Goal: Transaction & Acquisition: Purchase product/service

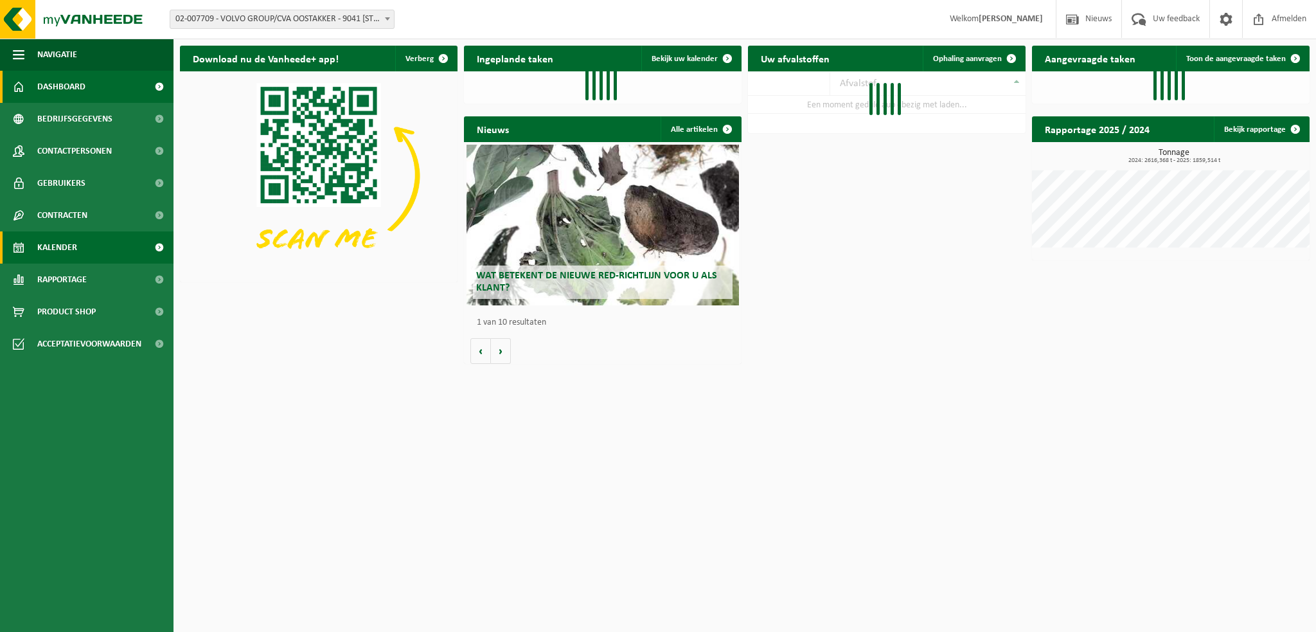
click at [73, 246] on span "Kalender" at bounding box center [57, 247] width 40 height 32
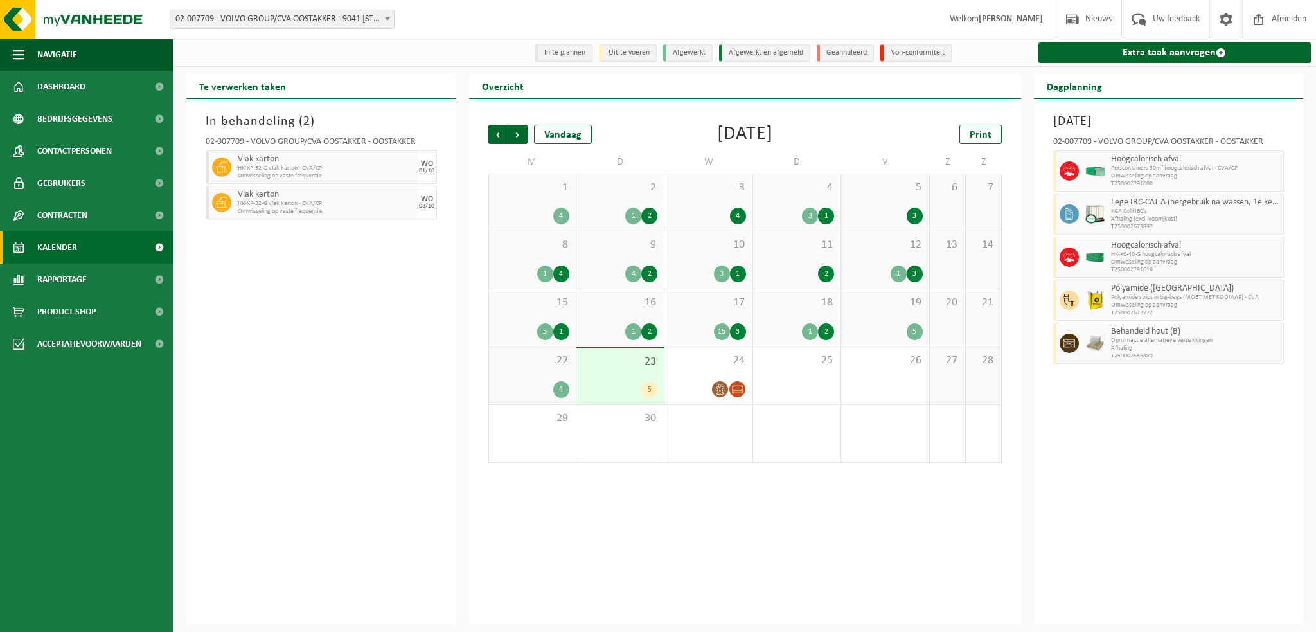
click at [1203, 350] on span "Afhaling" at bounding box center [1196, 349] width 170 height 8
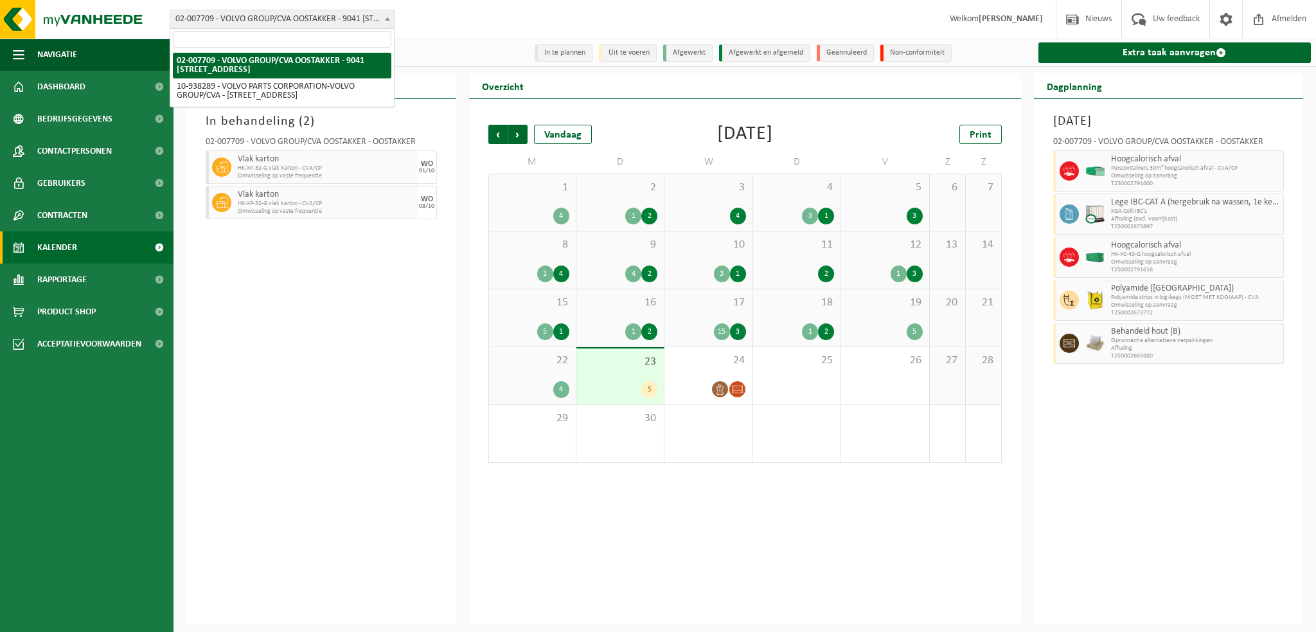
click at [388, 18] on b at bounding box center [387, 18] width 5 height 3
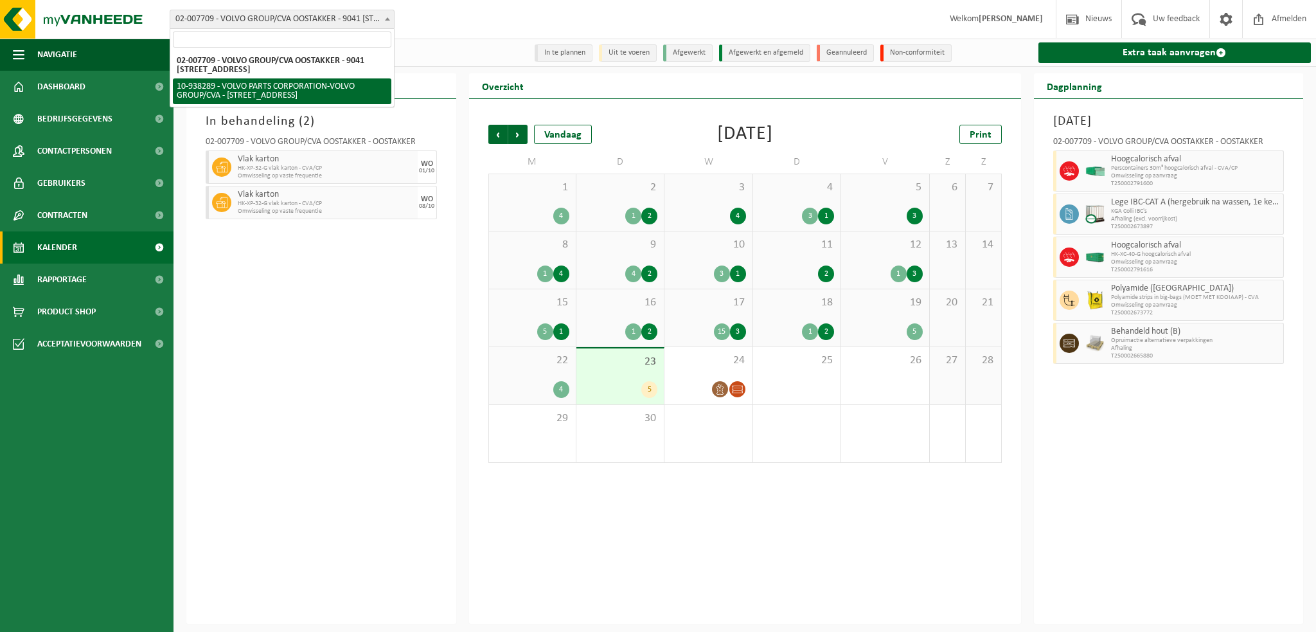
select select "140938"
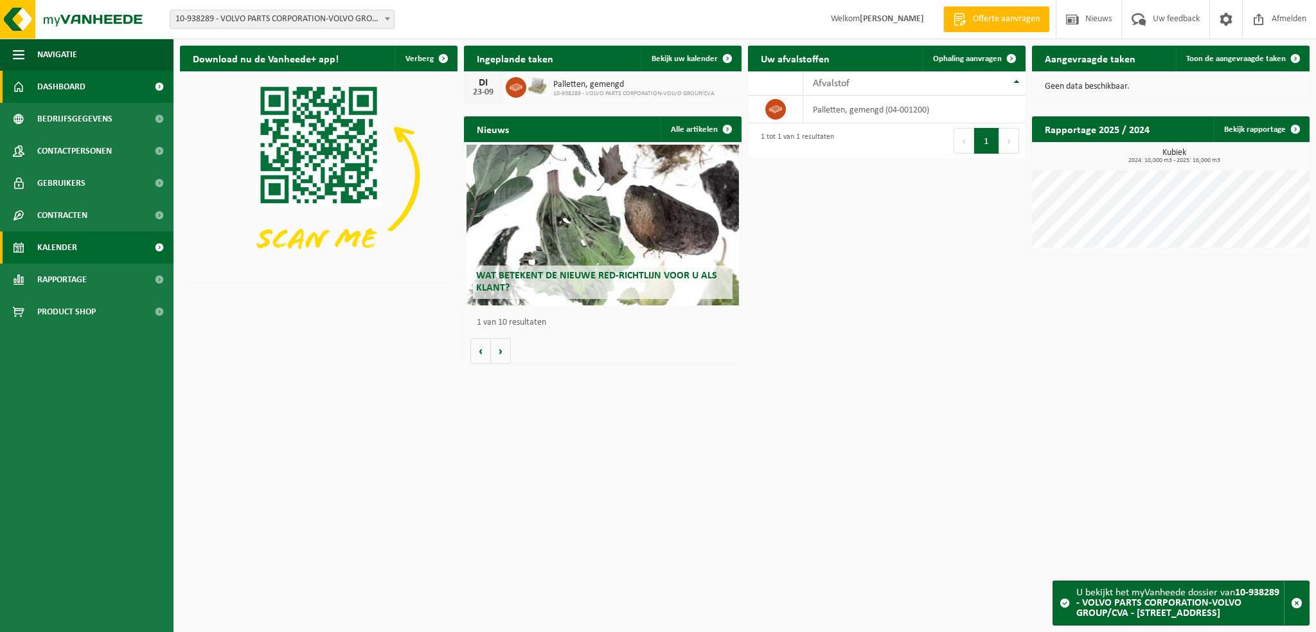
click at [73, 243] on span "Kalender" at bounding box center [57, 247] width 40 height 32
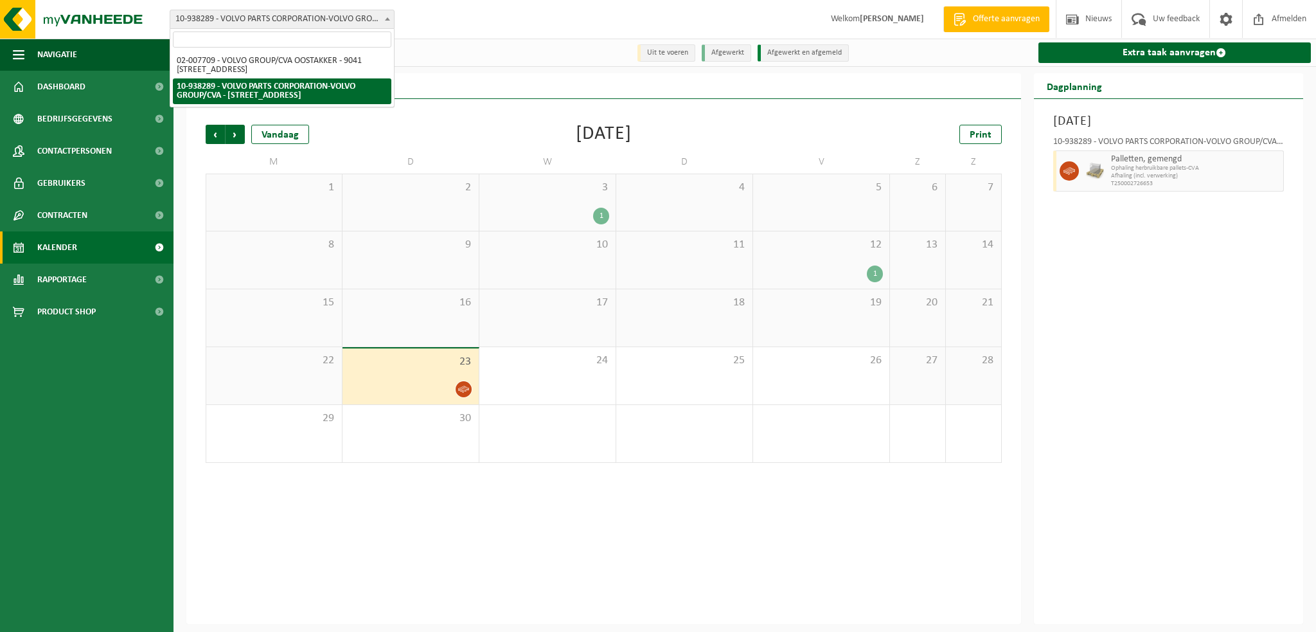
click at [384, 17] on span at bounding box center [387, 18] width 13 height 17
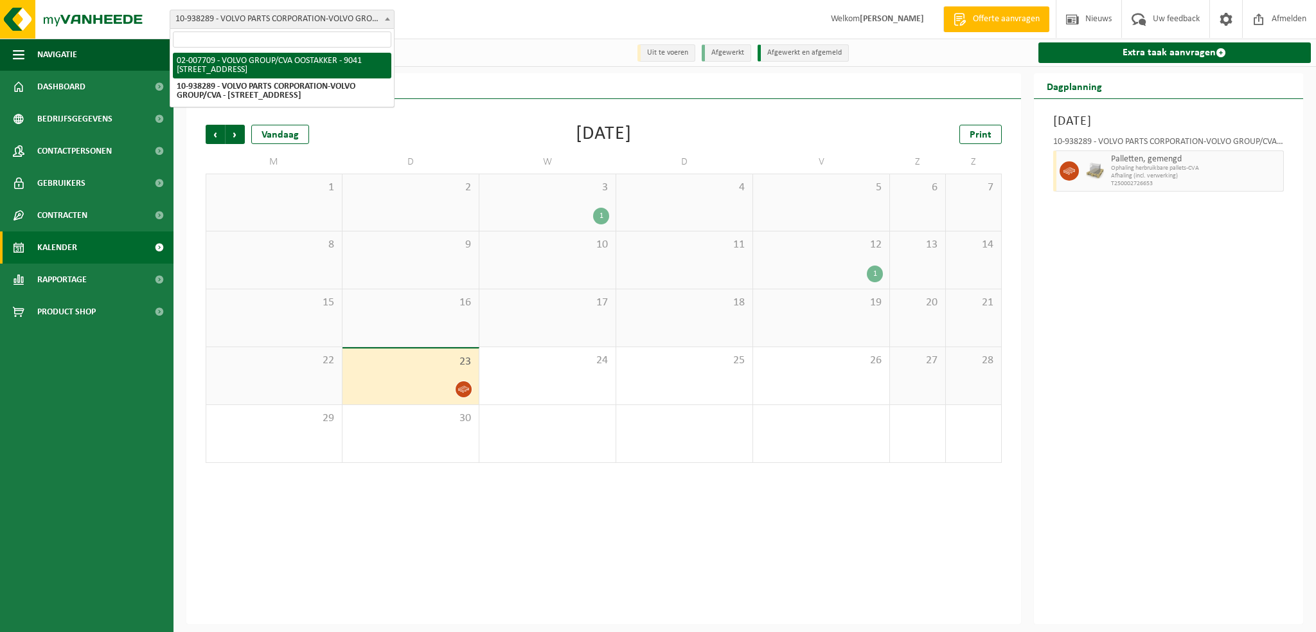
select select "1046"
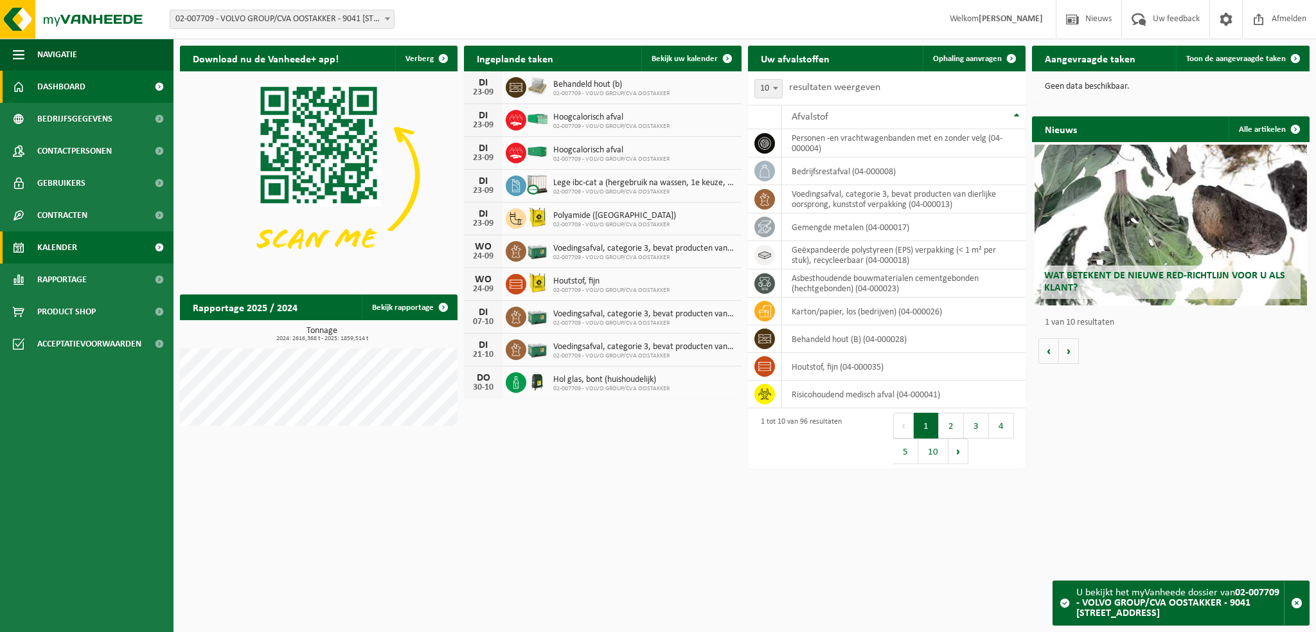
click at [77, 249] on link "Kalender" at bounding box center [87, 247] width 174 height 32
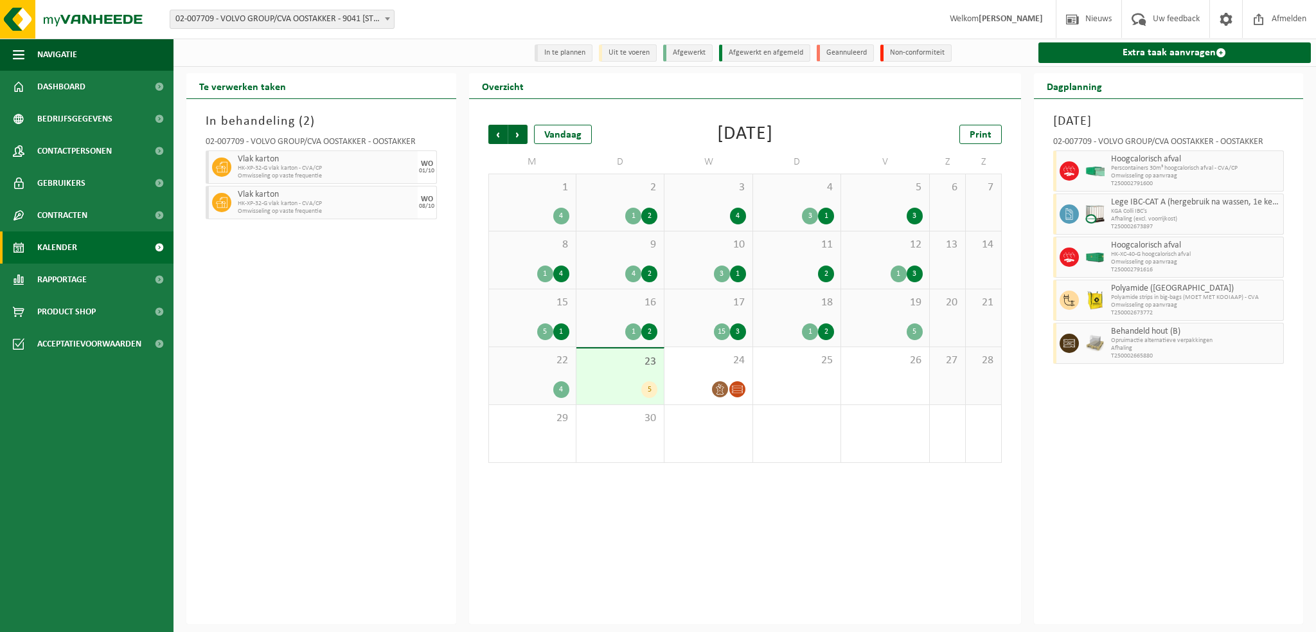
click at [379, 22] on span "02-007709 - VOLVO GROUP/CVA OOSTAKKER - 9041 [STREET_ADDRESS]" at bounding box center [282, 19] width 224 height 18
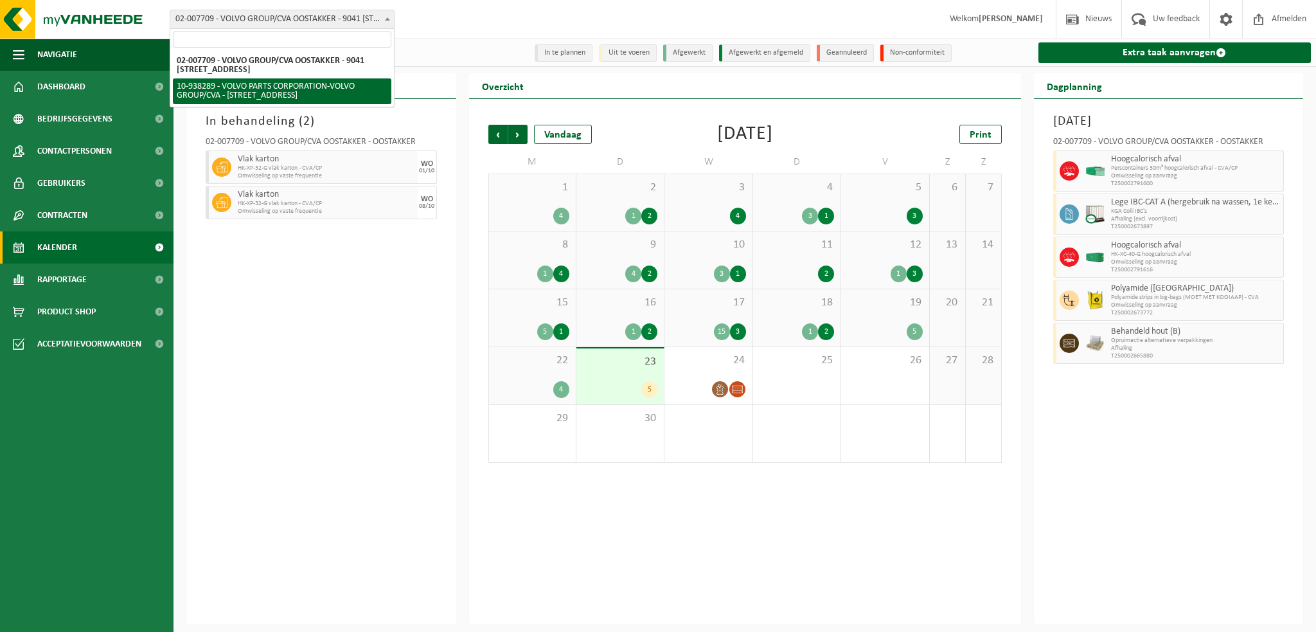
select select "140938"
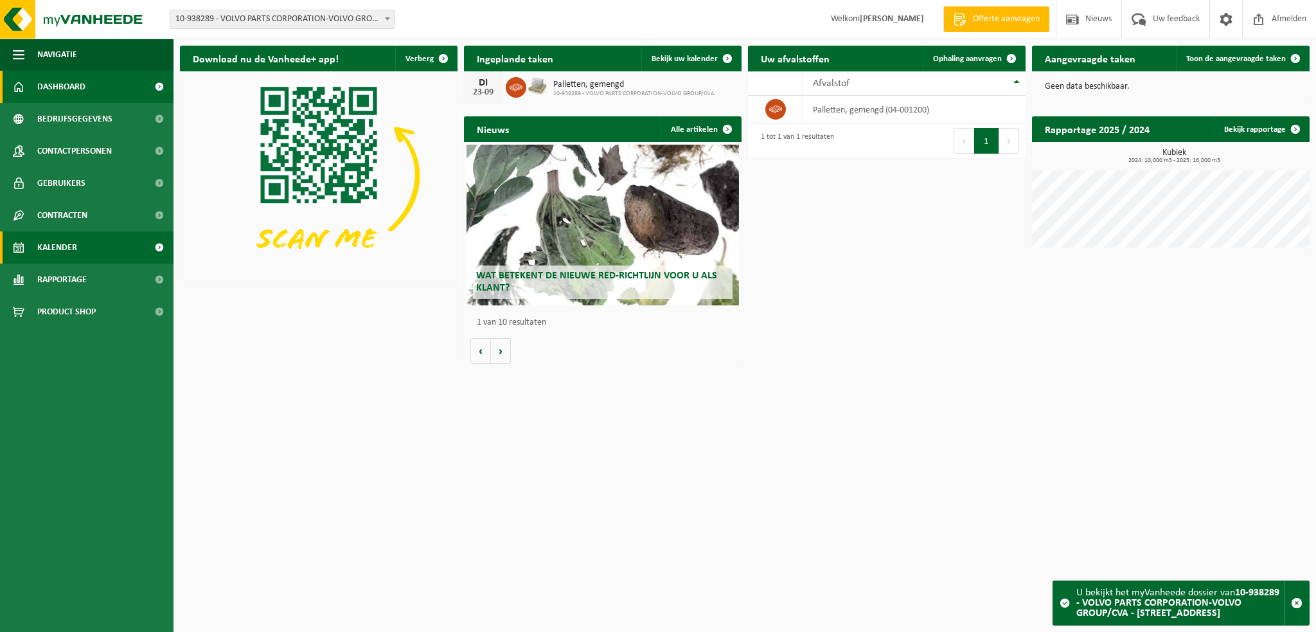
click at [85, 245] on link "Kalender" at bounding box center [87, 247] width 174 height 32
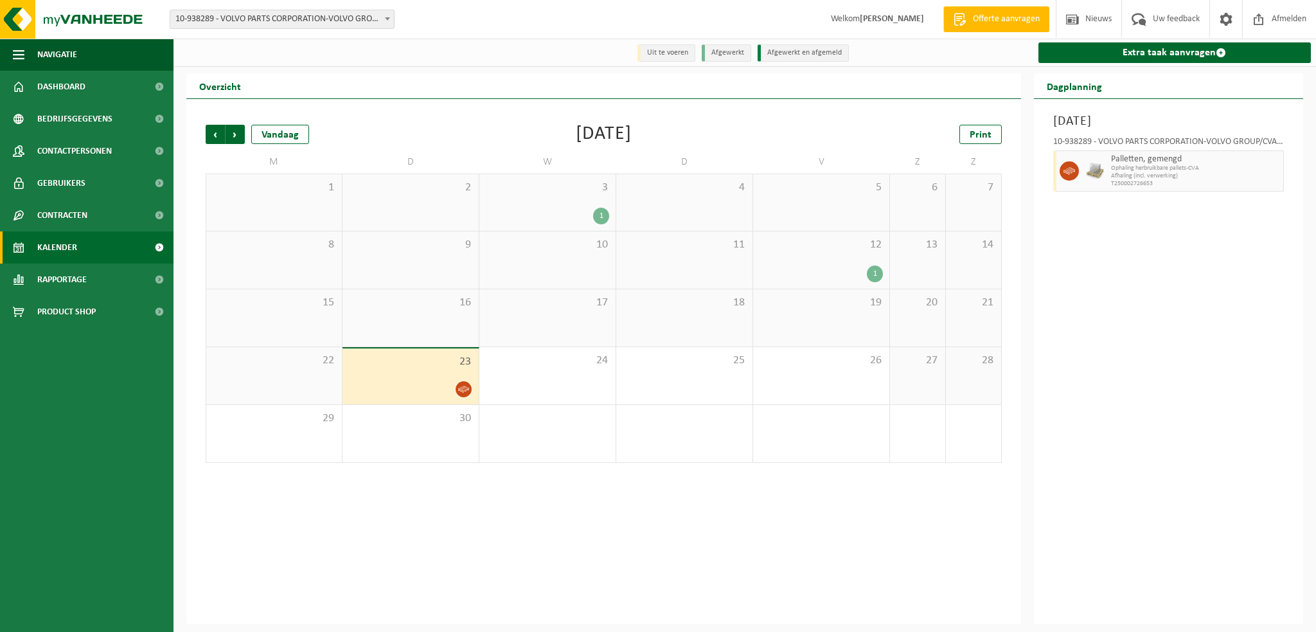
click at [383, 18] on span at bounding box center [387, 18] width 13 height 17
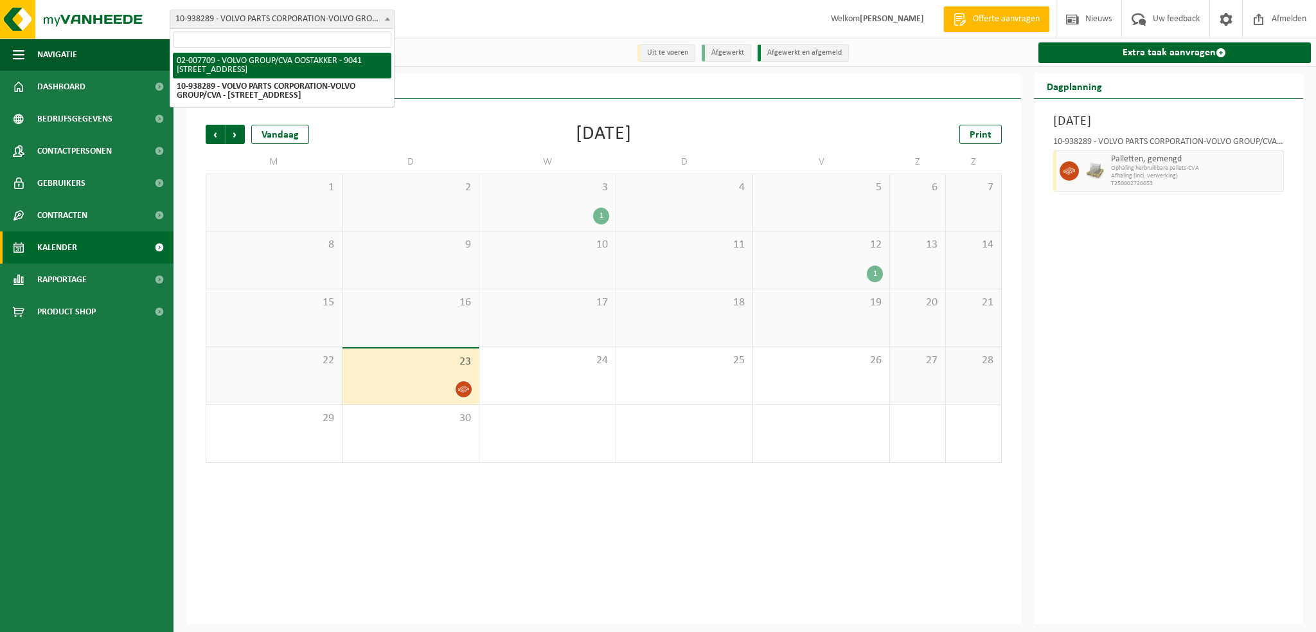
select select "1046"
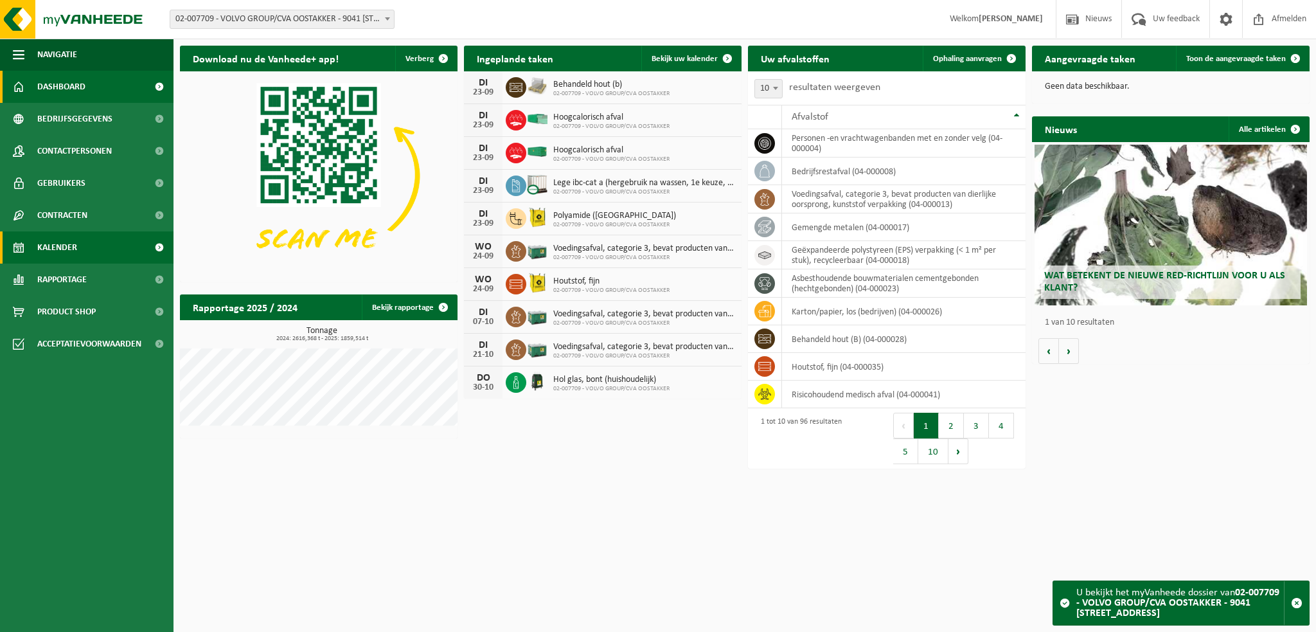
click at [77, 250] on link "Kalender" at bounding box center [87, 247] width 174 height 32
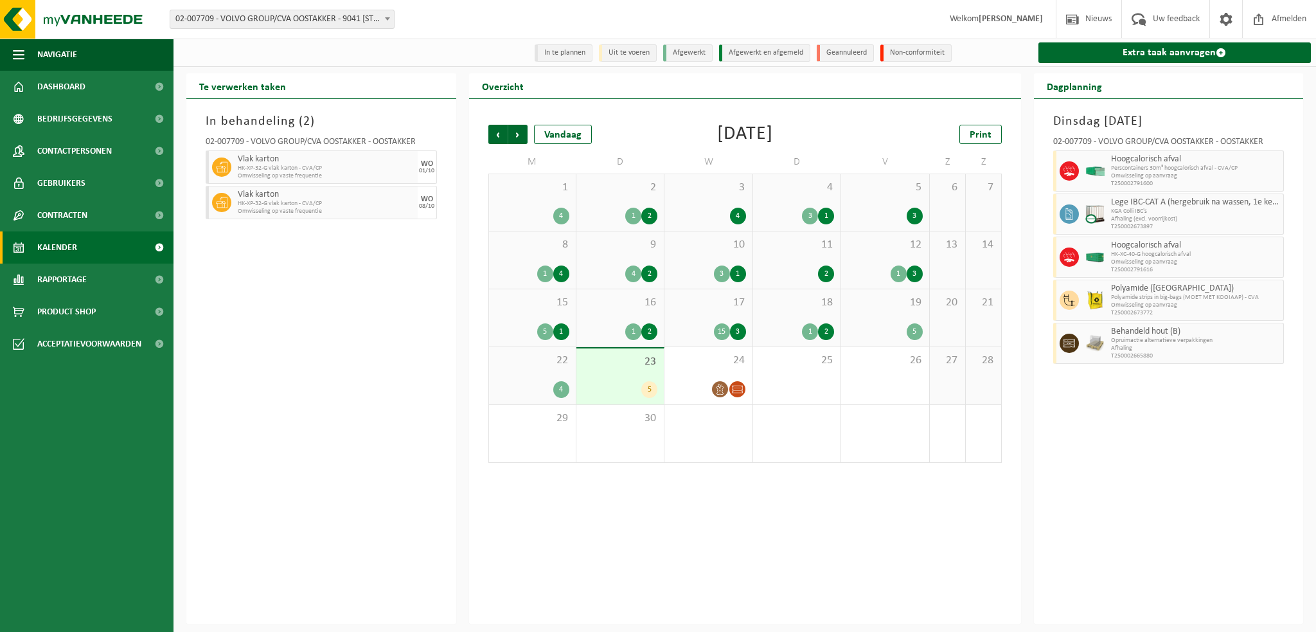
click at [1242, 345] on span "Afhaling" at bounding box center [1196, 349] width 170 height 8
click at [494, 134] on span "Vorige" at bounding box center [497, 134] width 19 height 19
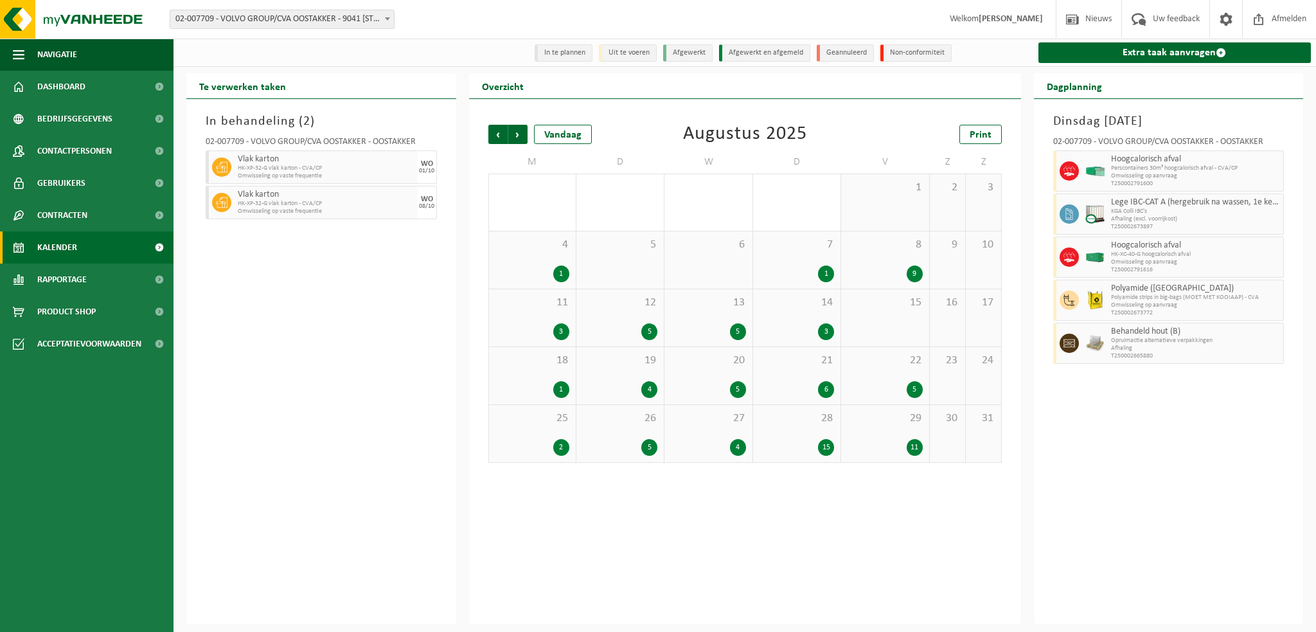
click at [869, 432] on div "29 11" at bounding box center [884, 433] width 87 height 57
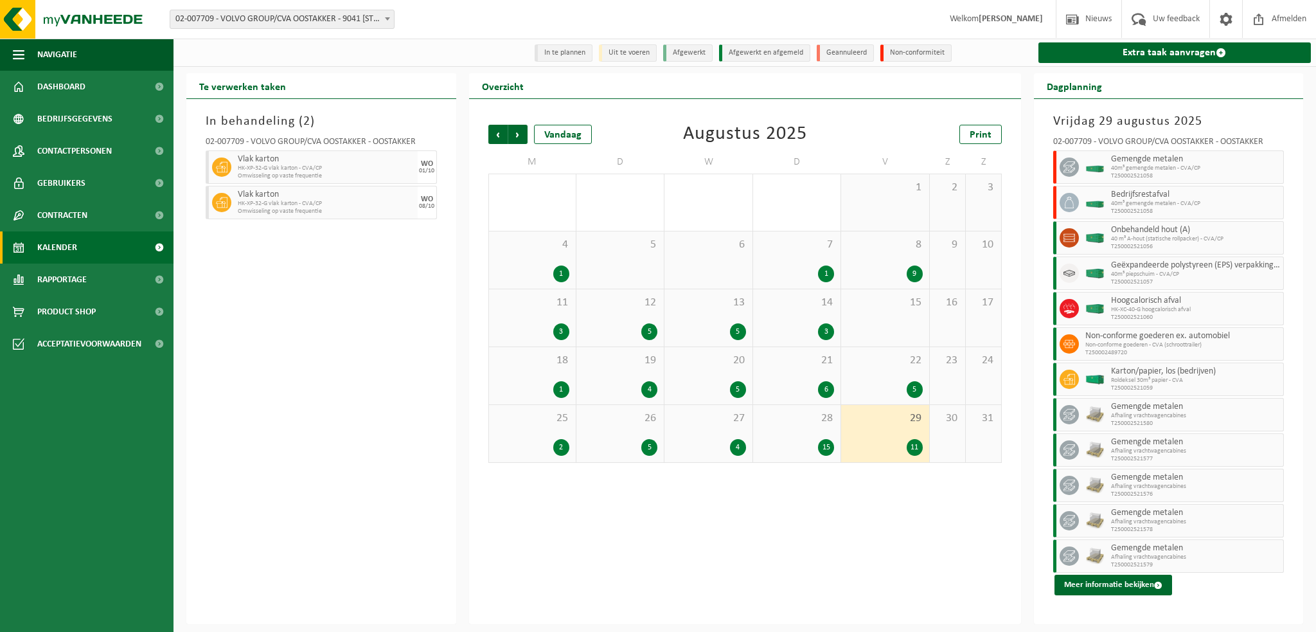
click at [797, 425] on span "28" at bounding box center [797, 418] width 75 height 14
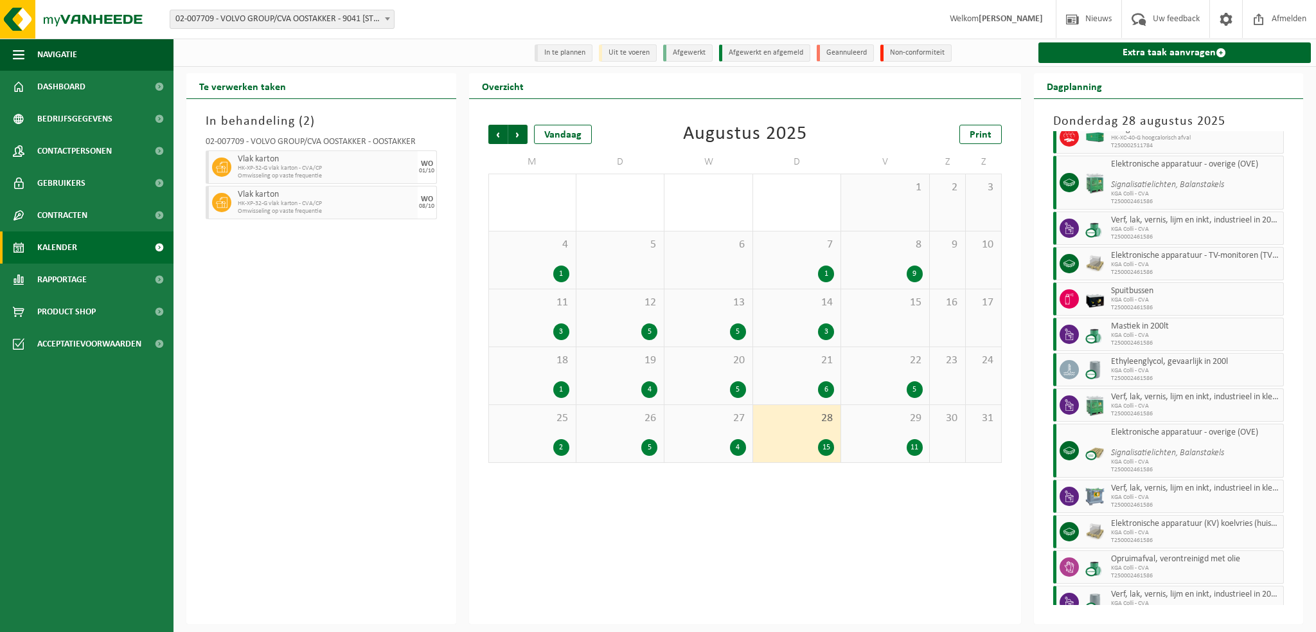
scroll to position [168, 0]
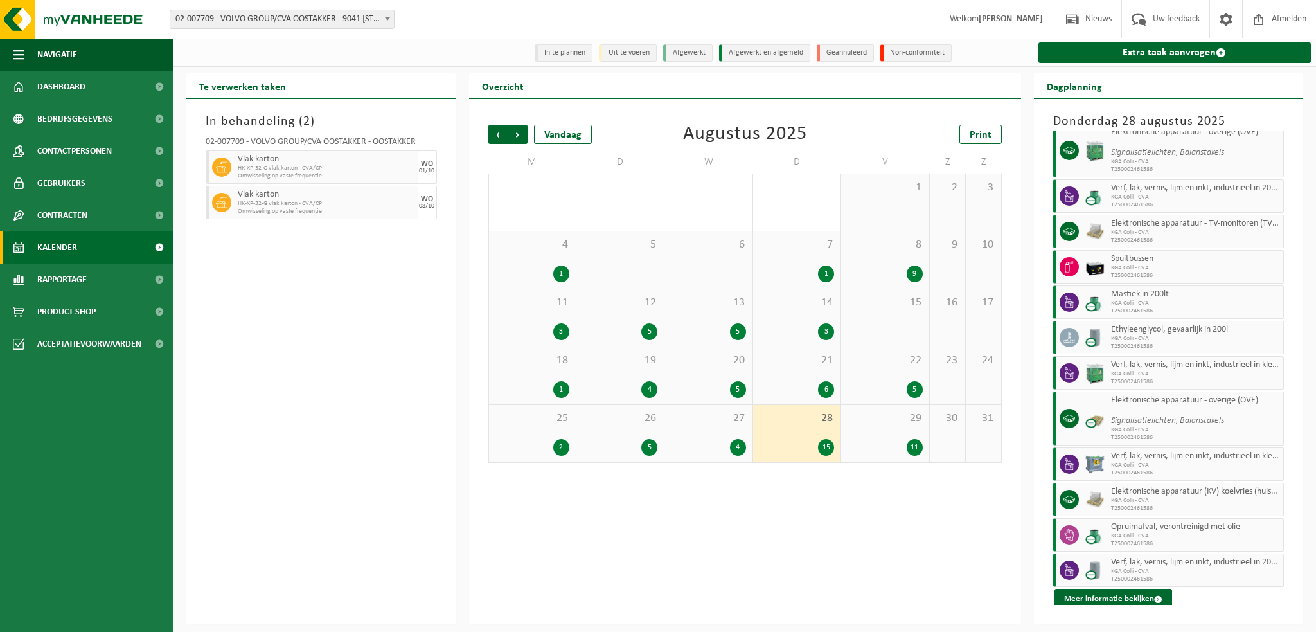
click at [708, 429] on div "27 4" at bounding box center [708, 433] width 87 height 57
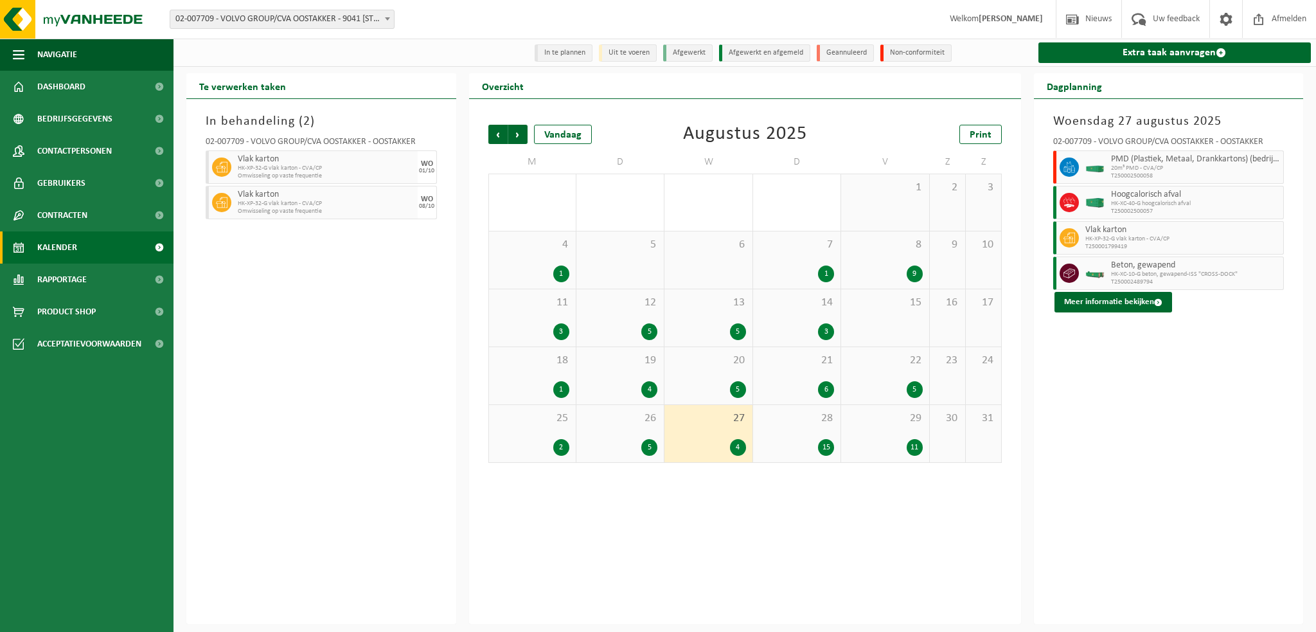
click at [625, 427] on div "26 5" at bounding box center [620, 433] width 87 height 57
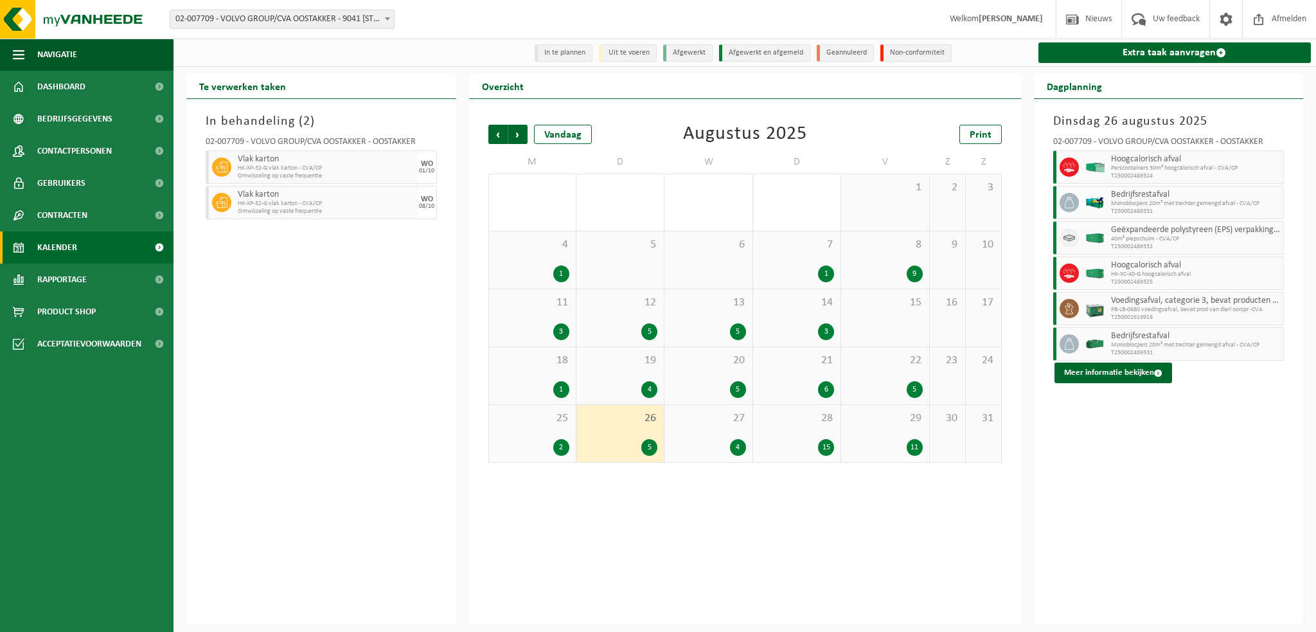
click at [540, 424] on span "25" at bounding box center [533, 418] width 74 height 14
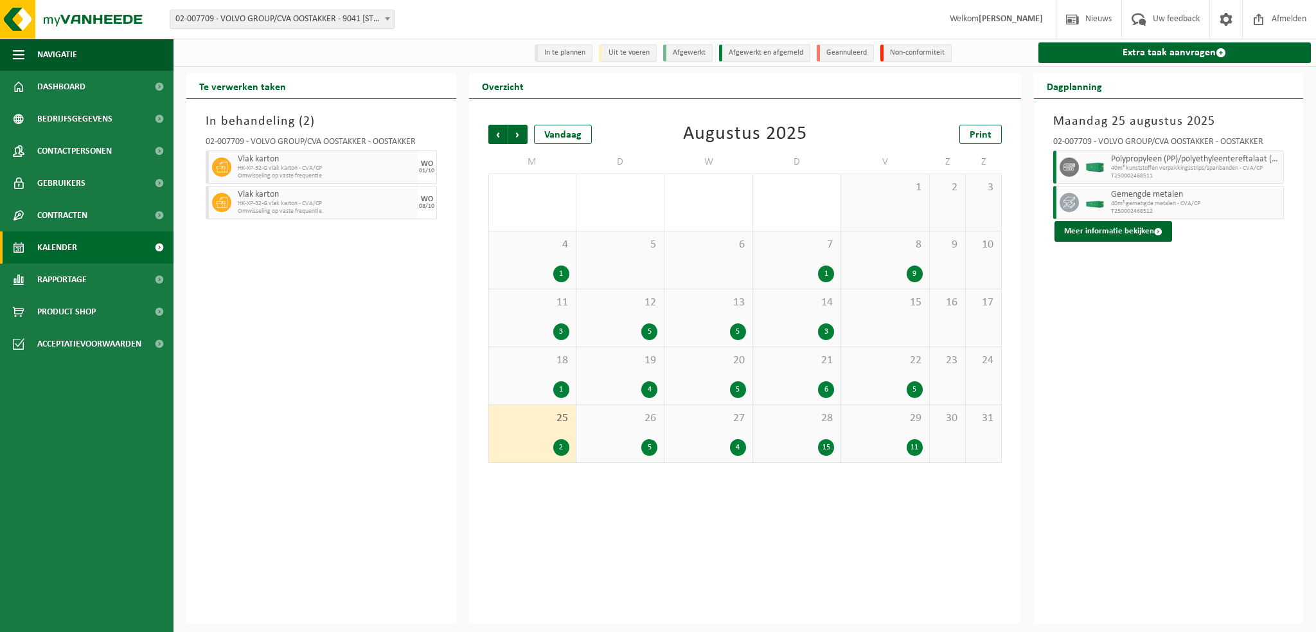
click at [874, 380] on div "22 5" at bounding box center [884, 375] width 87 height 57
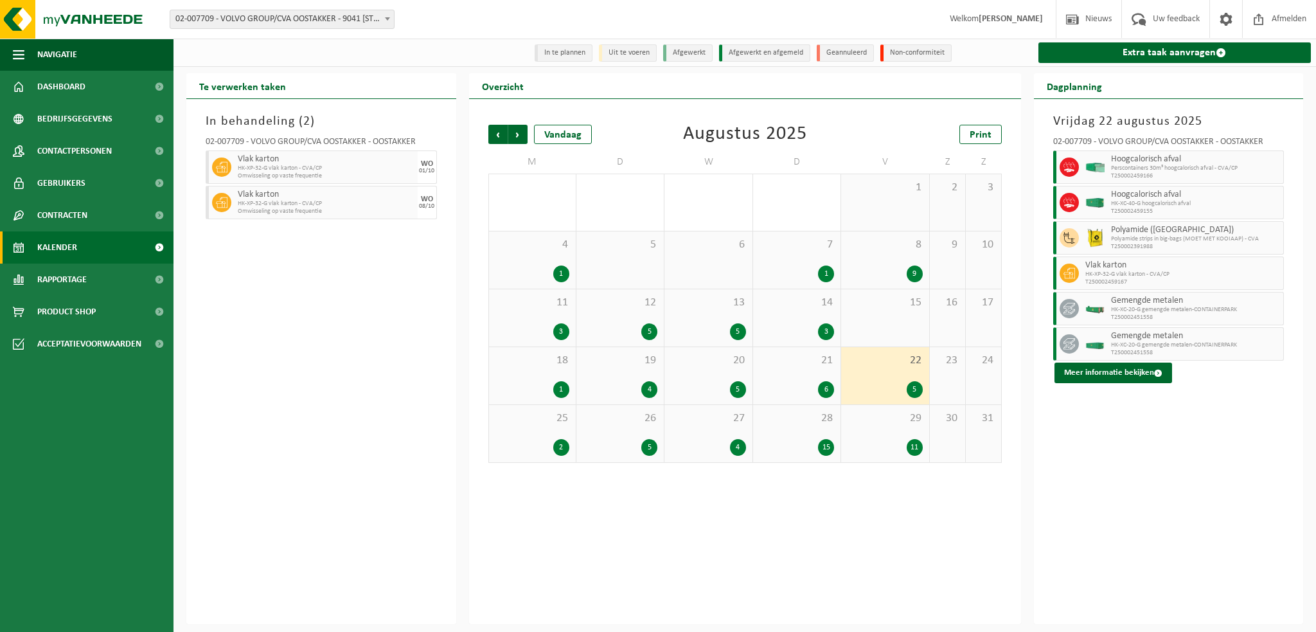
click at [784, 379] on div "21 6" at bounding box center [796, 375] width 87 height 57
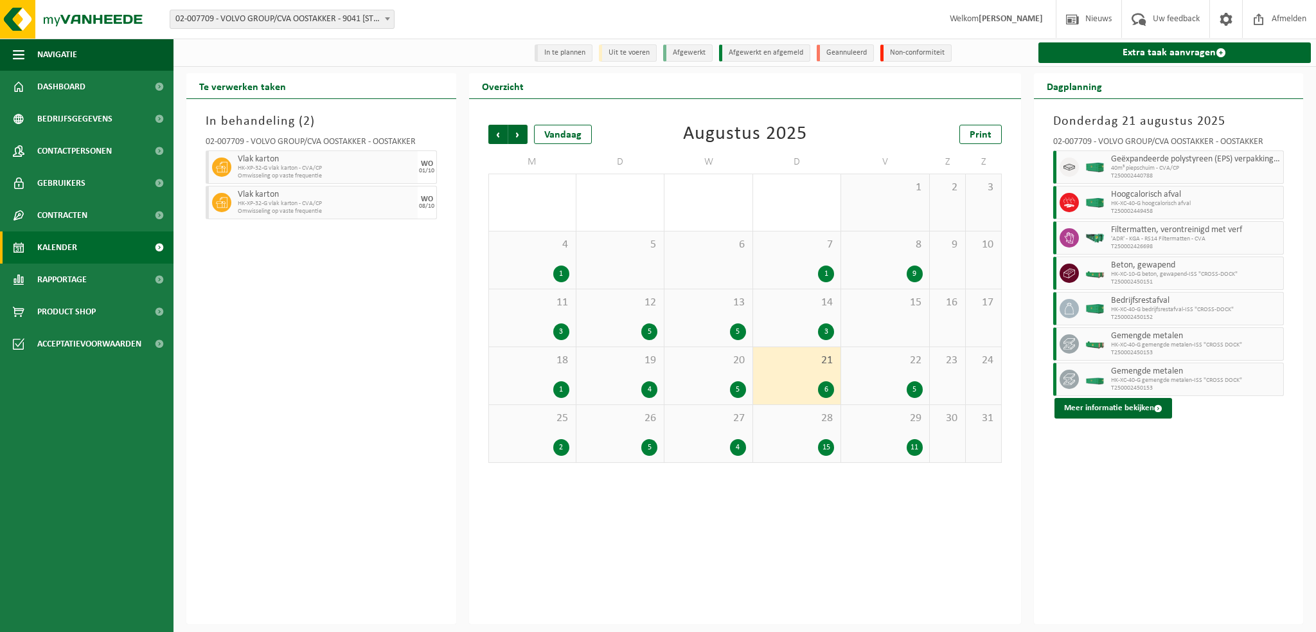
click at [689, 370] on div "20 5" at bounding box center [708, 375] width 87 height 57
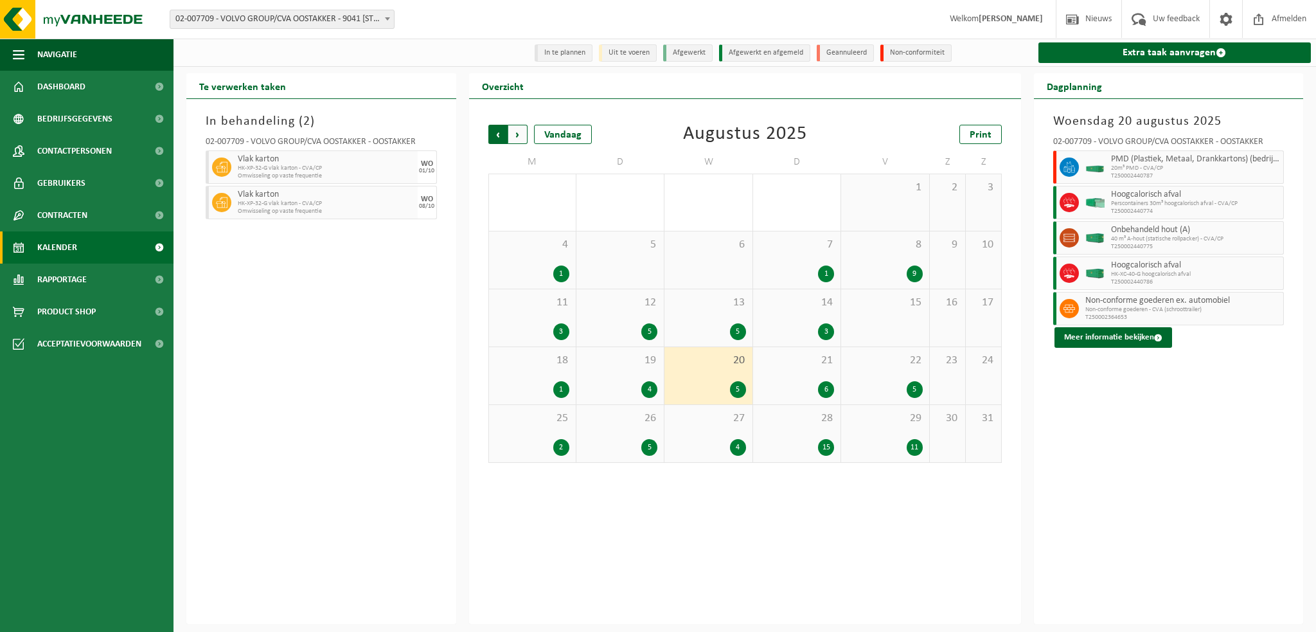
click at [522, 139] on span "Volgende" at bounding box center [517, 134] width 19 height 19
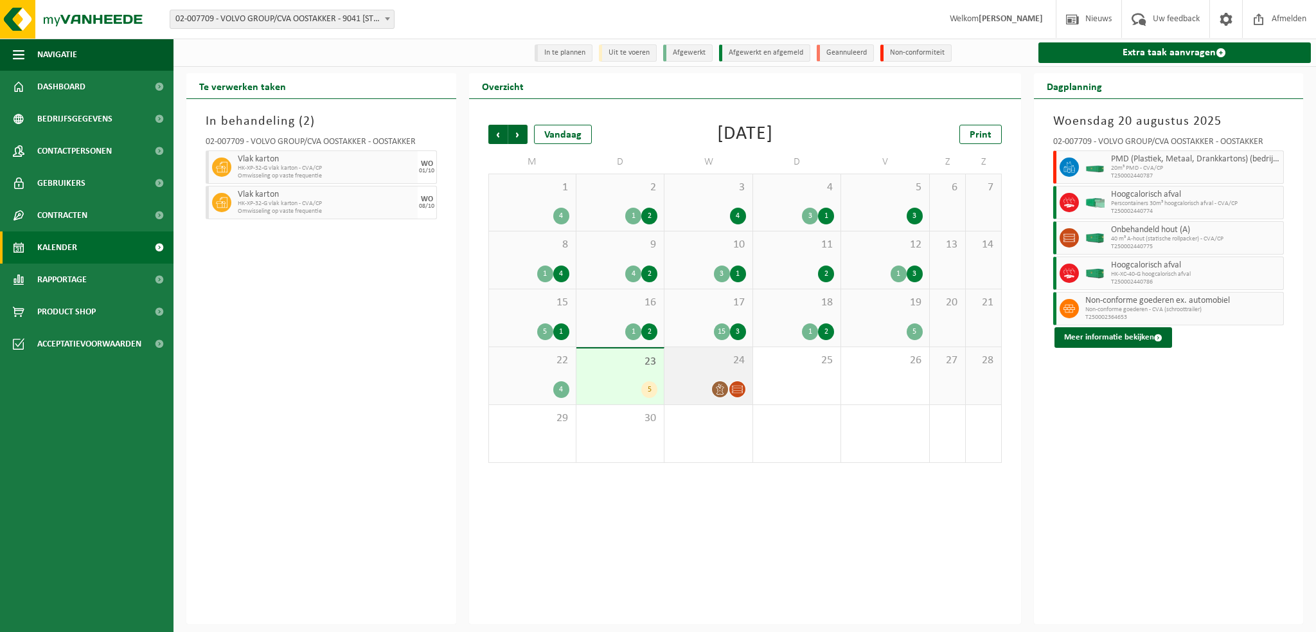
click at [694, 366] on span "24" at bounding box center [708, 361] width 75 height 14
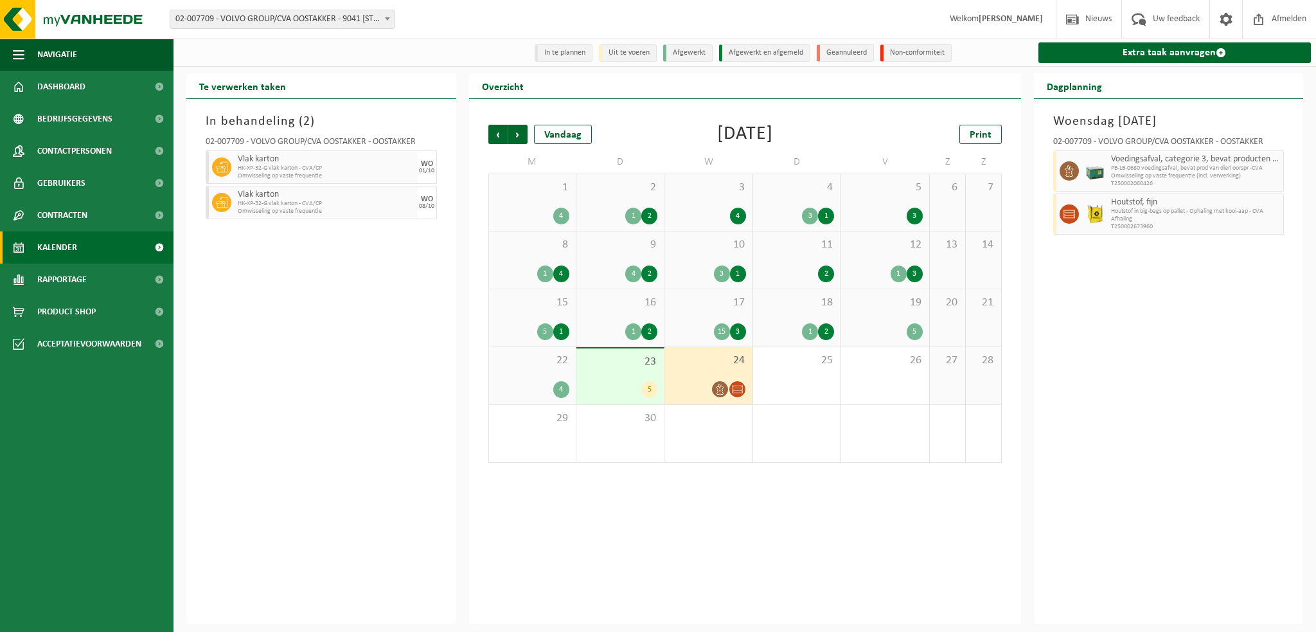
click at [711, 320] on div "17 15 3" at bounding box center [708, 317] width 87 height 57
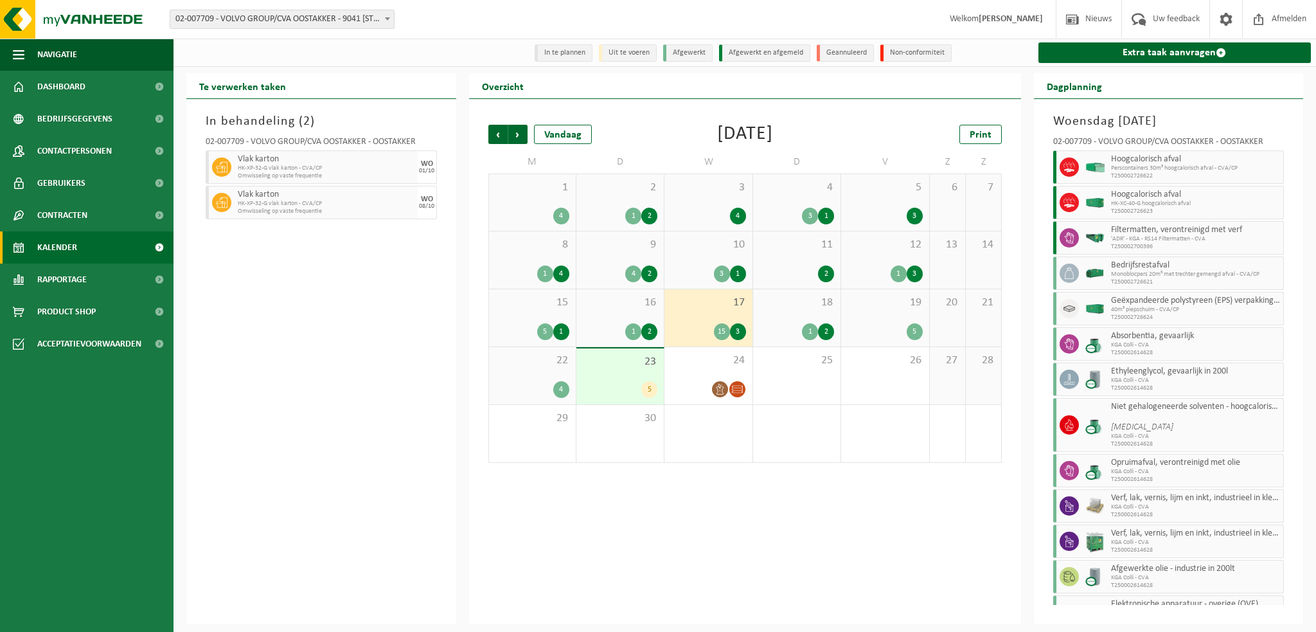
click at [890, 312] on div "19 5" at bounding box center [884, 317] width 87 height 57
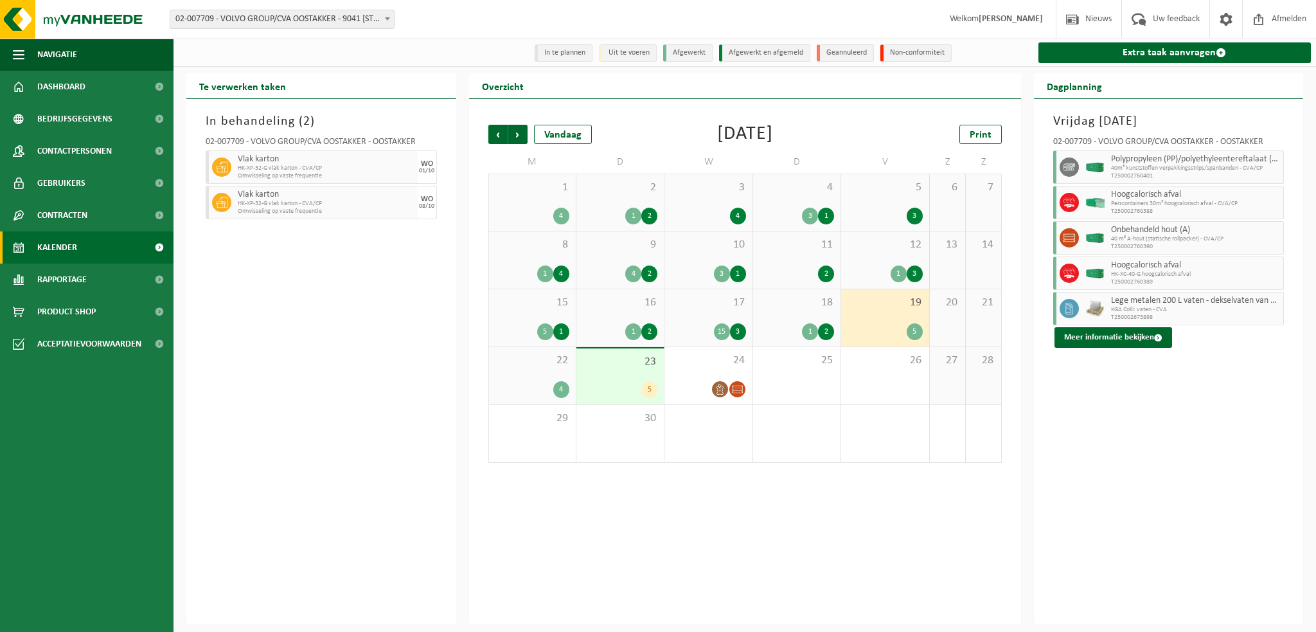
click at [782, 308] on span "18" at bounding box center [797, 303] width 75 height 14
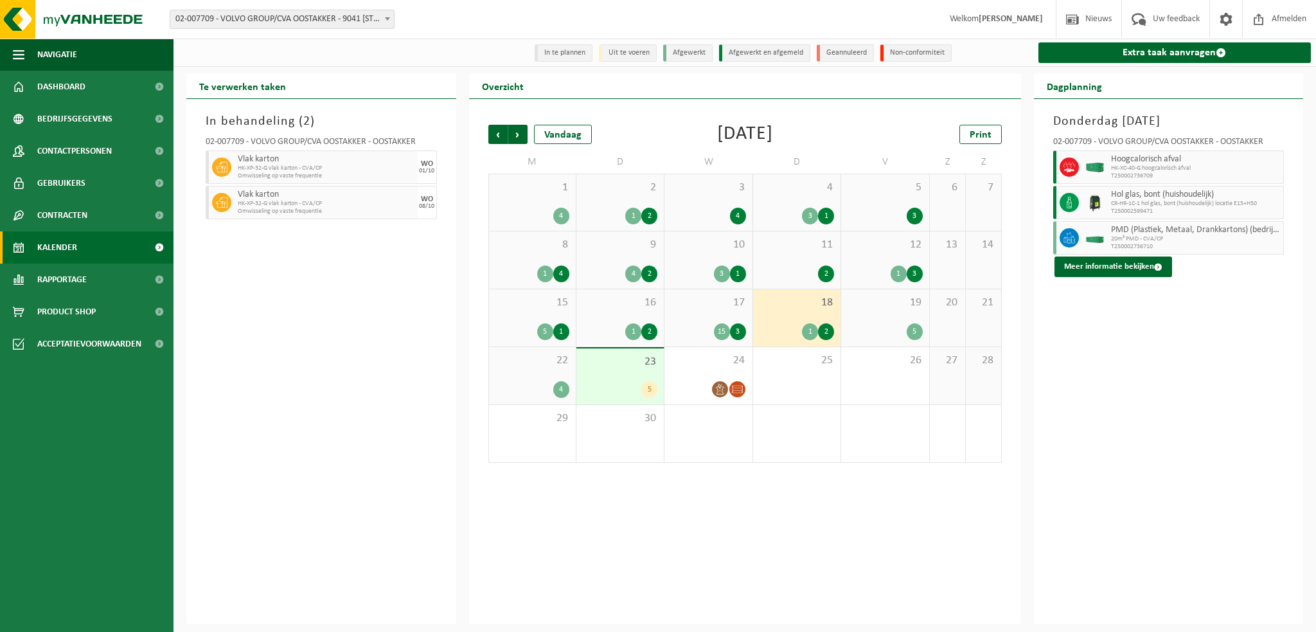
click at [717, 304] on span "17" at bounding box center [708, 303] width 75 height 14
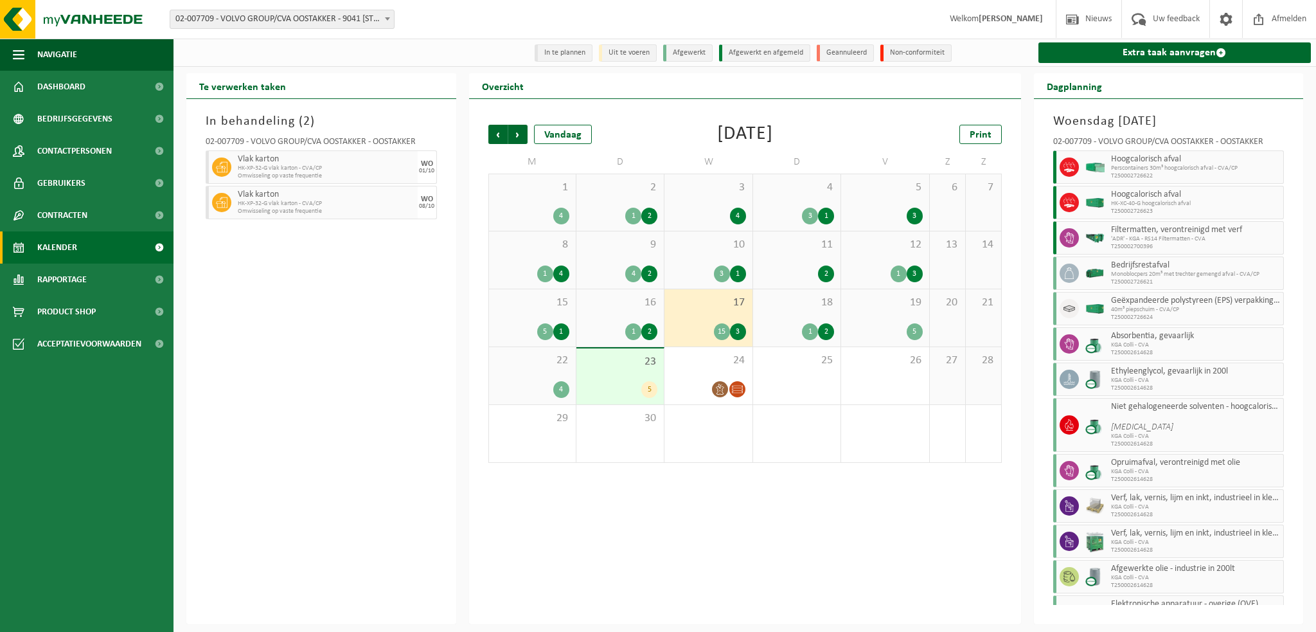
scroll to position [238, 0]
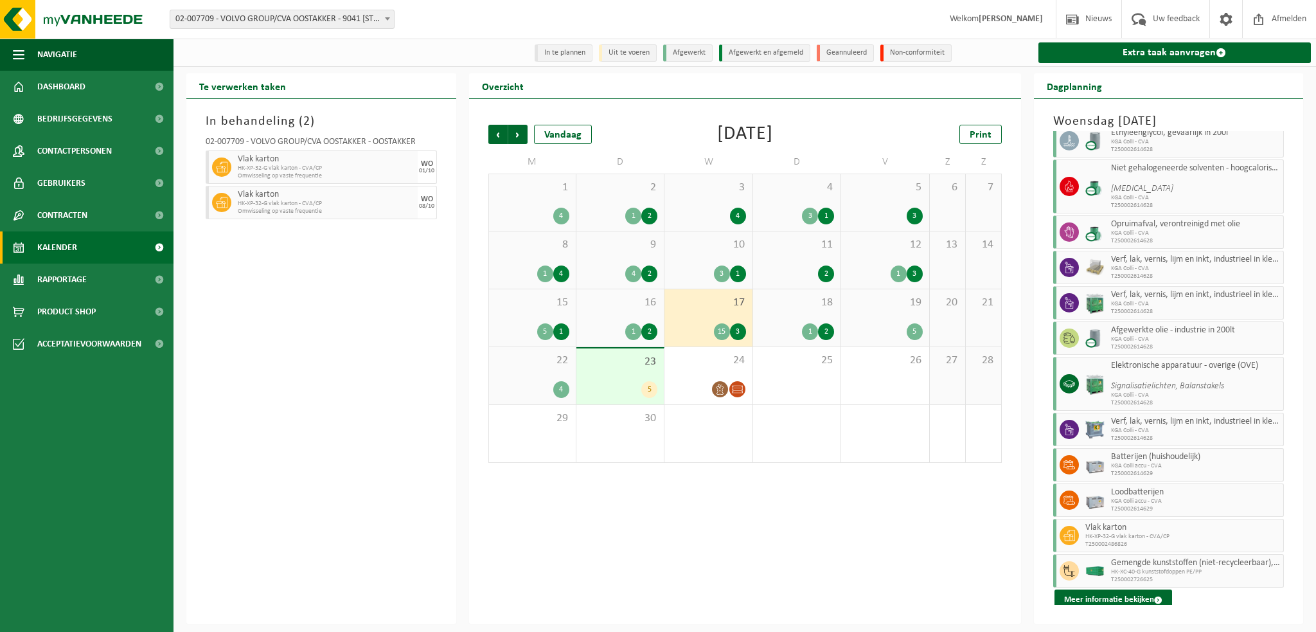
click at [597, 317] on div "16 1 2" at bounding box center [620, 317] width 87 height 57
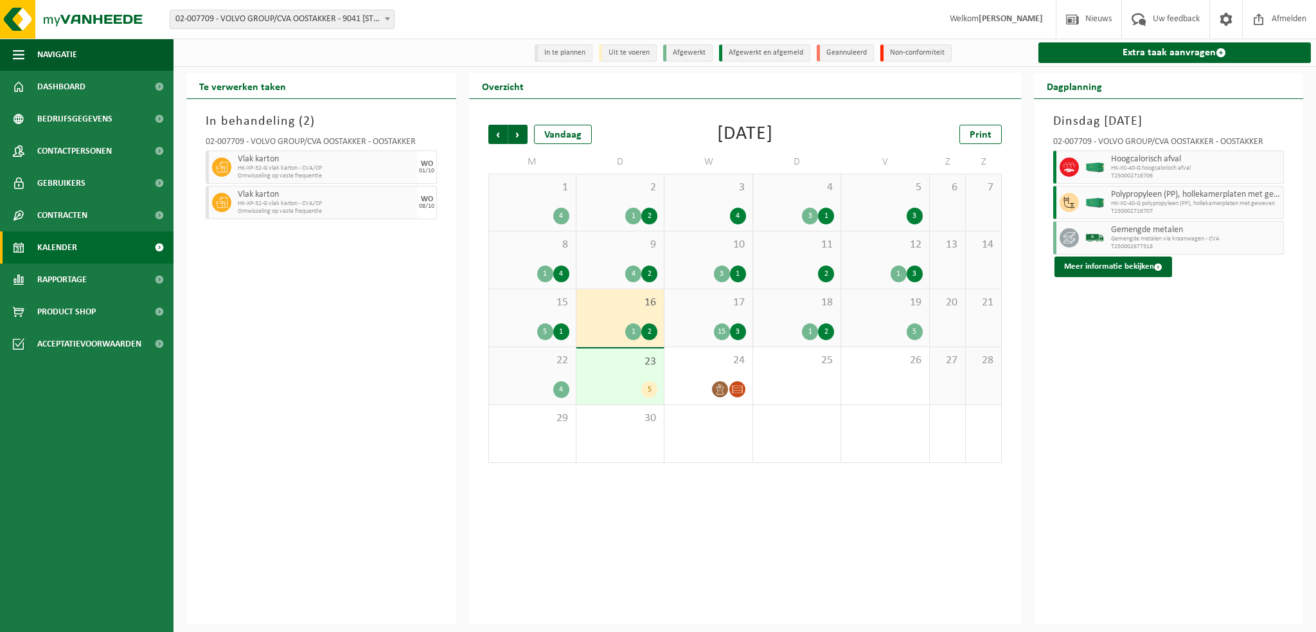
click at [517, 308] on span "15" at bounding box center [533, 303] width 74 height 14
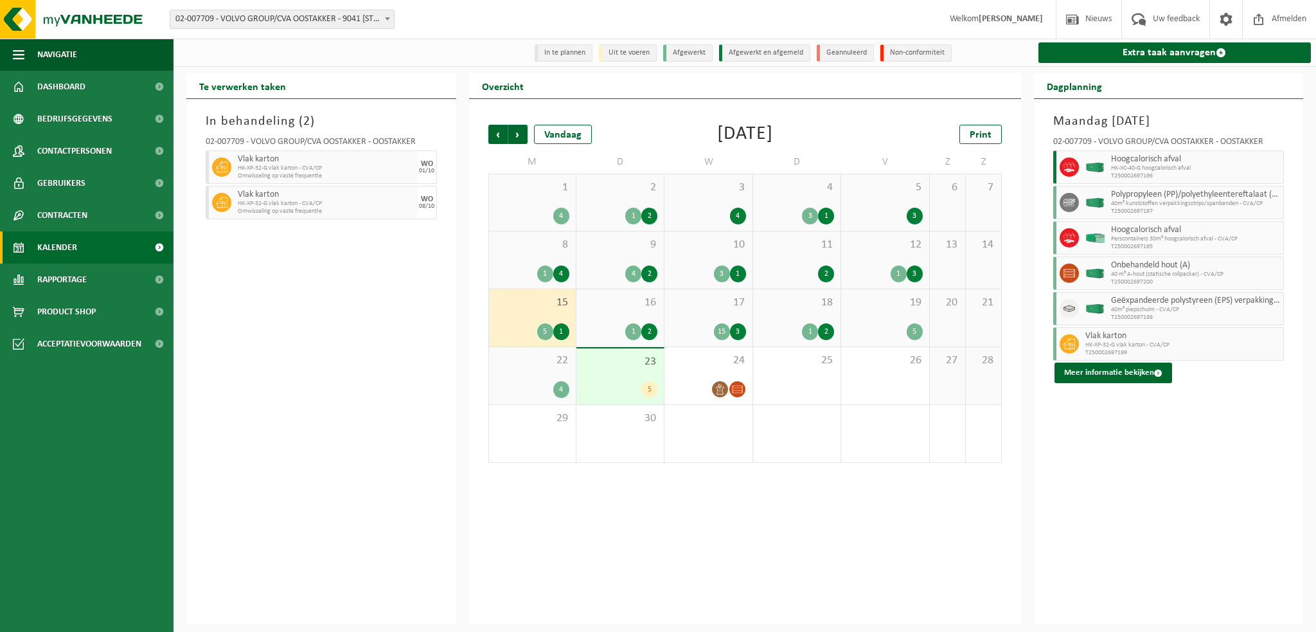
click at [882, 264] on div "12 1 3" at bounding box center [884, 259] width 87 height 57
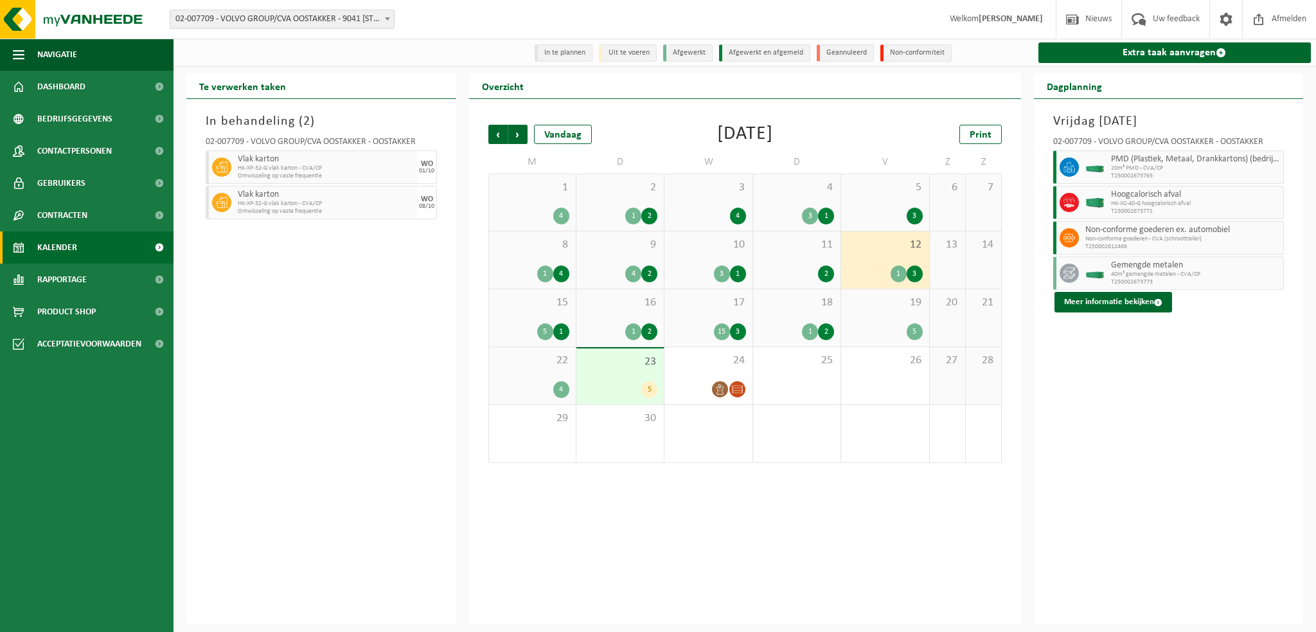
click at [544, 309] on span "15" at bounding box center [533, 303] width 74 height 14
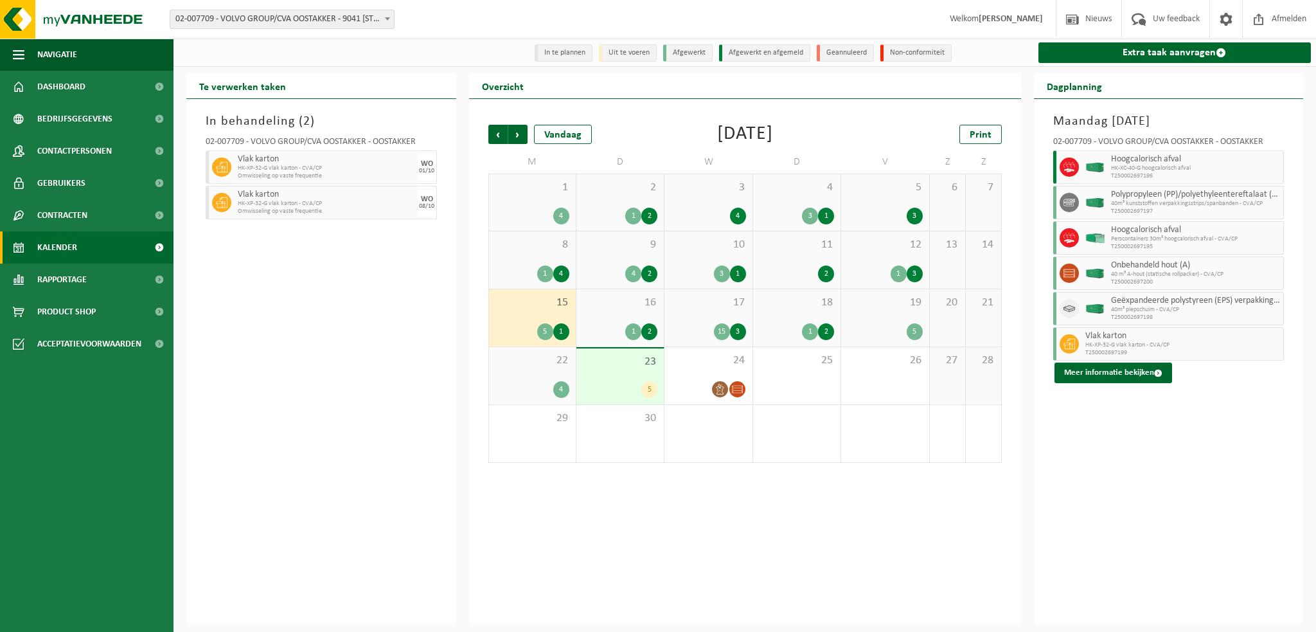
click at [607, 305] on span "16" at bounding box center [620, 303] width 75 height 14
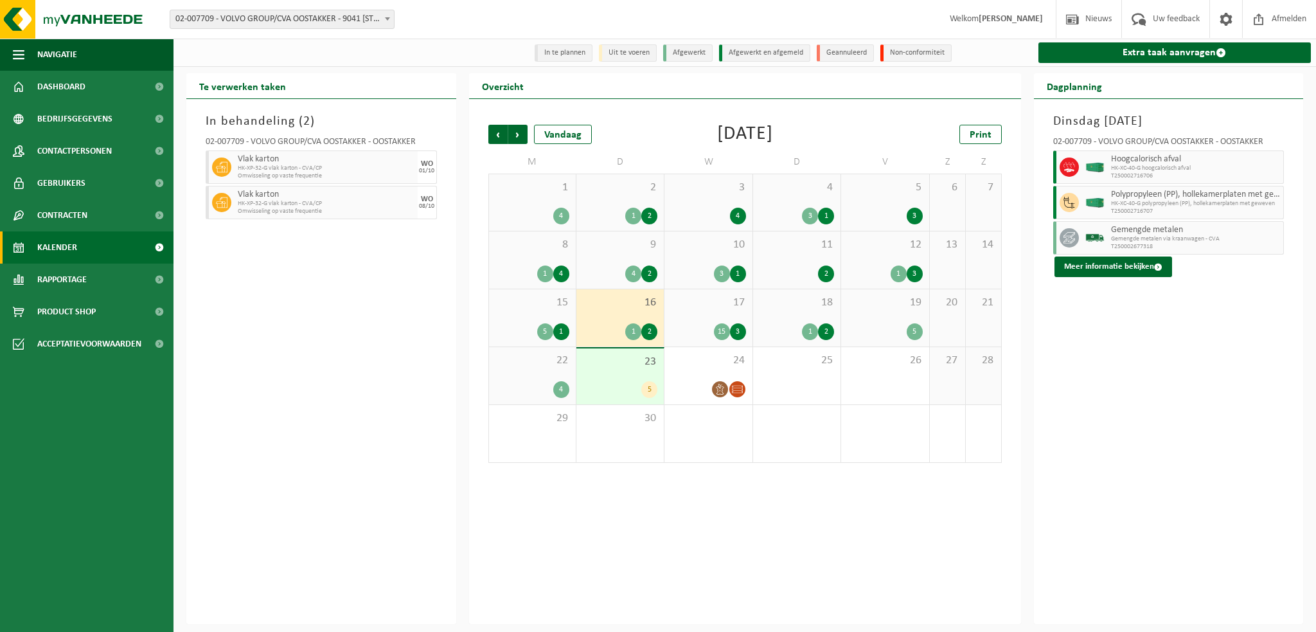
click at [613, 373] on div "23 5" at bounding box center [620, 376] width 87 height 56
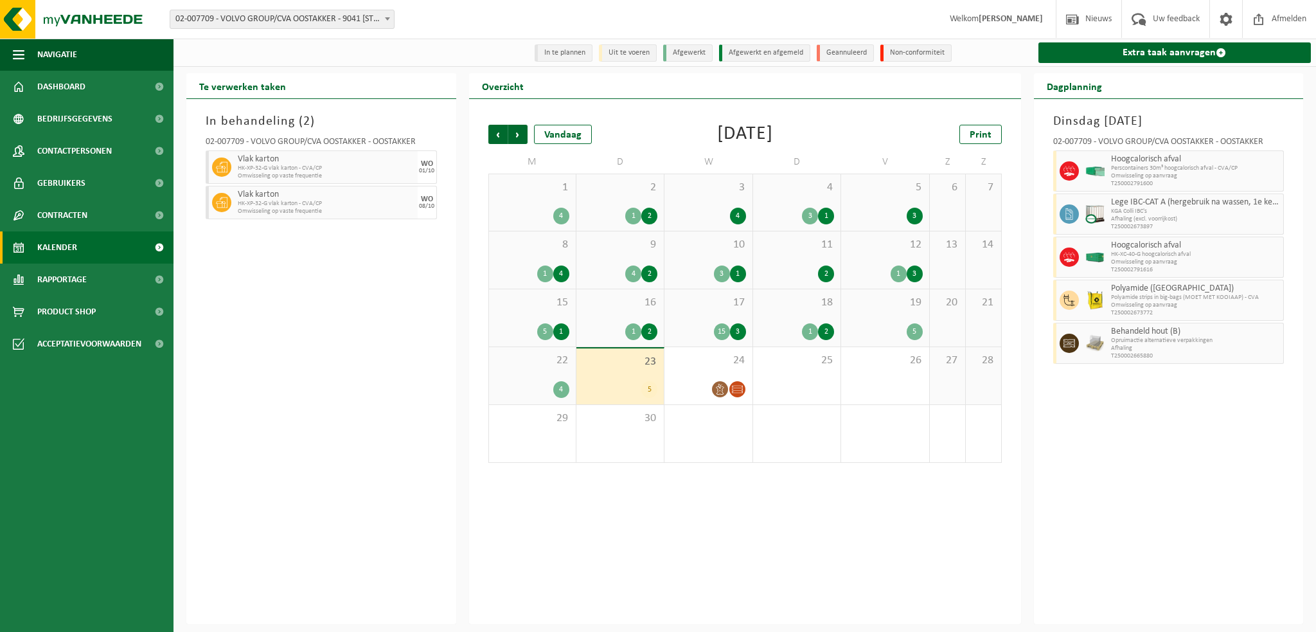
click at [703, 310] on div "17 15 3" at bounding box center [708, 317] width 87 height 57
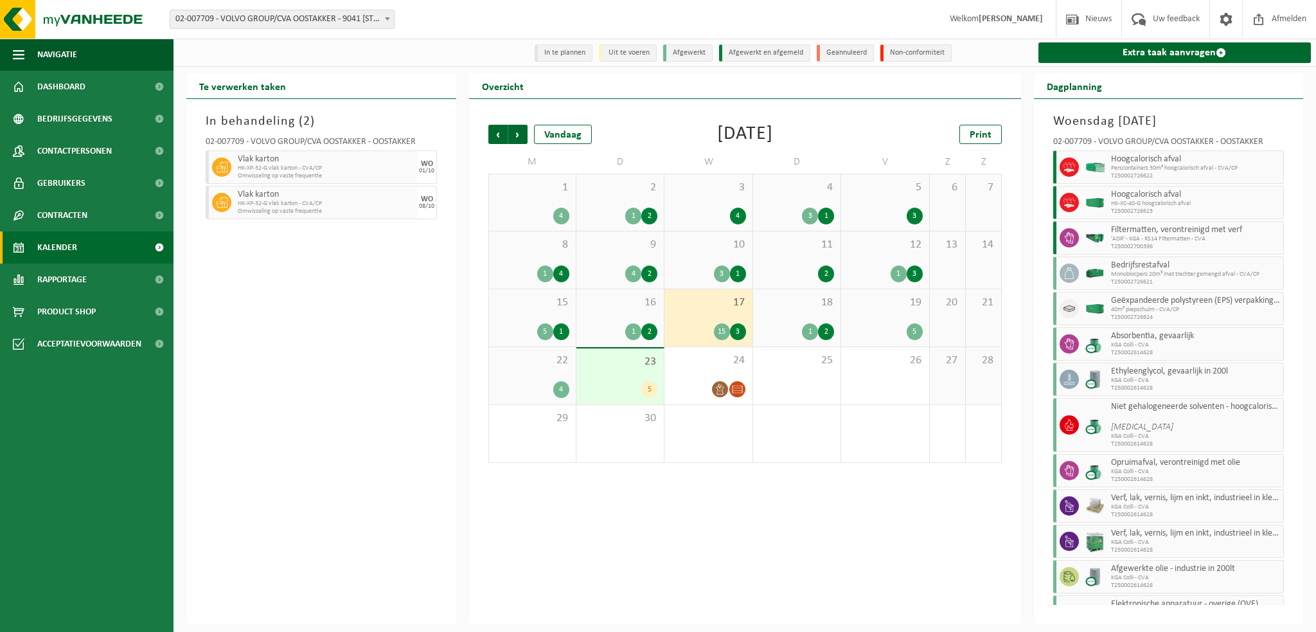
click at [533, 199] on div "1 4" at bounding box center [532, 202] width 87 height 57
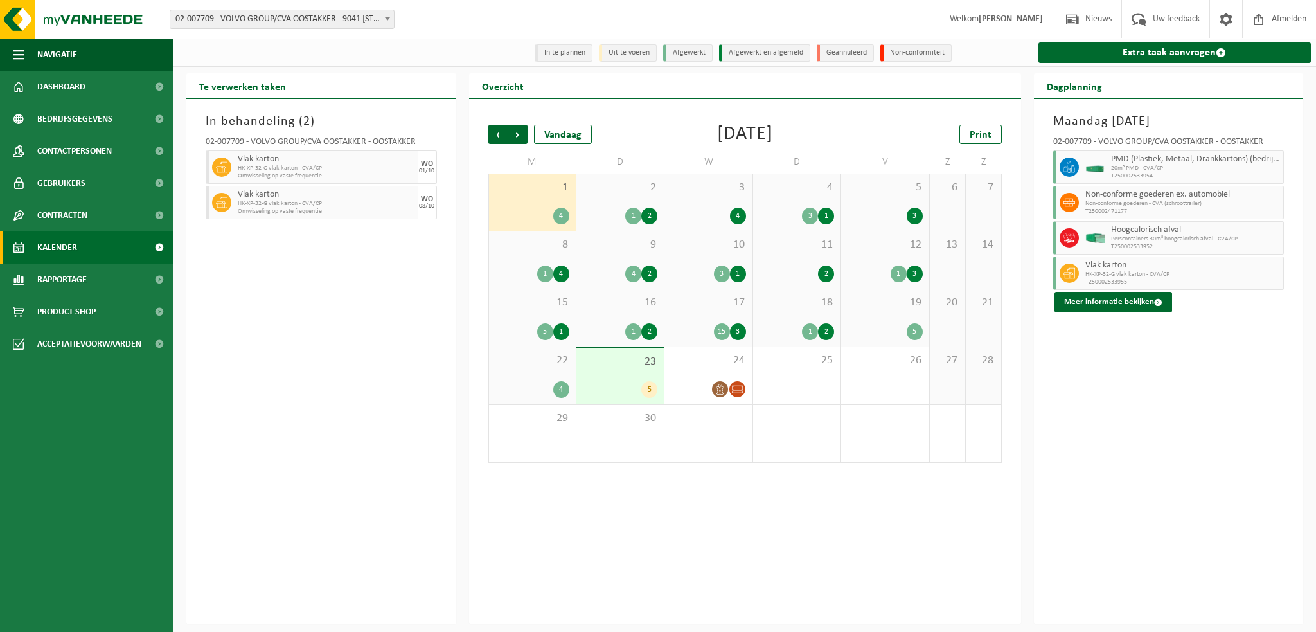
click at [598, 192] on span "2" at bounding box center [620, 188] width 75 height 14
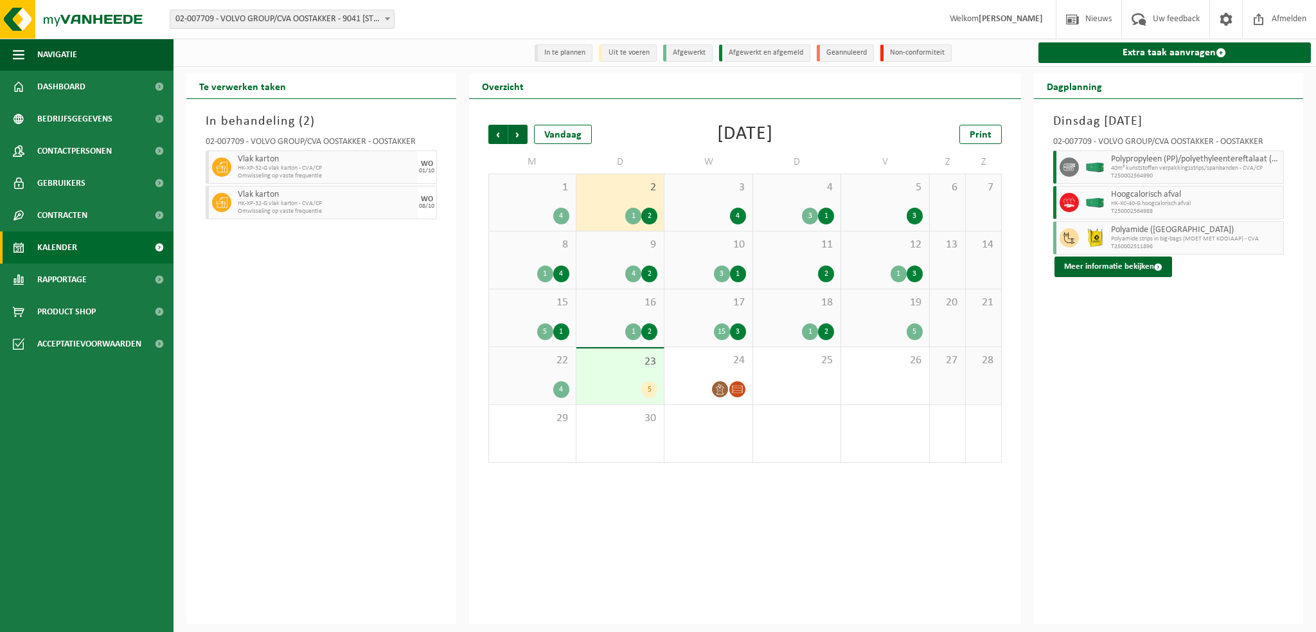
drag, startPoint x: 681, startPoint y: 184, endPoint x: 773, endPoint y: 197, distance: 92.7
click at [682, 184] on span "3" at bounding box center [708, 188] width 75 height 14
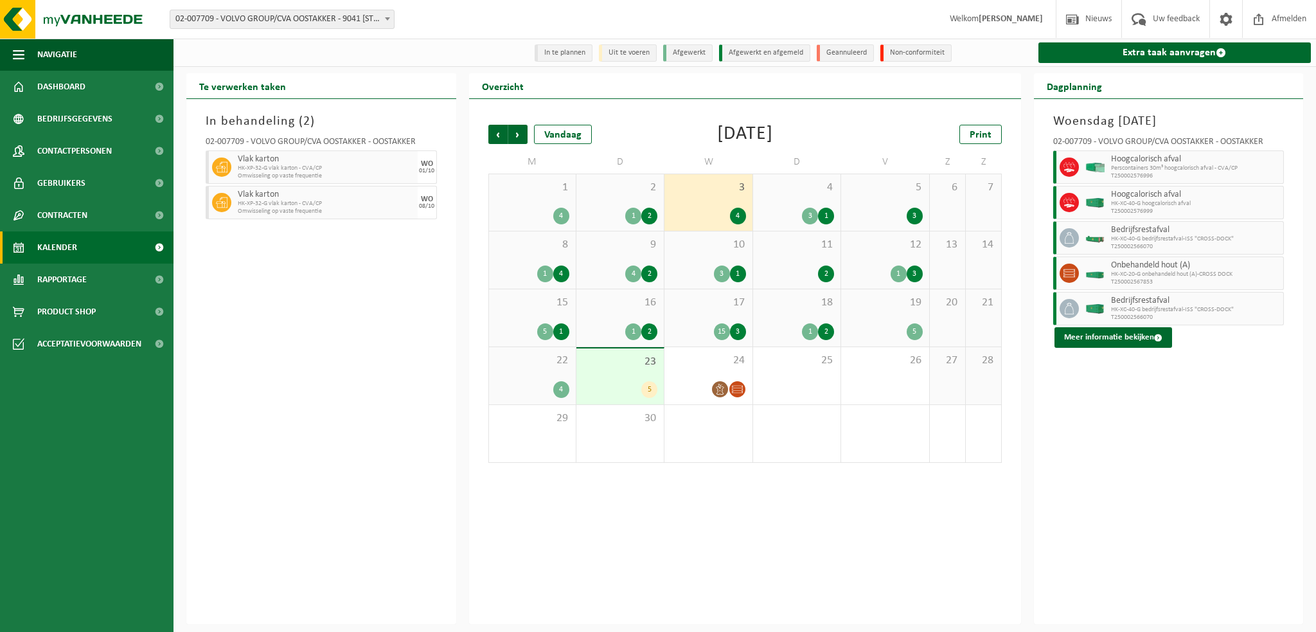
click at [797, 197] on div "4 3 1" at bounding box center [796, 202] width 87 height 57
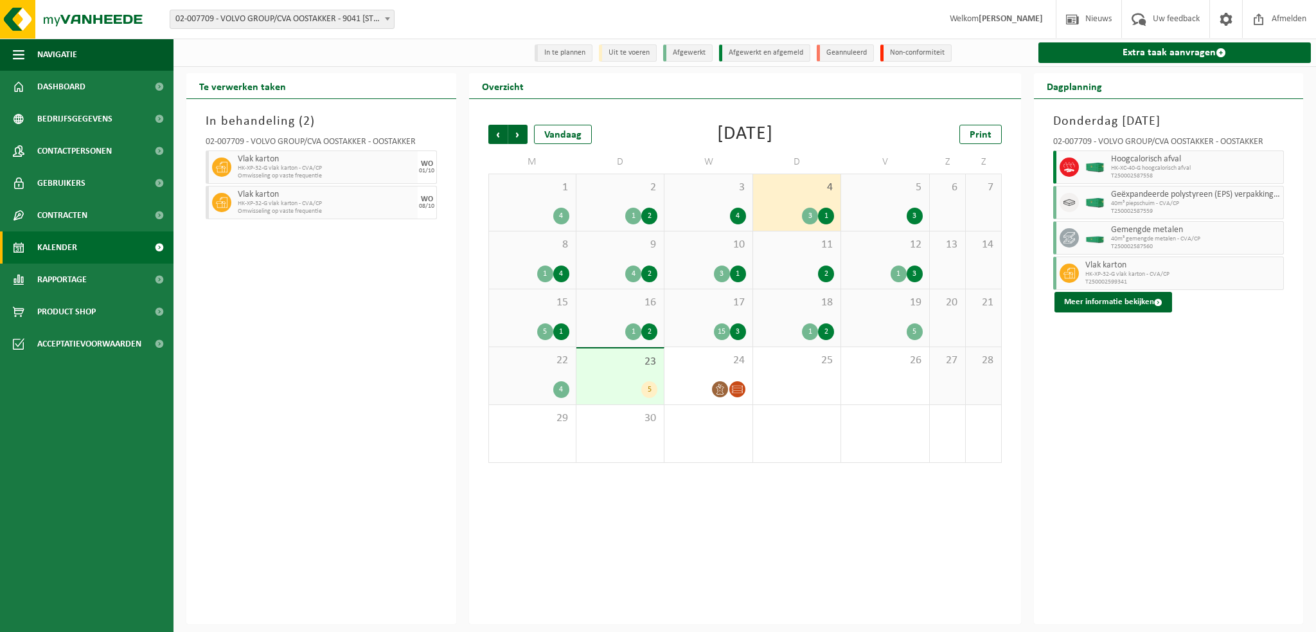
click at [854, 192] on span "5" at bounding box center [885, 188] width 75 height 14
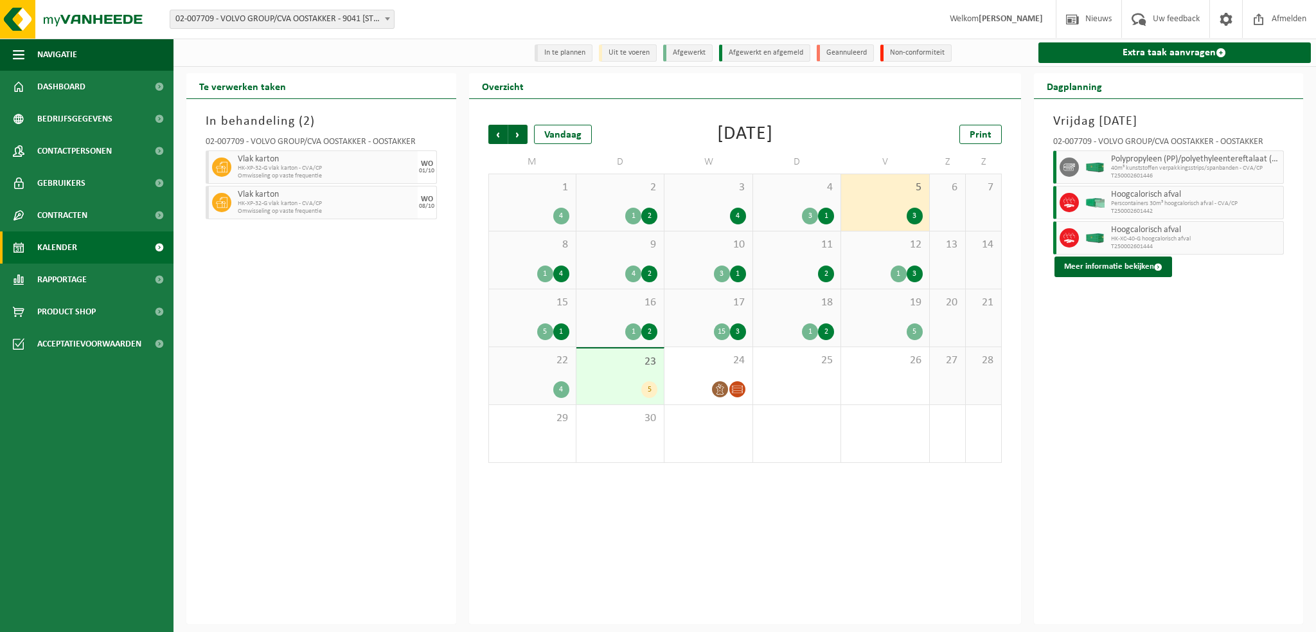
click at [524, 244] on span "8" at bounding box center [533, 245] width 74 height 14
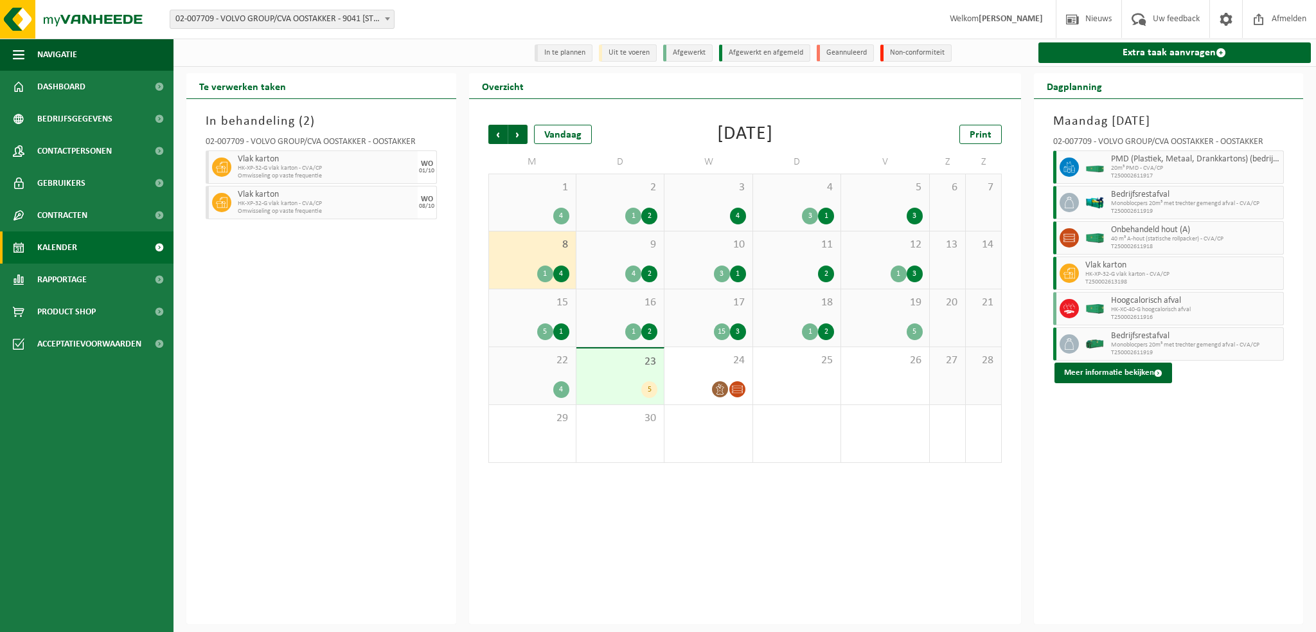
click at [612, 249] on span "9" at bounding box center [620, 245] width 75 height 14
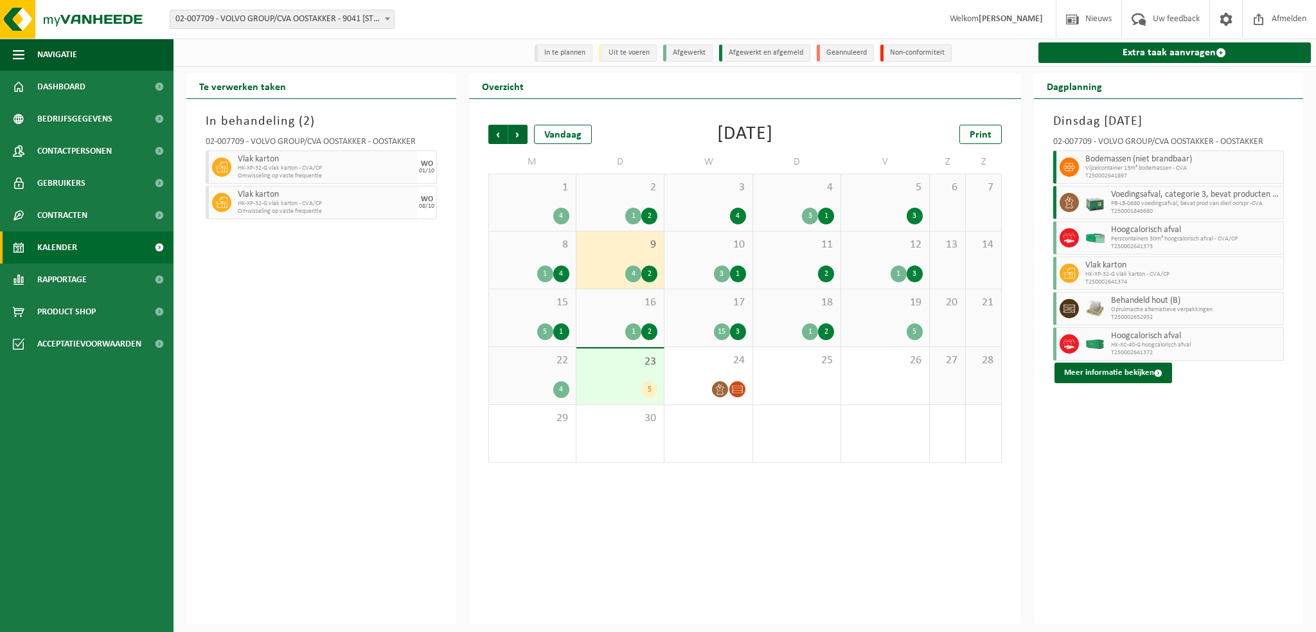
click at [701, 251] on span "10" at bounding box center [708, 245] width 75 height 14
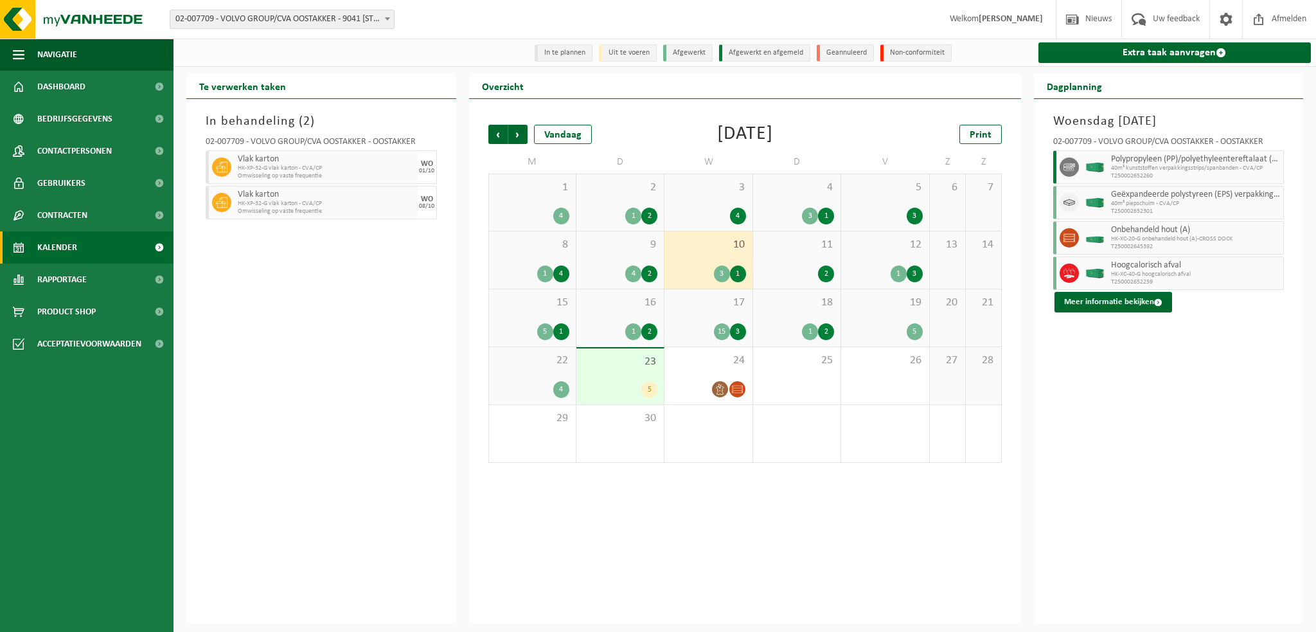
click at [794, 256] on div "11 2" at bounding box center [796, 259] width 87 height 57
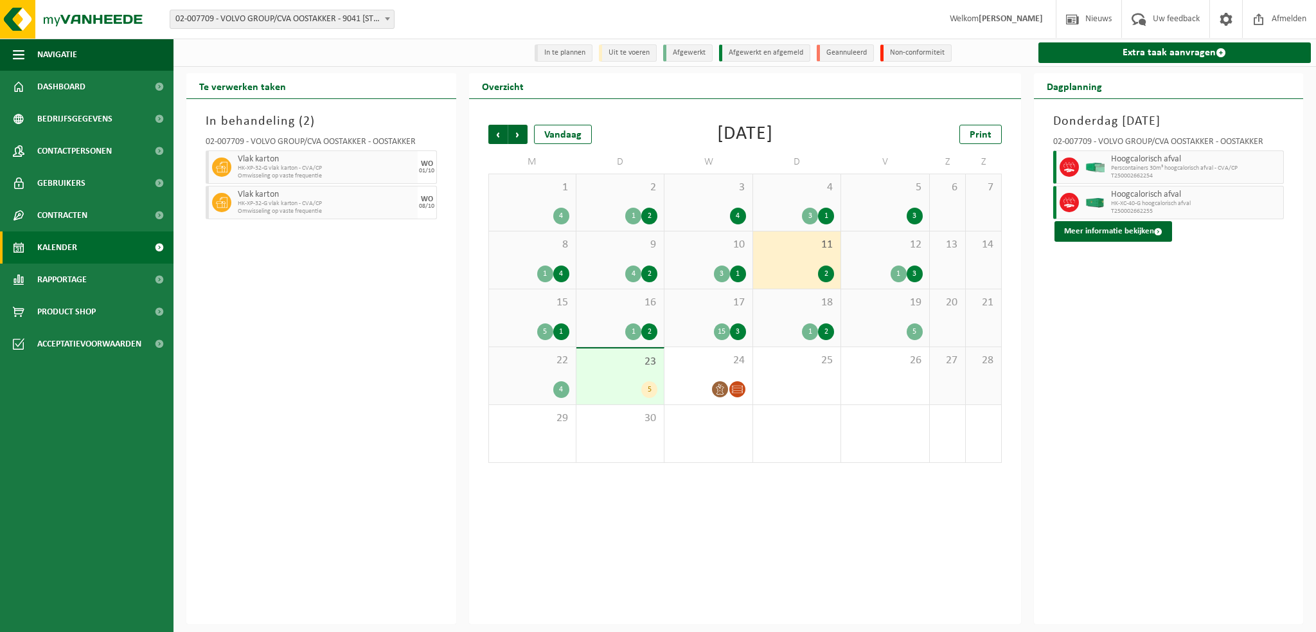
click at [879, 251] on span "12" at bounding box center [885, 245] width 75 height 14
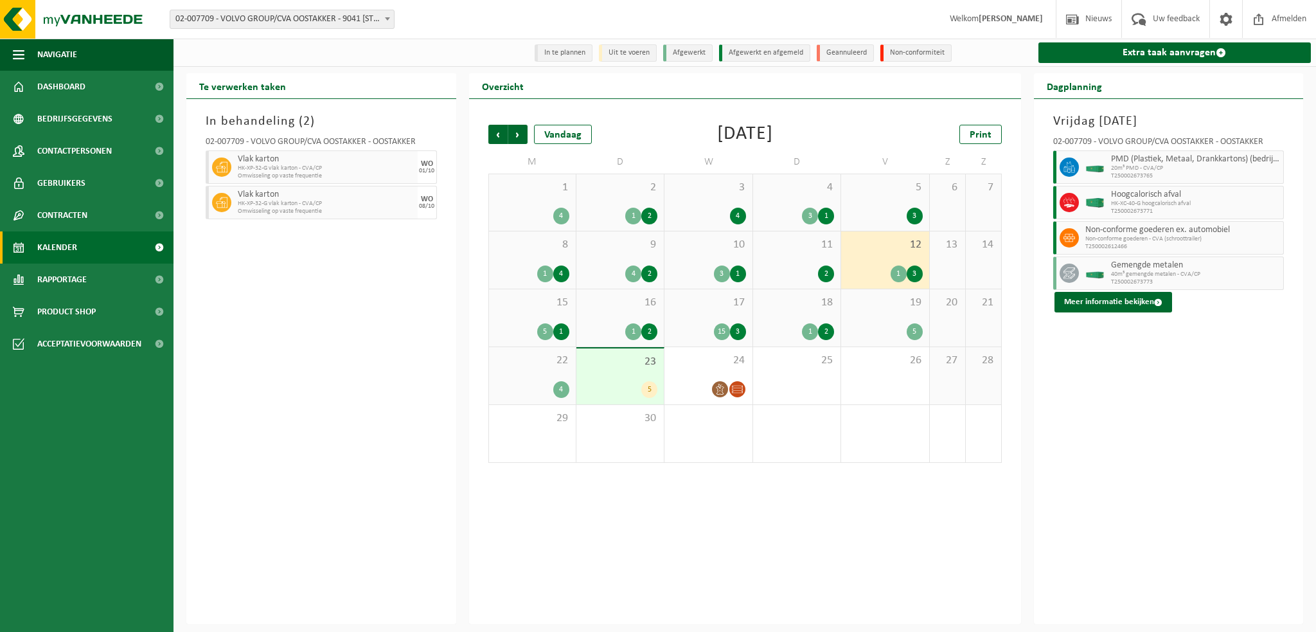
click at [619, 373] on div "23 5" at bounding box center [620, 376] width 87 height 56
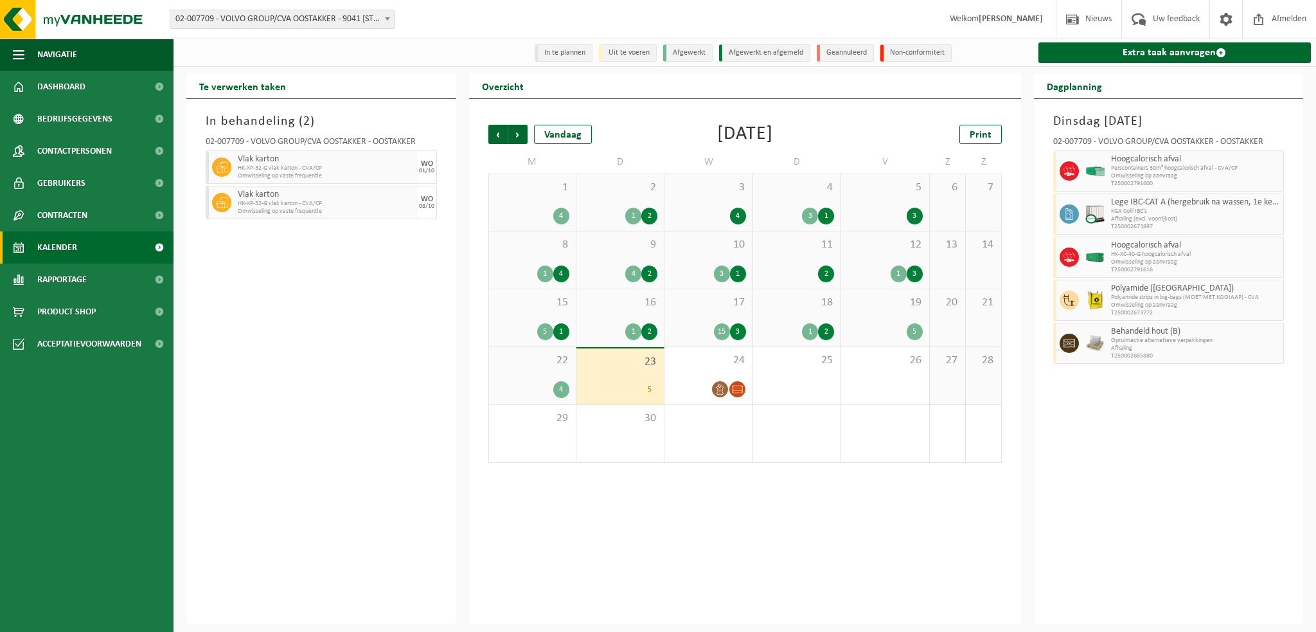
click at [789, 319] on div "18 1 2" at bounding box center [796, 317] width 87 height 57
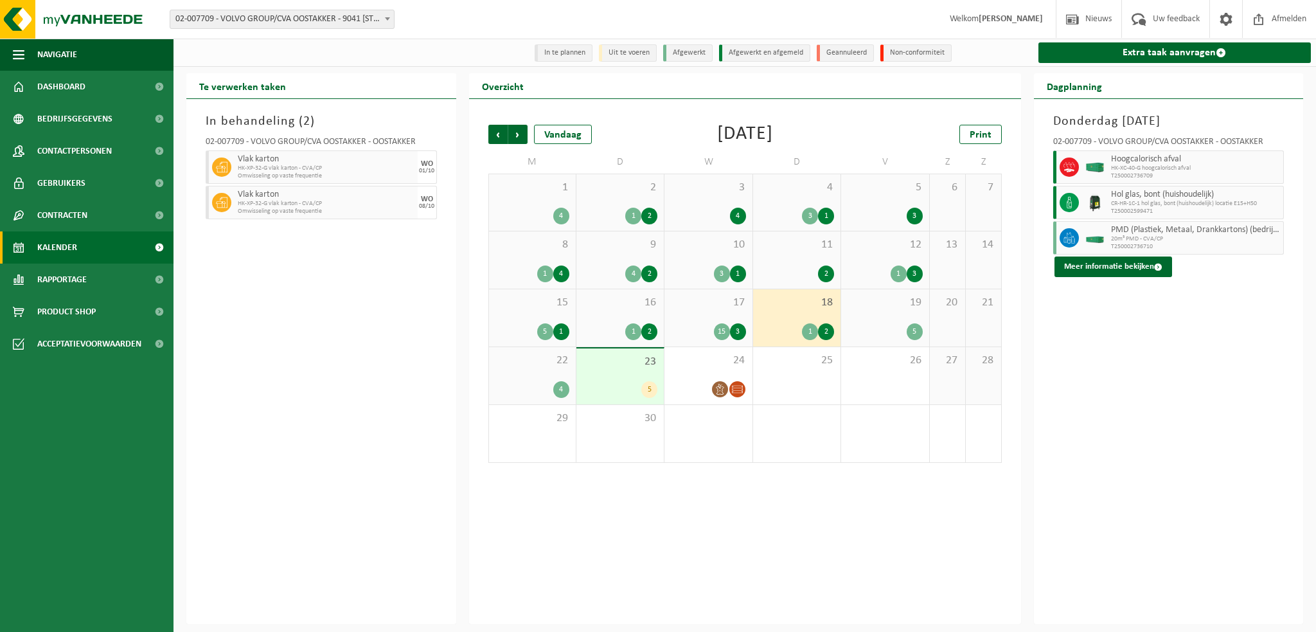
click at [868, 310] on span "19" at bounding box center [885, 303] width 75 height 14
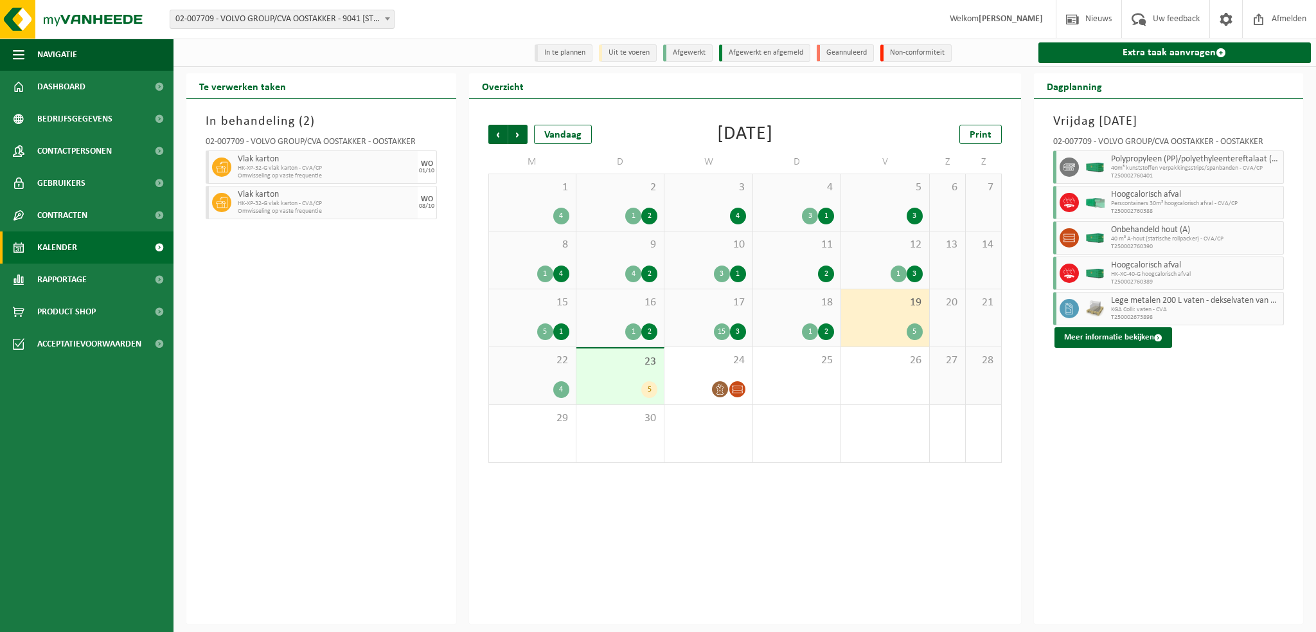
click at [544, 376] on div "22 4" at bounding box center [532, 375] width 87 height 57
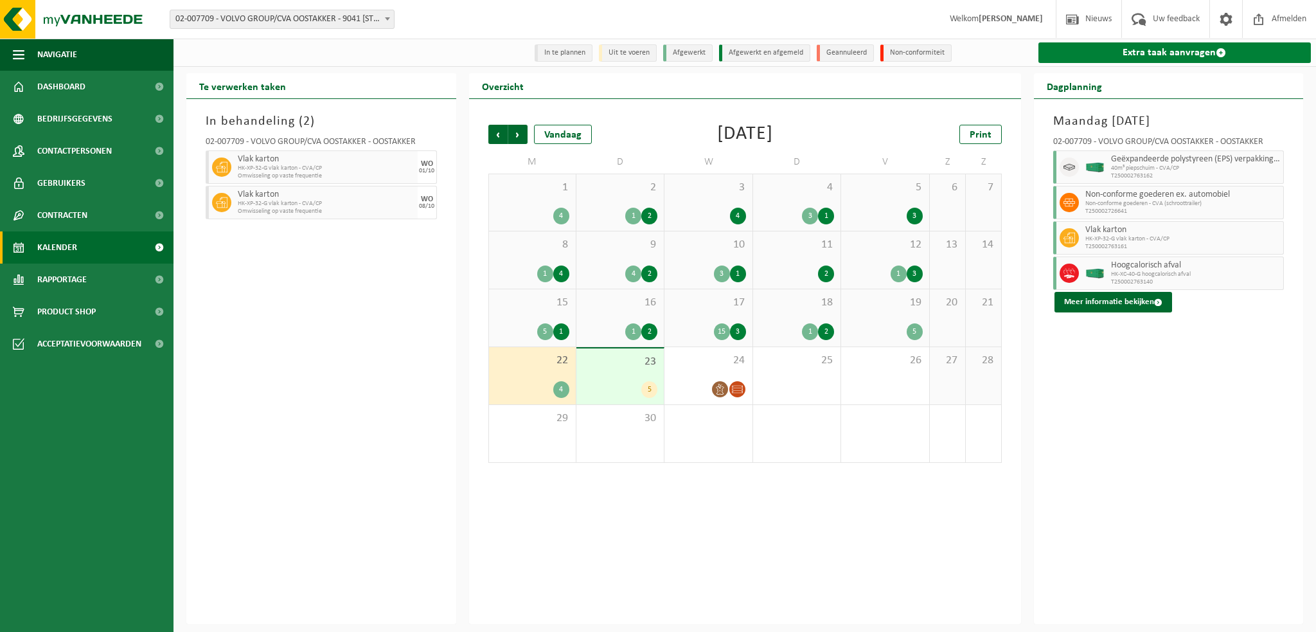
click at [1122, 51] on link "Extra taak aanvragen" at bounding box center [1175, 52] width 273 height 21
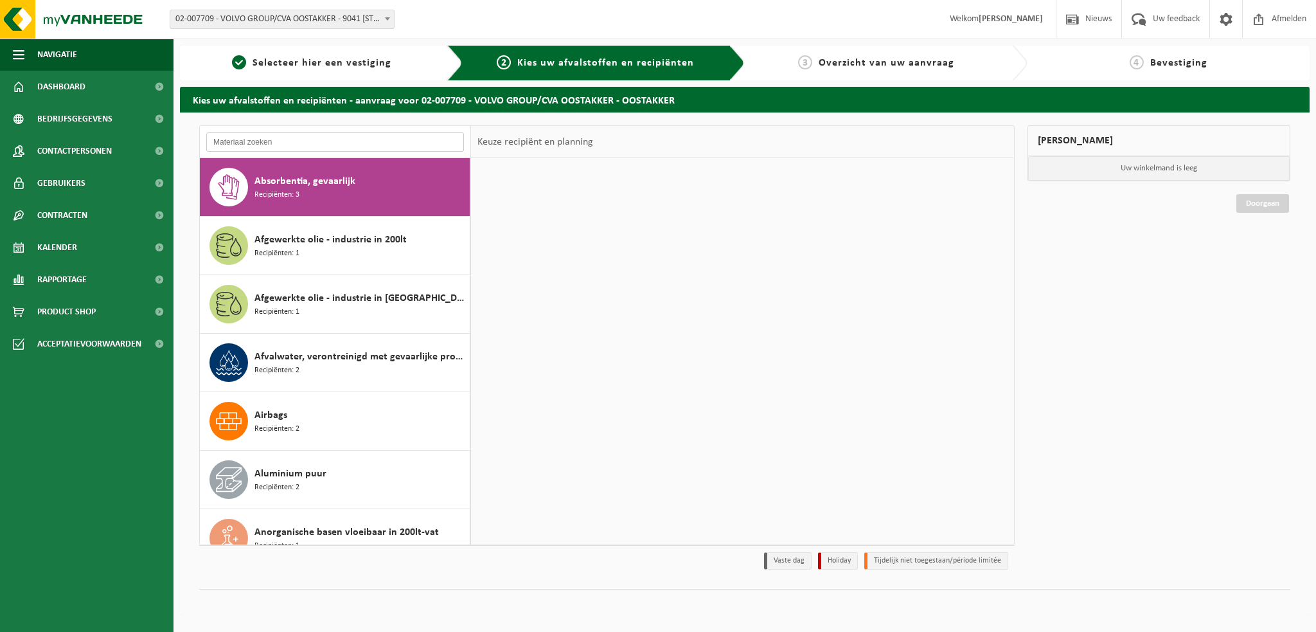
click at [264, 143] on input "text" at bounding box center [335, 141] width 258 height 19
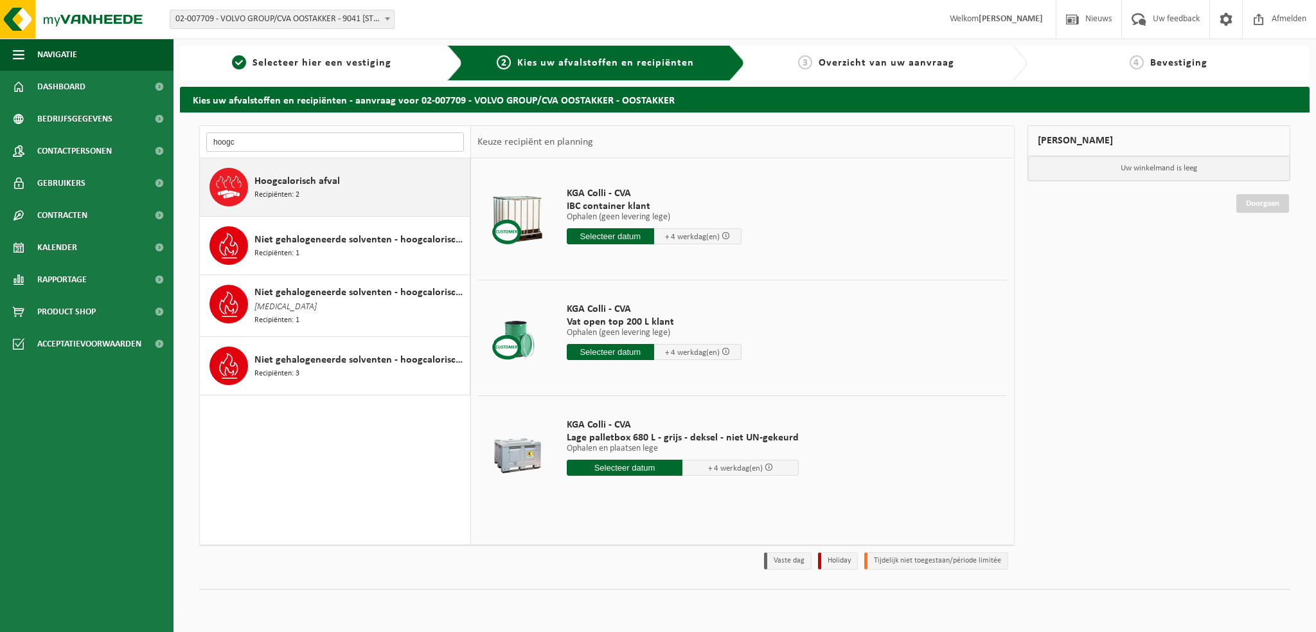
type input "hoogc"
click at [287, 178] on span "Hoogcalorisch afval" at bounding box center [297, 181] width 85 height 15
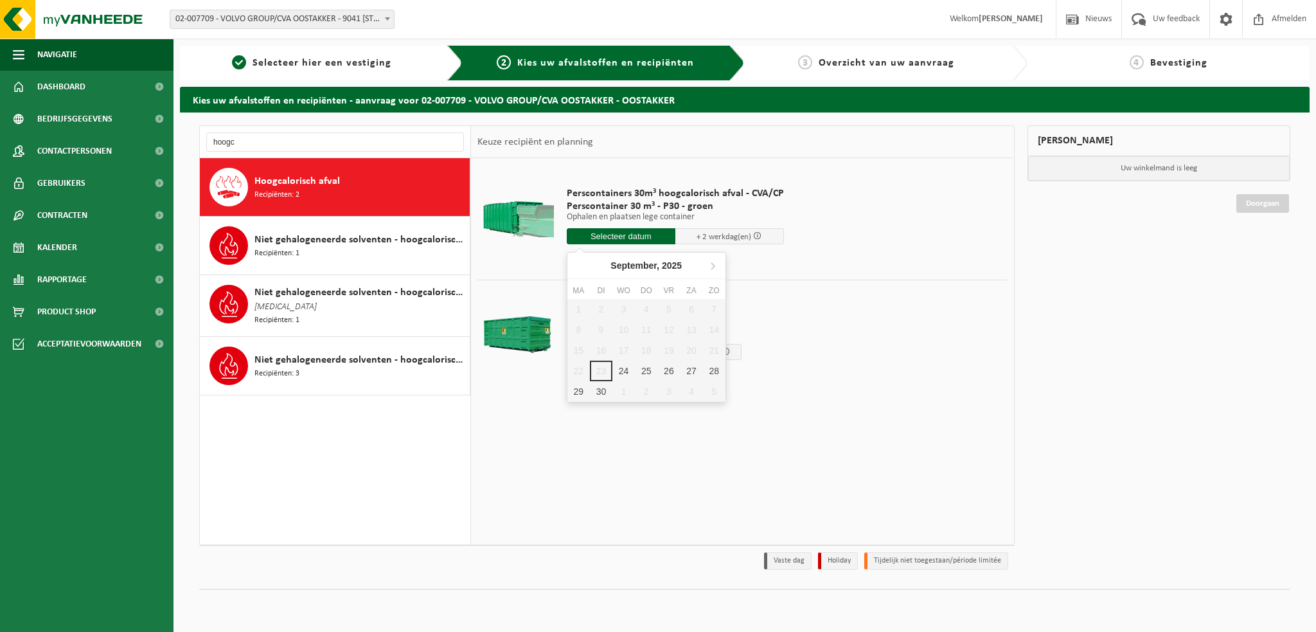
click at [632, 235] on input "text" at bounding box center [621, 236] width 109 height 16
click at [622, 368] on div "24" at bounding box center [624, 371] width 22 height 21
type input "Van 2025-09-24"
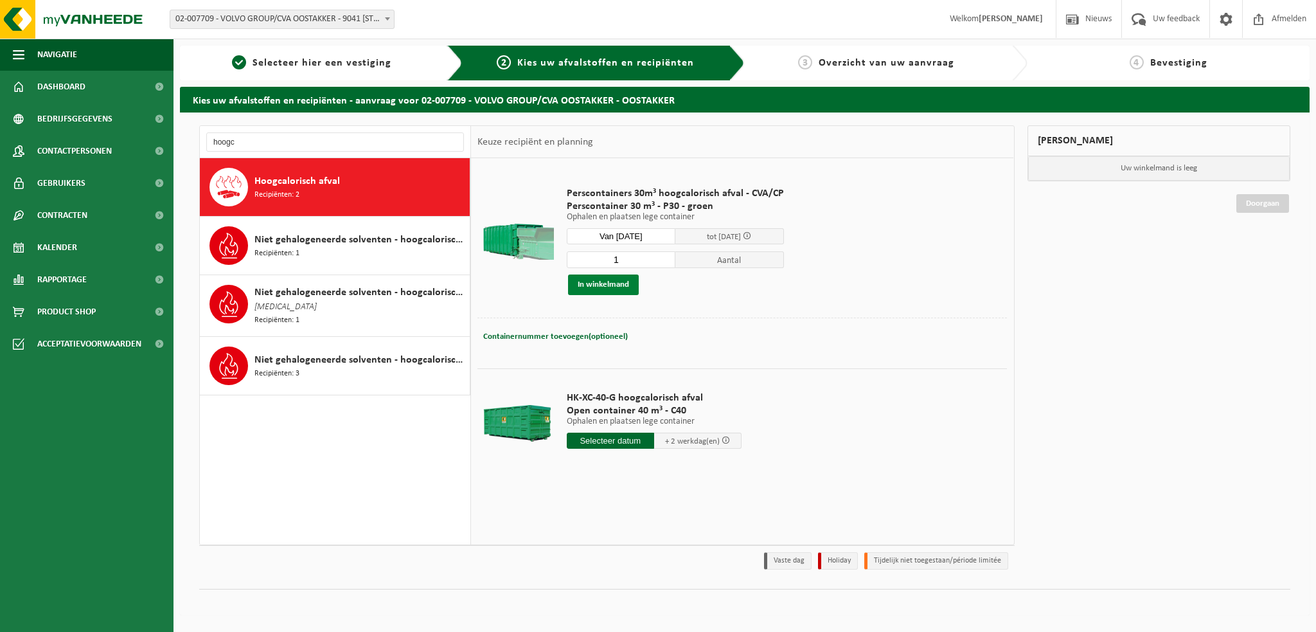
click at [611, 282] on button "In winkelmand" at bounding box center [603, 284] width 71 height 21
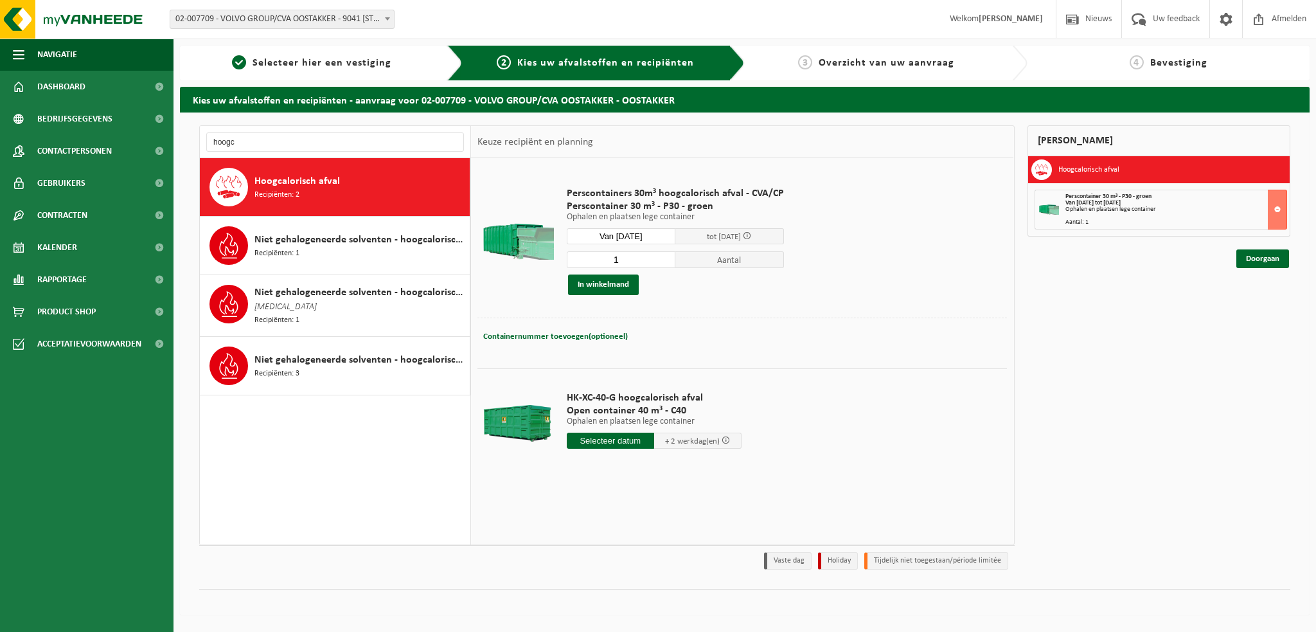
click at [611, 439] on input "text" at bounding box center [610, 441] width 87 height 16
click at [622, 571] on div "24" at bounding box center [624, 574] width 22 height 21
type input "Van 2025-09-24"
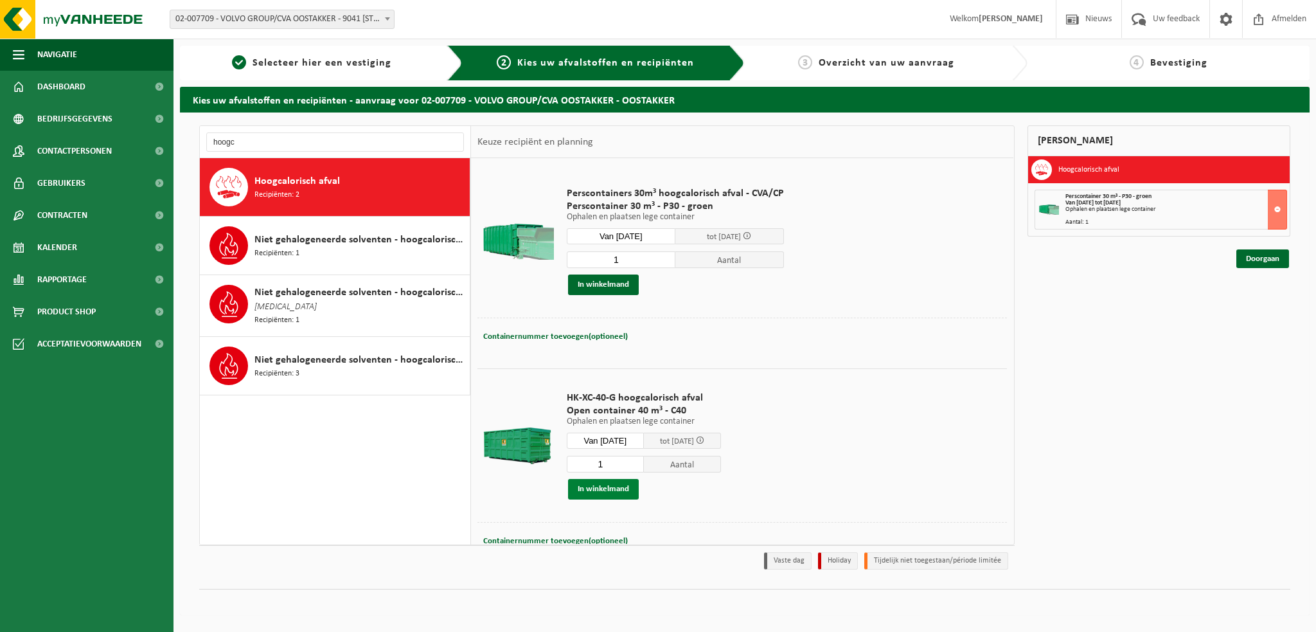
click at [614, 485] on button "In winkelmand" at bounding box center [603, 489] width 71 height 21
click at [263, 139] on input "hoogc" at bounding box center [335, 141] width 258 height 19
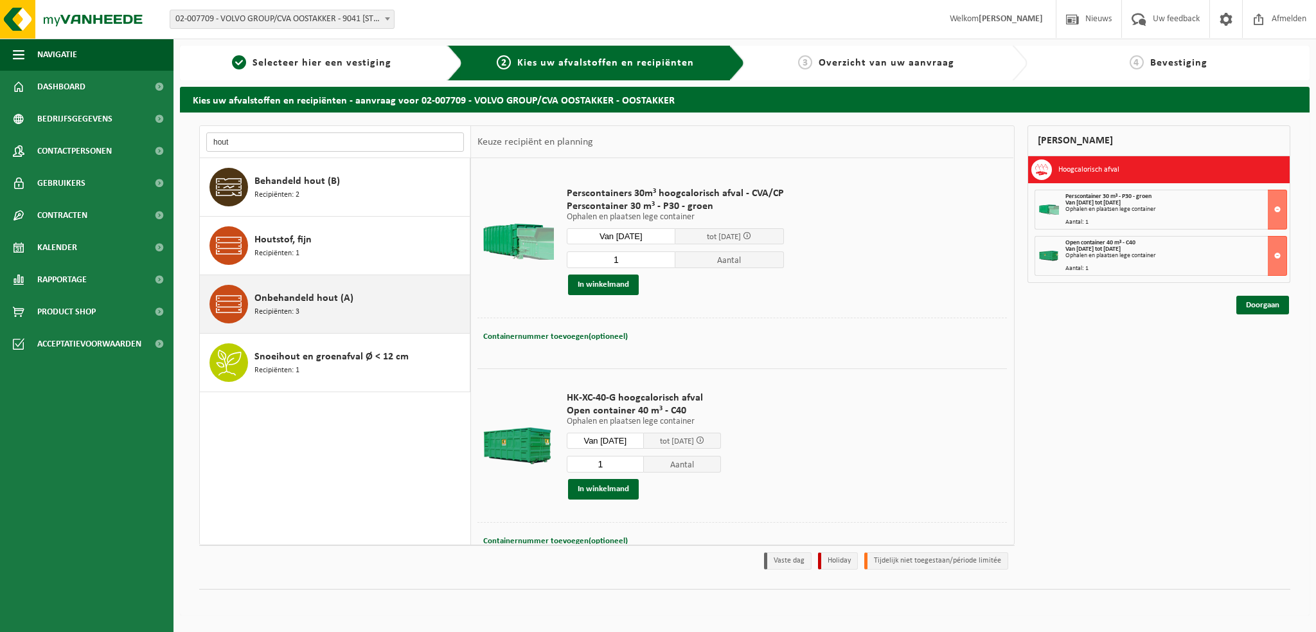
type input "hout"
click at [278, 309] on span "Recipiënten: 3" at bounding box center [277, 312] width 45 height 12
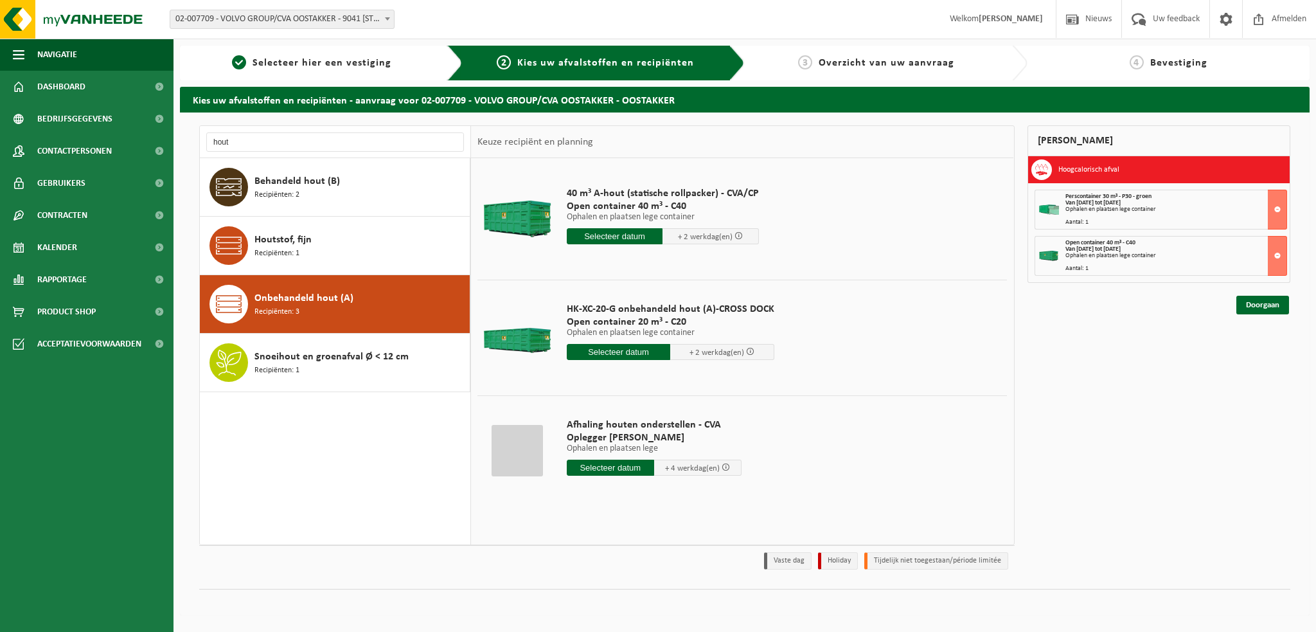
click at [594, 233] on input "text" at bounding box center [615, 236] width 96 height 16
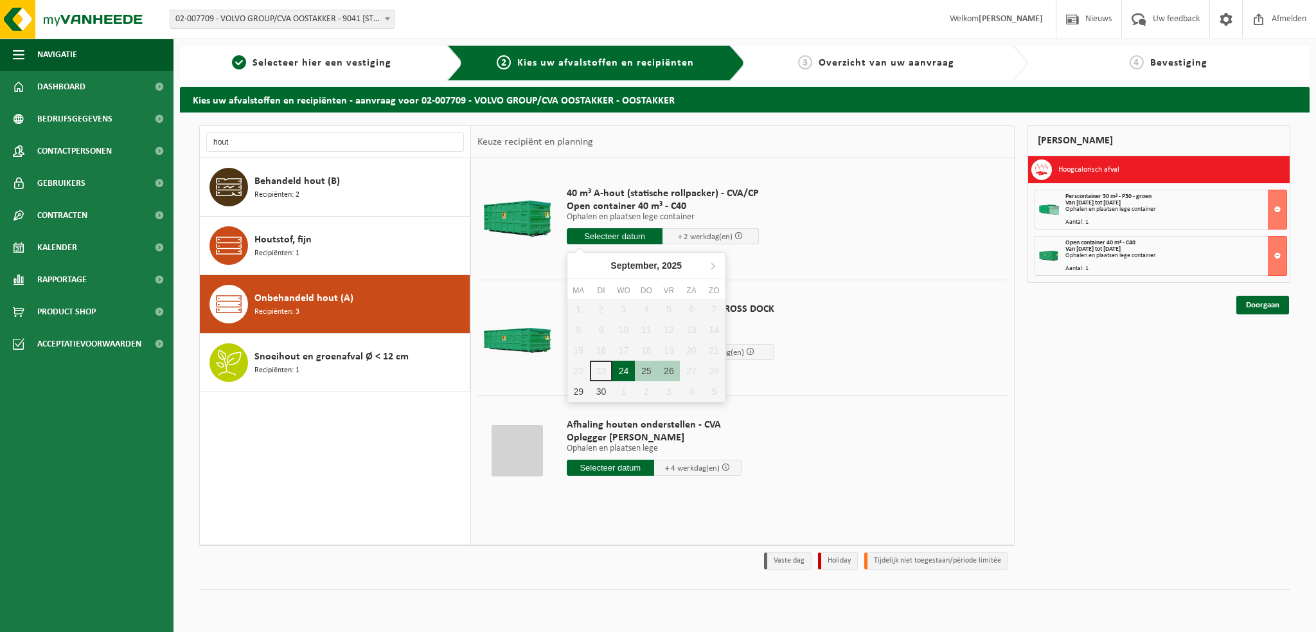
click at [621, 370] on div "24" at bounding box center [624, 371] width 22 height 21
type input "Van 2025-09-24"
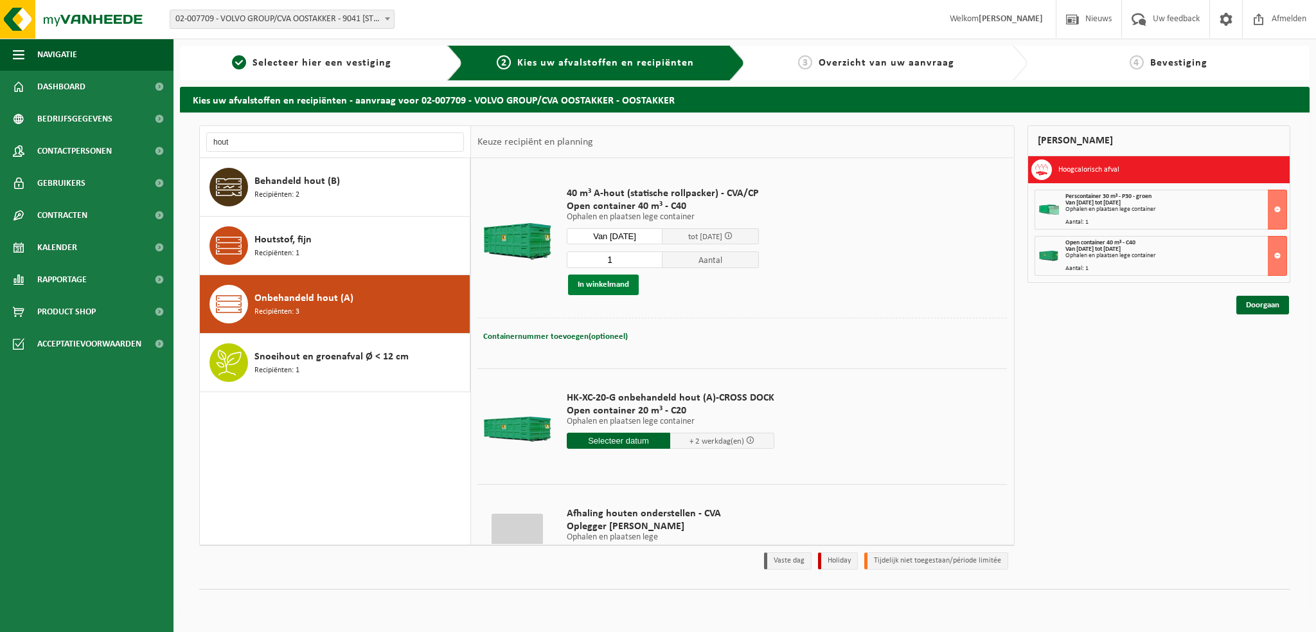
click at [596, 285] on button "In winkelmand" at bounding box center [603, 284] width 71 height 21
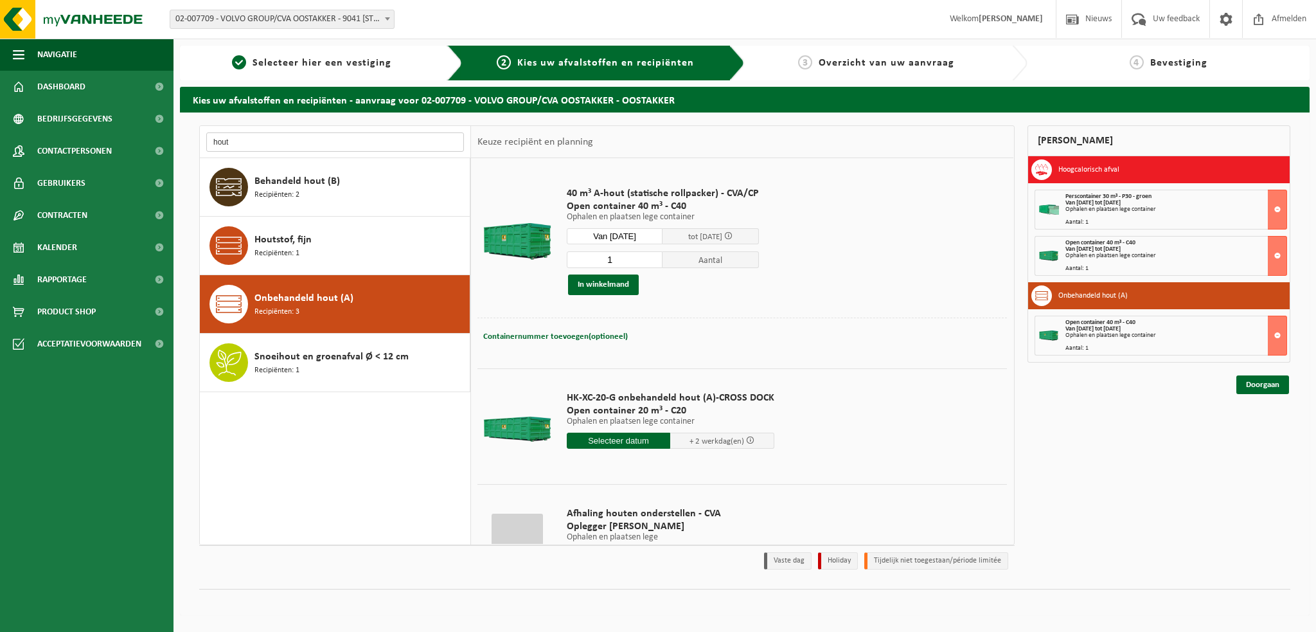
click at [254, 145] on input "hout" at bounding box center [335, 141] width 258 height 19
type input "h"
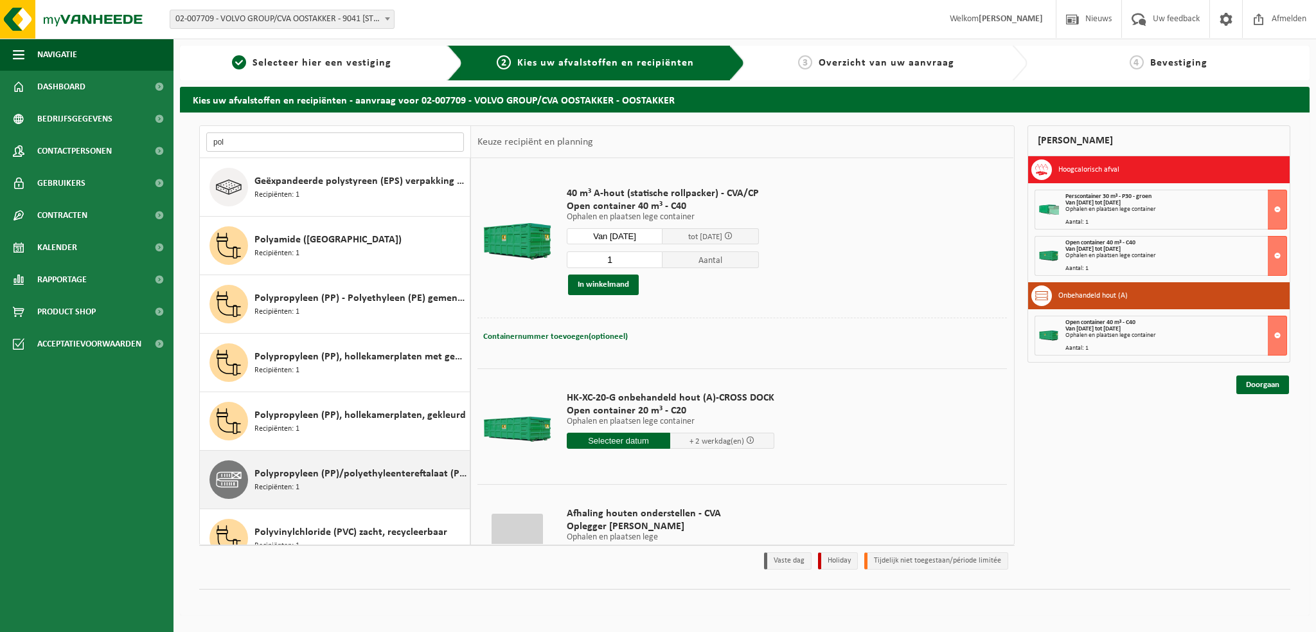
type input "pol"
click at [290, 475] on span "Polypropyleen (PP)/polyethyleentereftalaat (PET) spanbanden" at bounding box center [361, 473] width 212 height 15
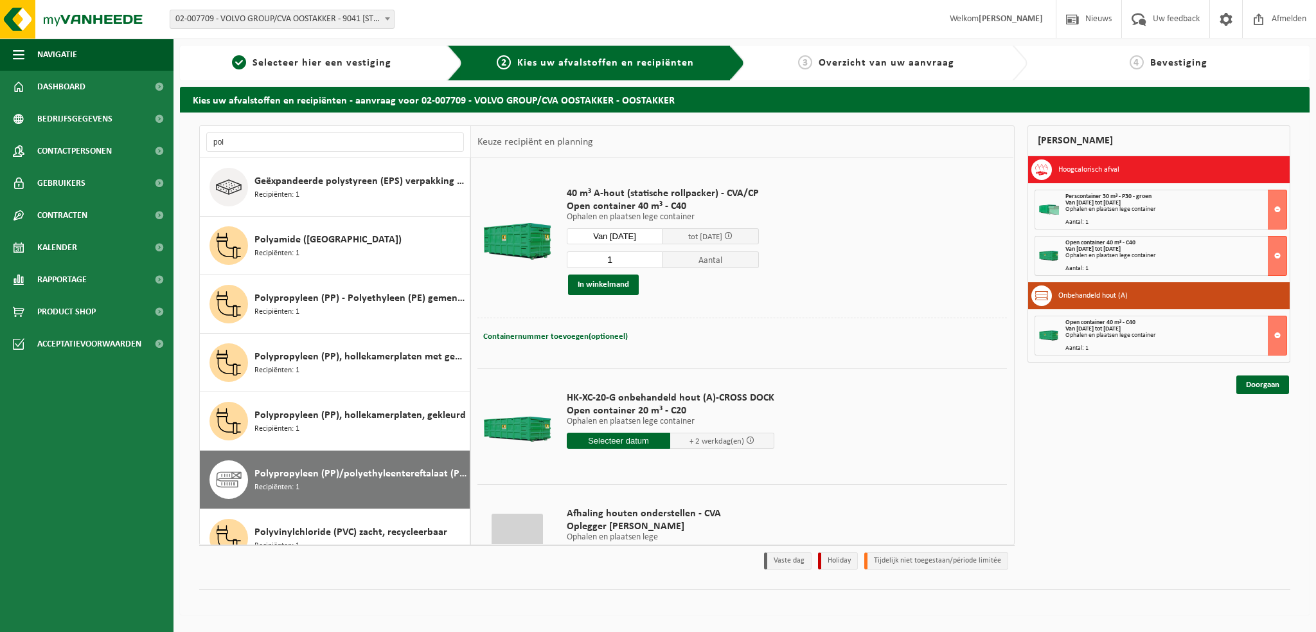
scroll to position [22, 0]
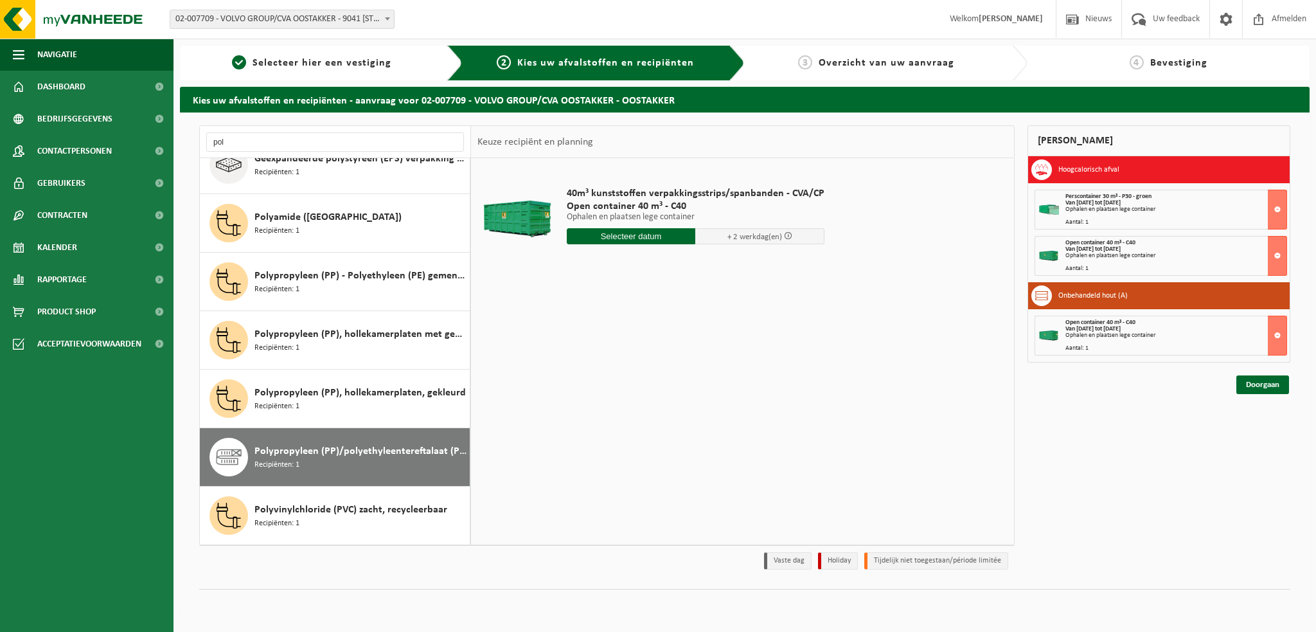
click at [607, 231] on input "text" at bounding box center [631, 236] width 129 height 16
click at [620, 367] on div "24" at bounding box center [624, 371] width 22 height 21
type input "Van 2025-09-24"
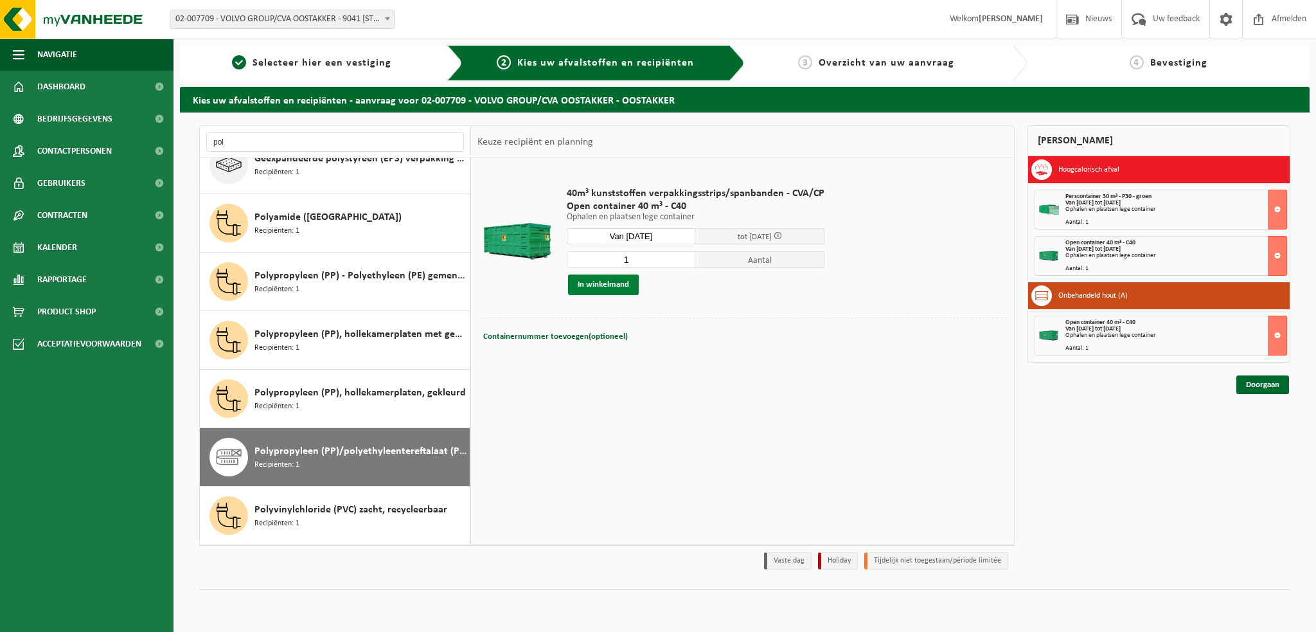
click at [605, 285] on button "In winkelmand" at bounding box center [603, 284] width 71 height 21
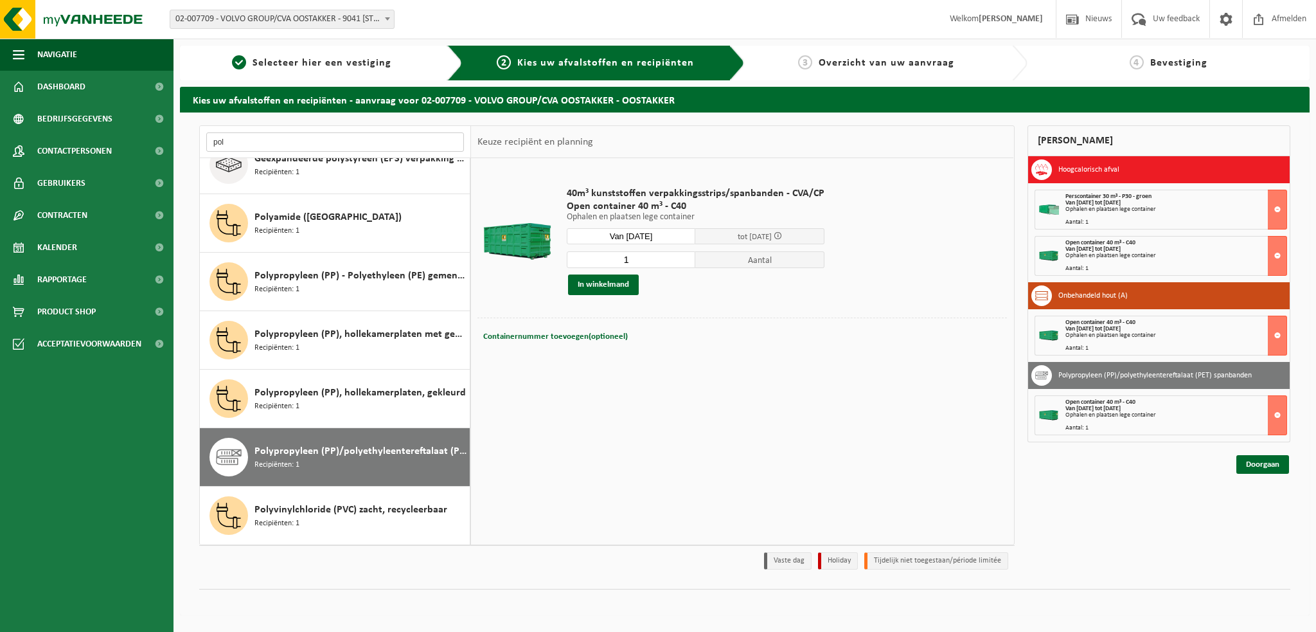
click at [234, 132] on input "pol" at bounding box center [335, 141] width 258 height 19
type input "p"
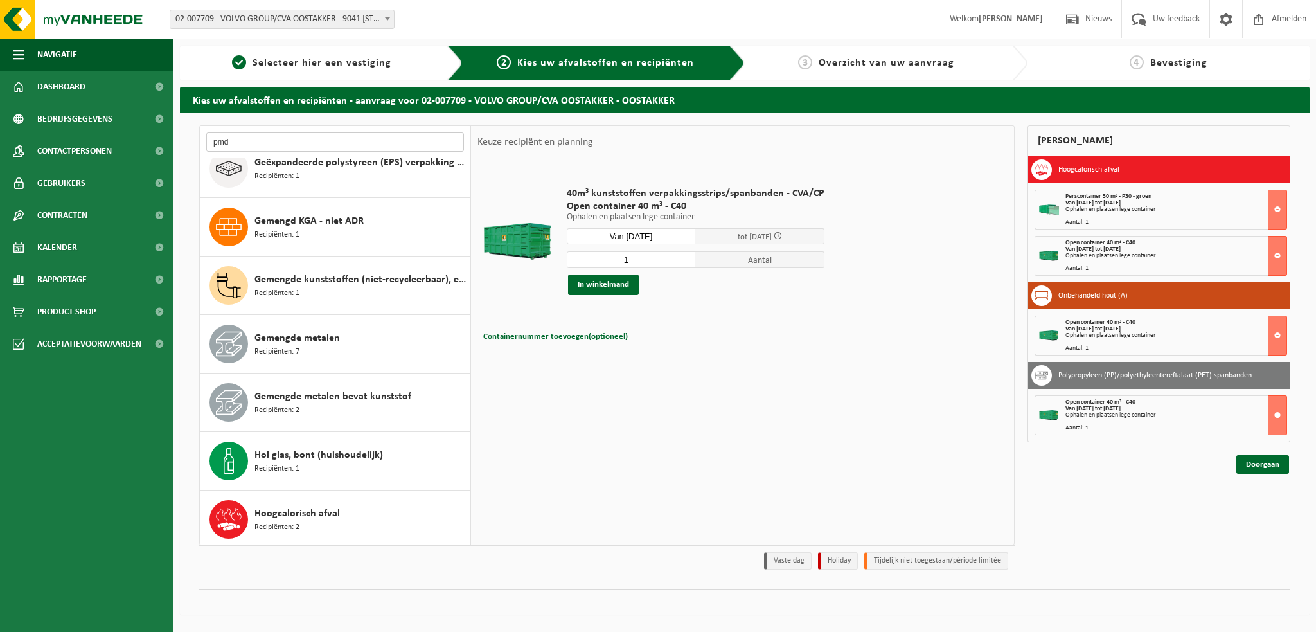
scroll to position [0, 0]
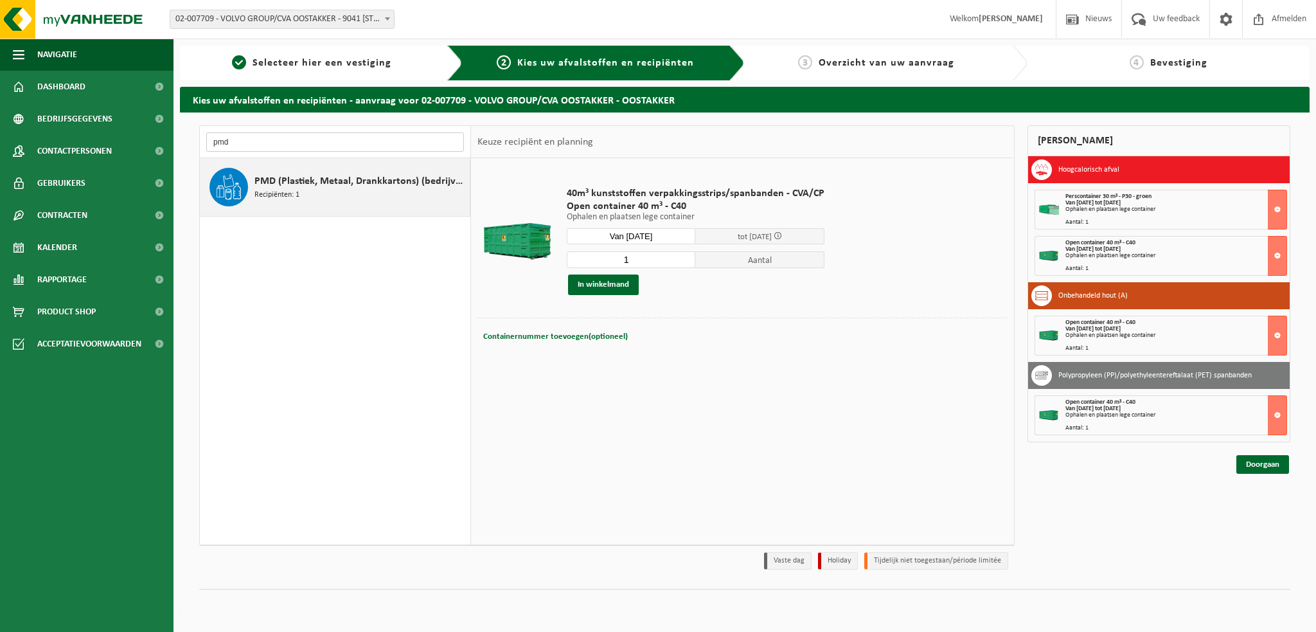
type input "pmd"
click at [278, 179] on span "PMD (Plastiek, Metaal, Drankkartons) (bedrijven)" at bounding box center [361, 181] width 212 height 15
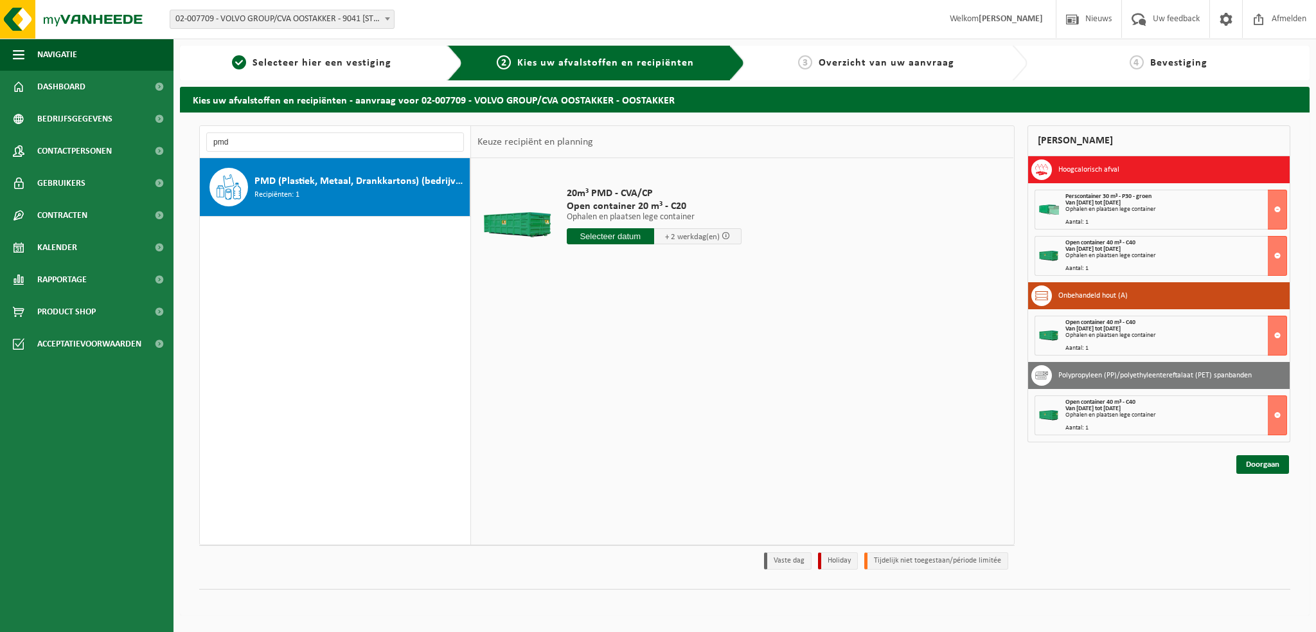
click at [604, 237] on input "text" at bounding box center [610, 236] width 87 height 16
click at [625, 372] on div "24" at bounding box center [624, 371] width 22 height 21
type input "Van 2025-09-24"
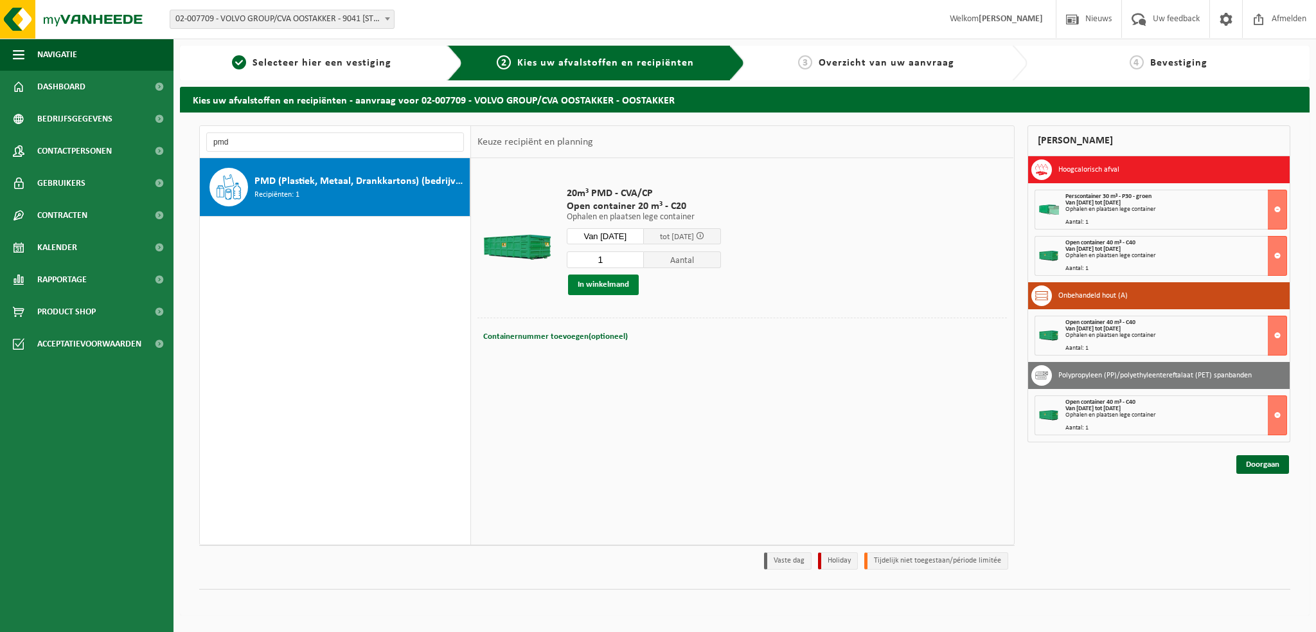
click at [607, 289] on button "In winkelmand" at bounding box center [603, 284] width 71 height 21
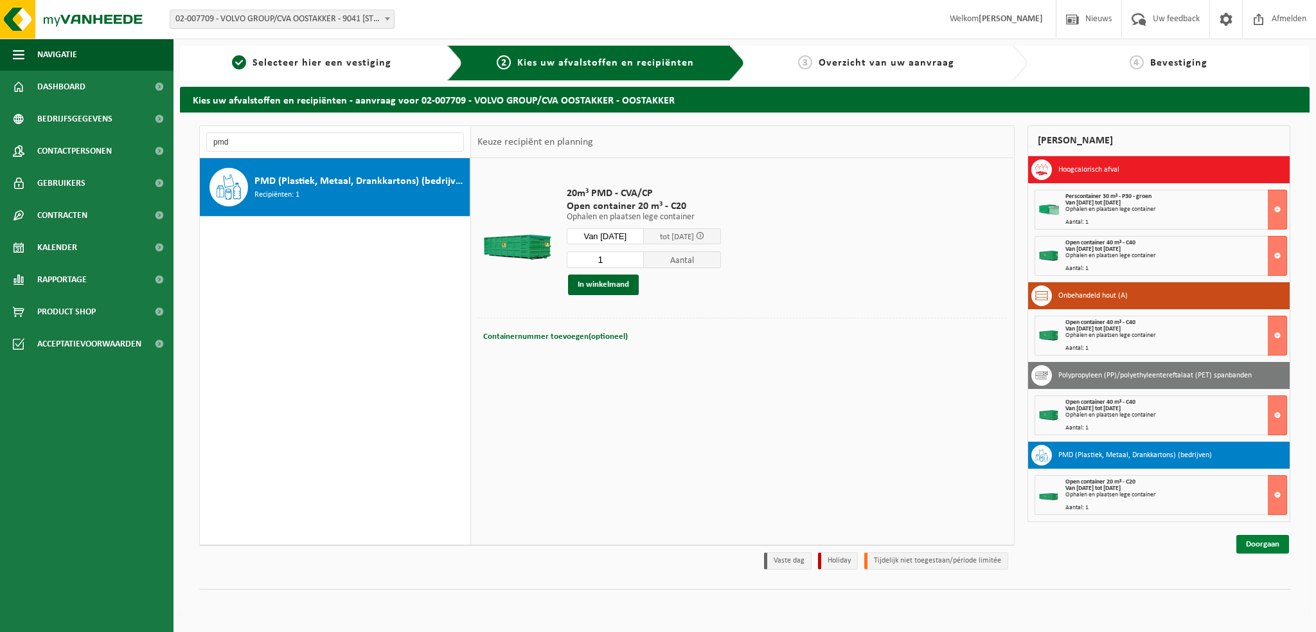
click at [1260, 537] on link "Doorgaan" at bounding box center [1263, 544] width 53 height 19
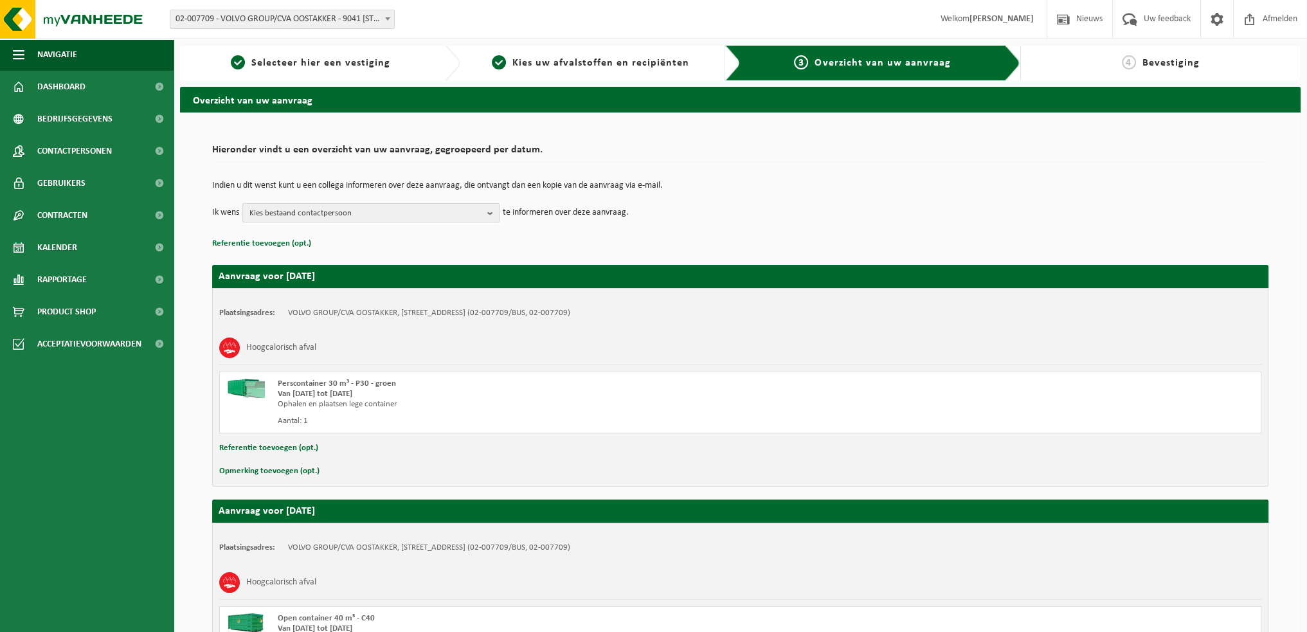
click at [478, 210] on span "Kies bestaand contactpersoon" at bounding box center [365, 213] width 233 height 19
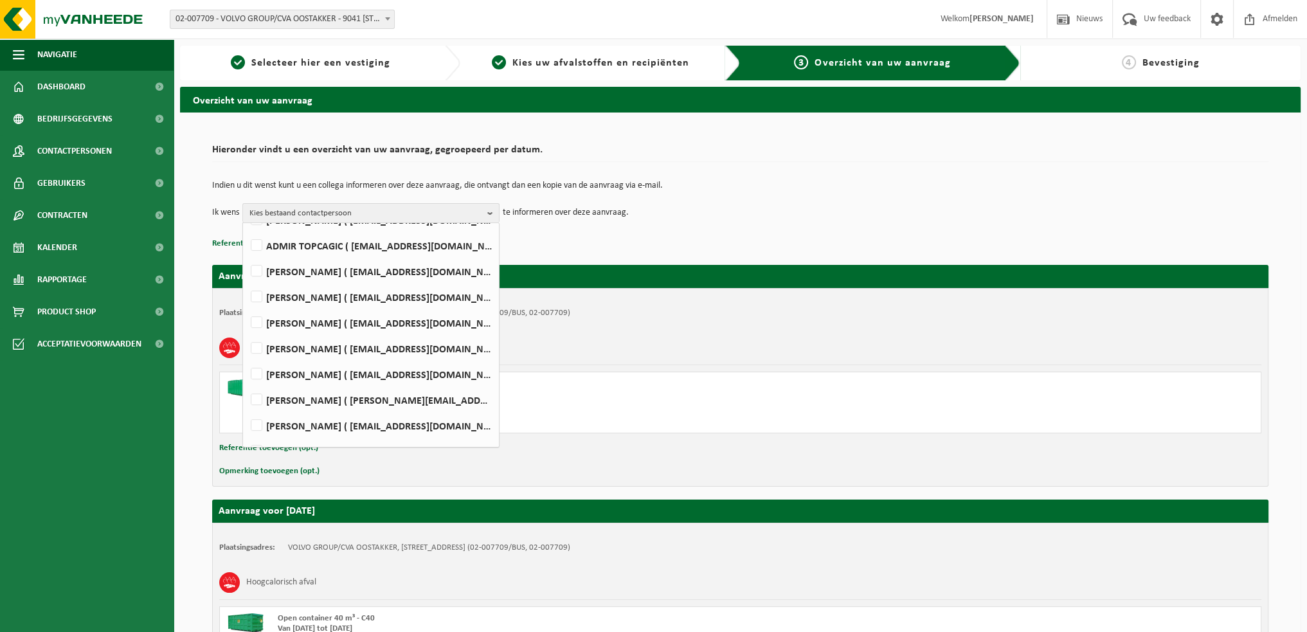
scroll to position [777, 0]
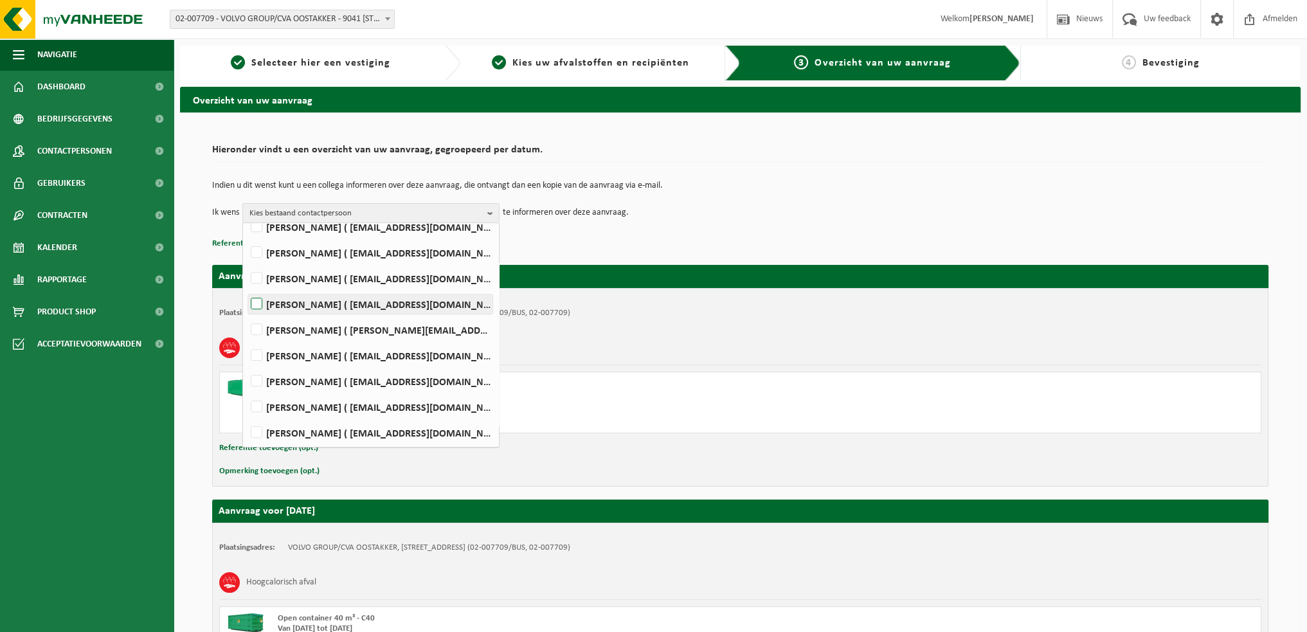
click at [258, 301] on label "WIM VEIRMAN ( wim.veirman@volvo.com )" at bounding box center [370, 303] width 244 height 19
click at [246, 288] on input "WIM VEIRMAN ( wim.veirman@volvo.com )" at bounding box center [246, 287] width 1 height 1
checkbox input "true"
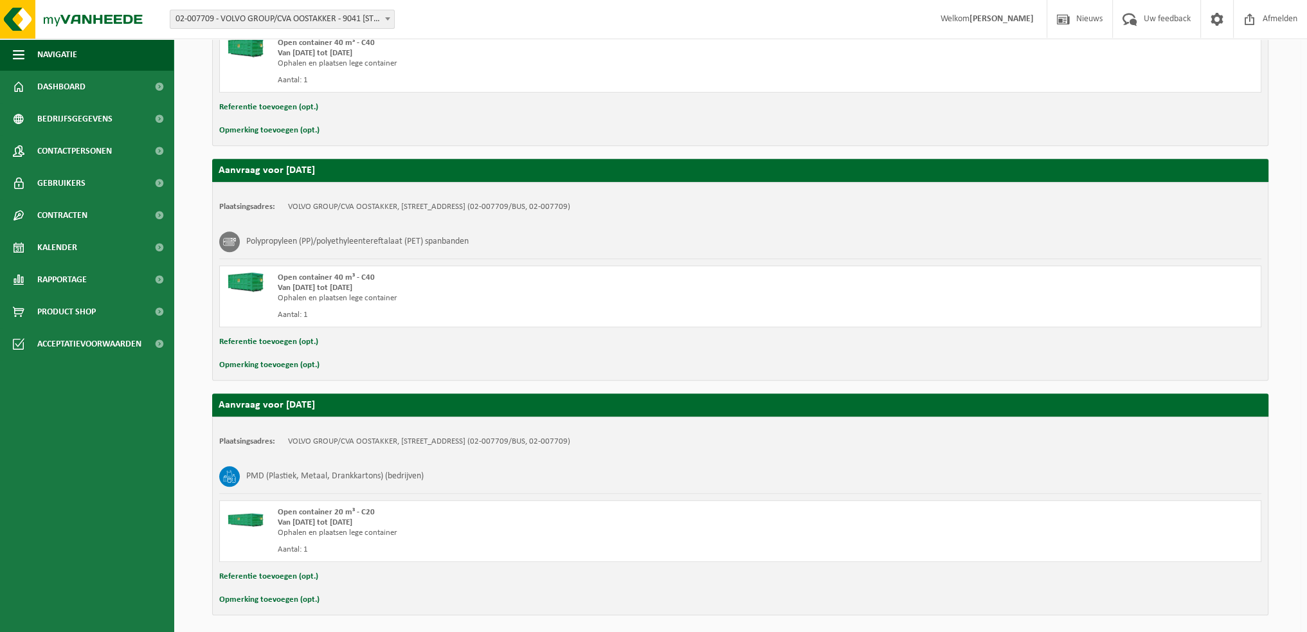
scroll to position [854, 0]
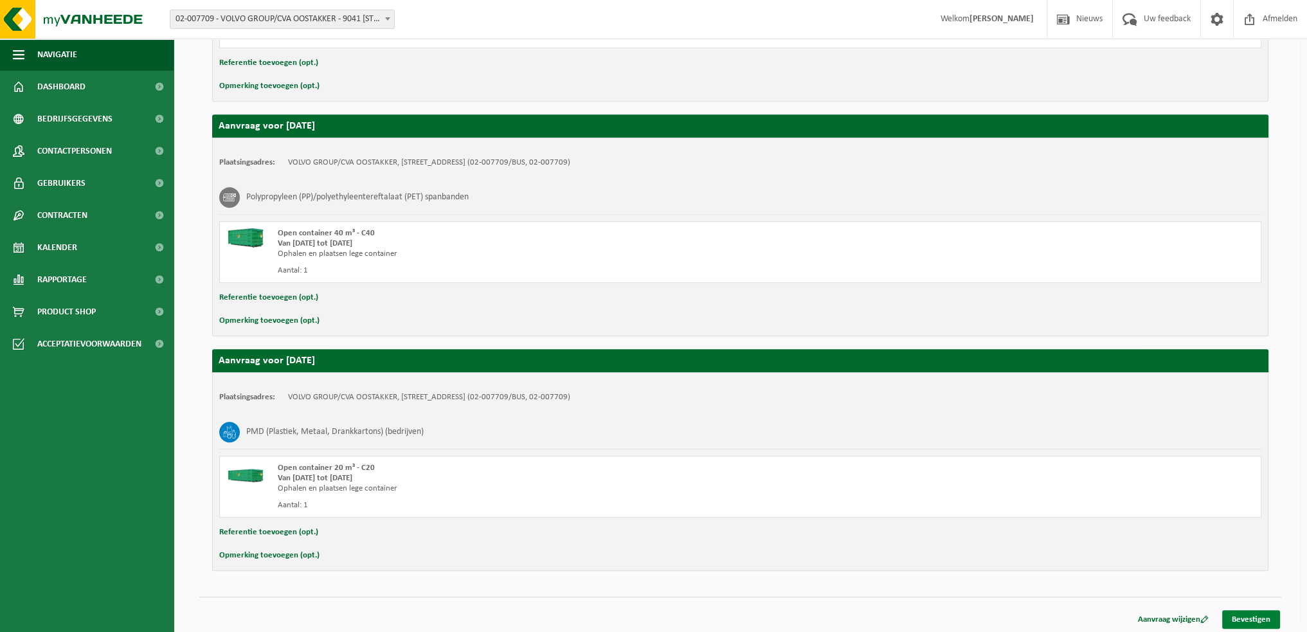
click at [1239, 620] on link "Bevestigen" at bounding box center [1251, 619] width 58 height 19
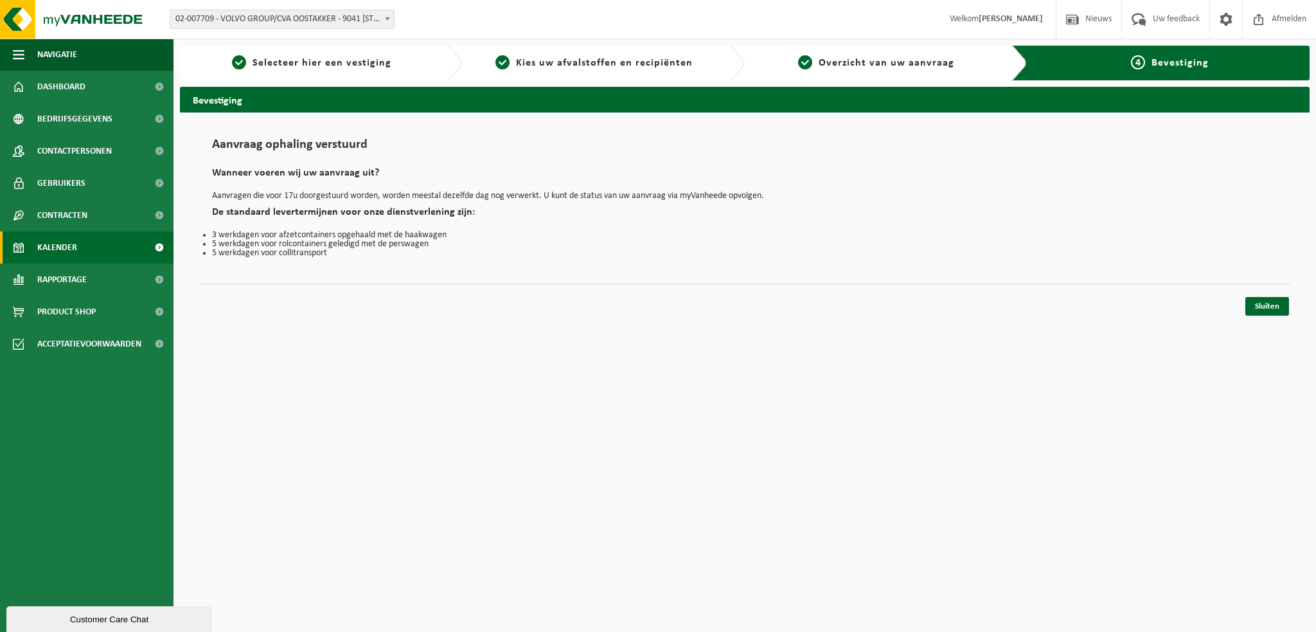
click at [71, 244] on span "Kalender" at bounding box center [57, 247] width 40 height 32
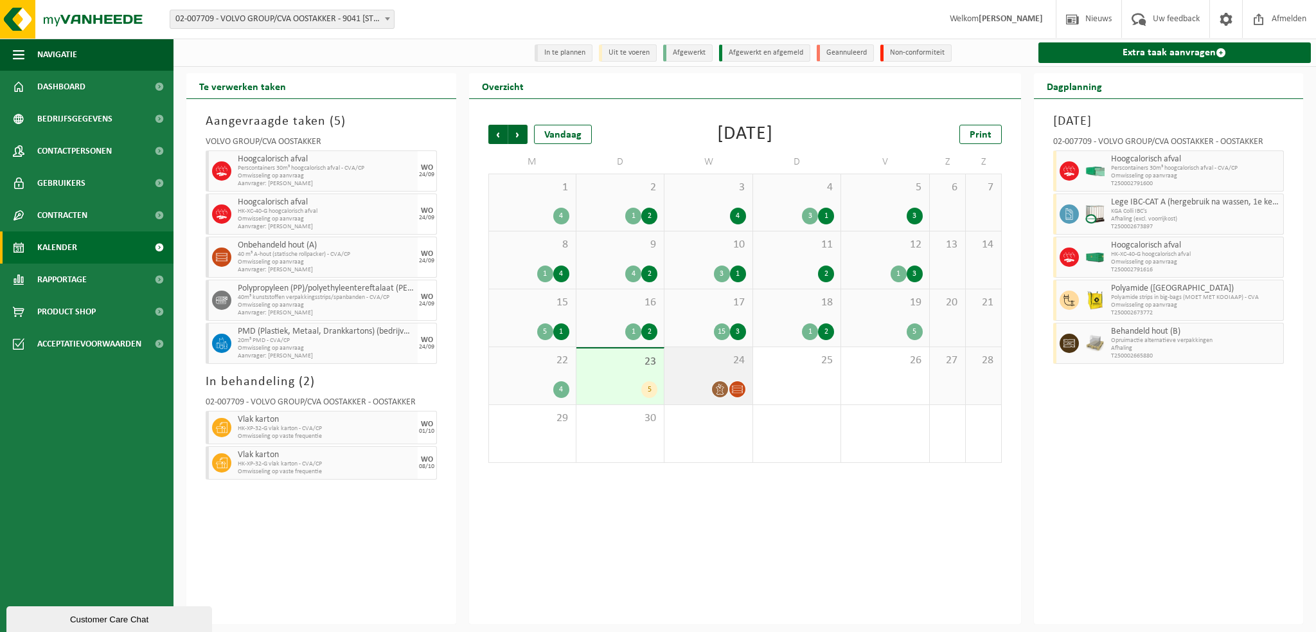
click at [688, 382] on div at bounding box center [708, 389] width 75 height 17
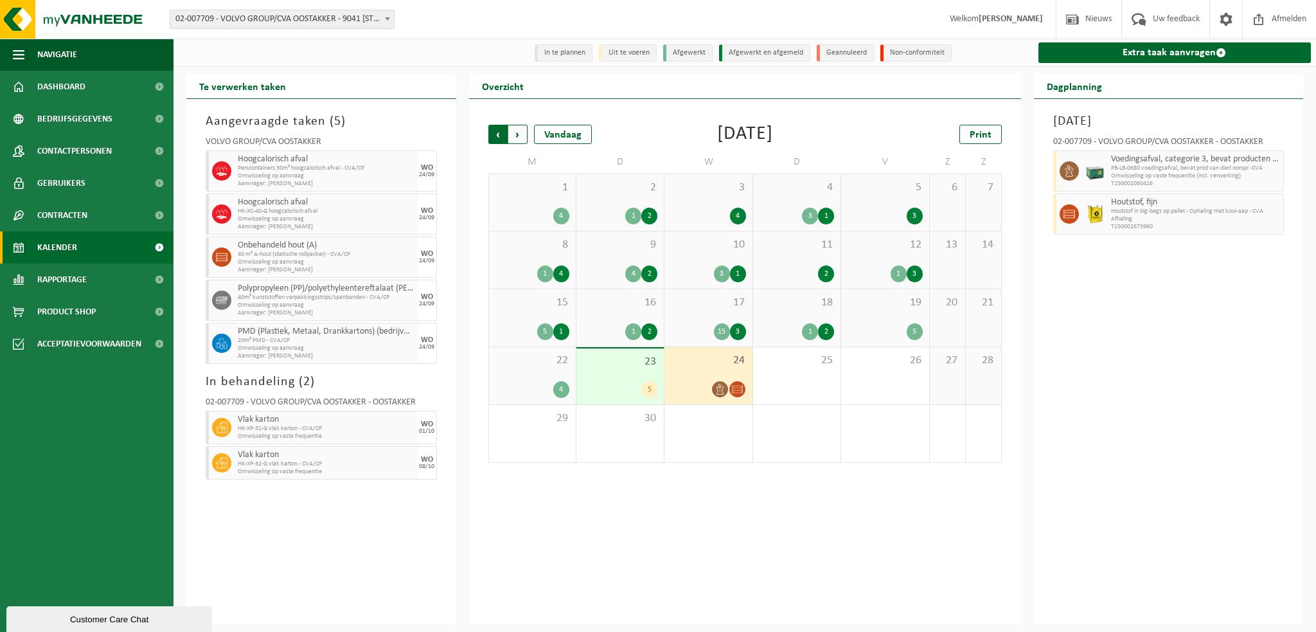
click at [515, 136] on span "Volgende" at bounding box center [517, 134] width 19 height 19
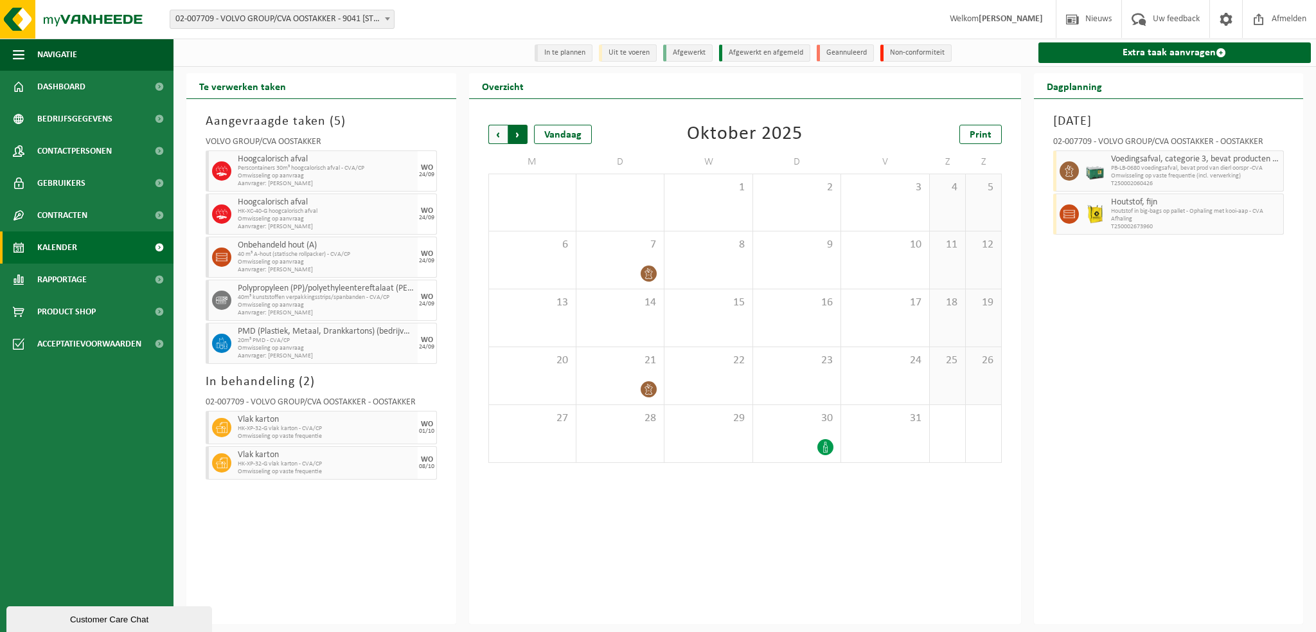
click at [497, 136] on span "Vorige" at bounding box center [497, 134] width 19 height 19
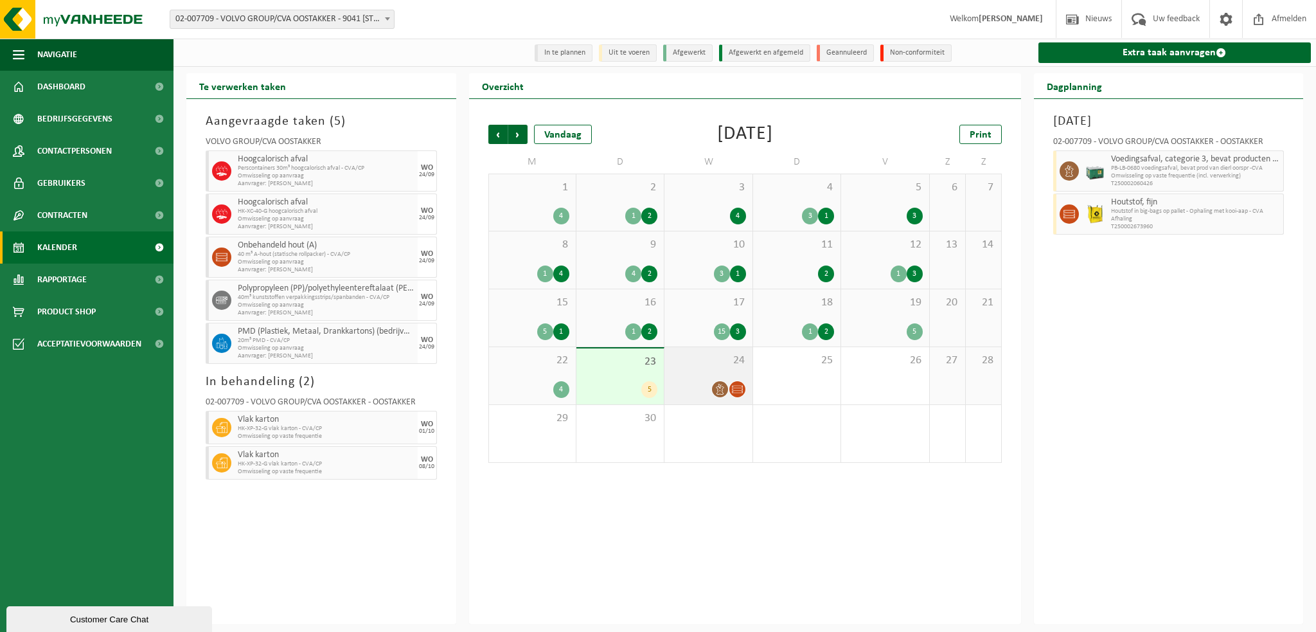
click at [708, 366] on span "24" at bounding box center [708, 361] width 75 height 14
click at [631, 369] on span "23" at bounding box center [620, 362] width 75 height 14
